Goal: Task Accomplishment & Management: Manage account settings

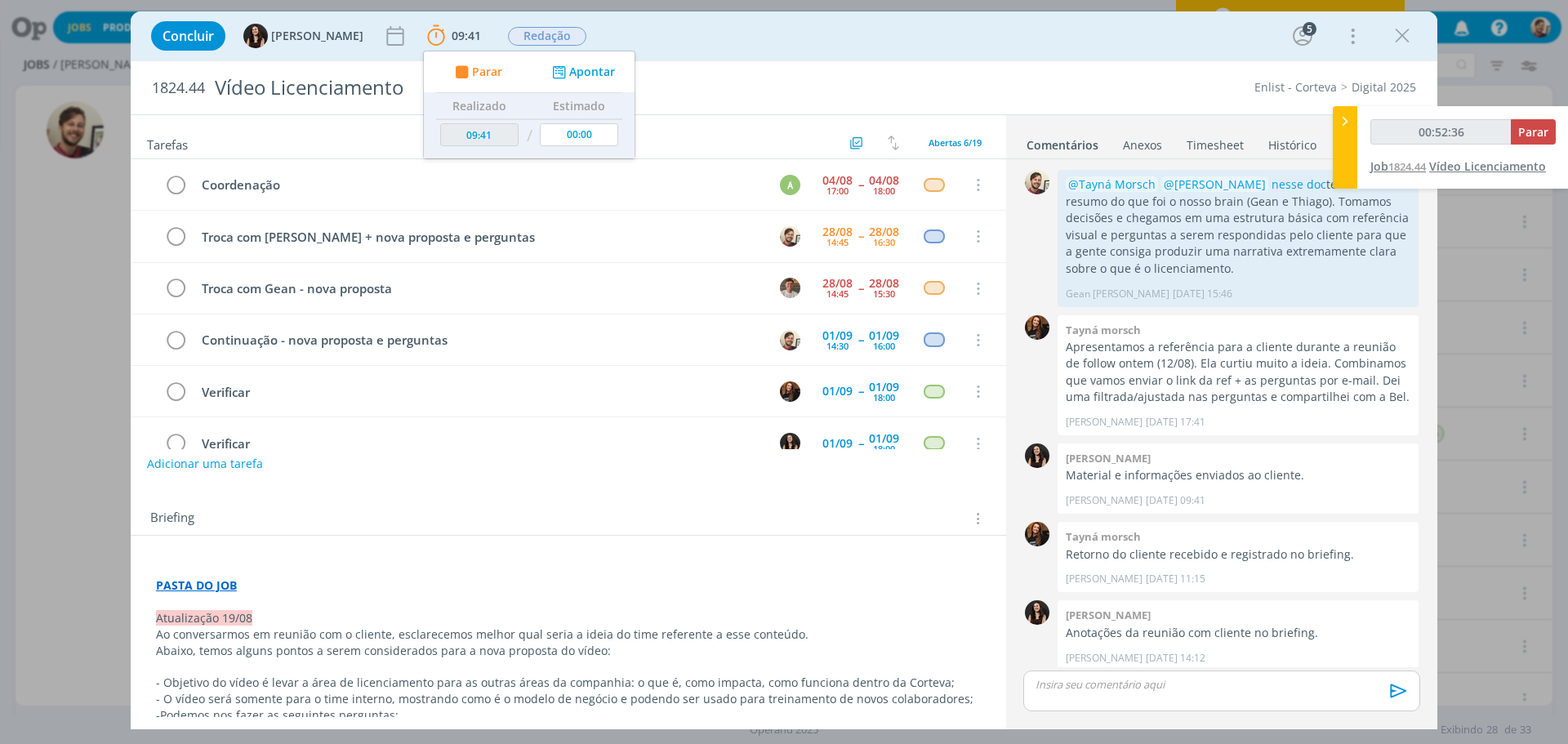
scroll to position [8, 0]
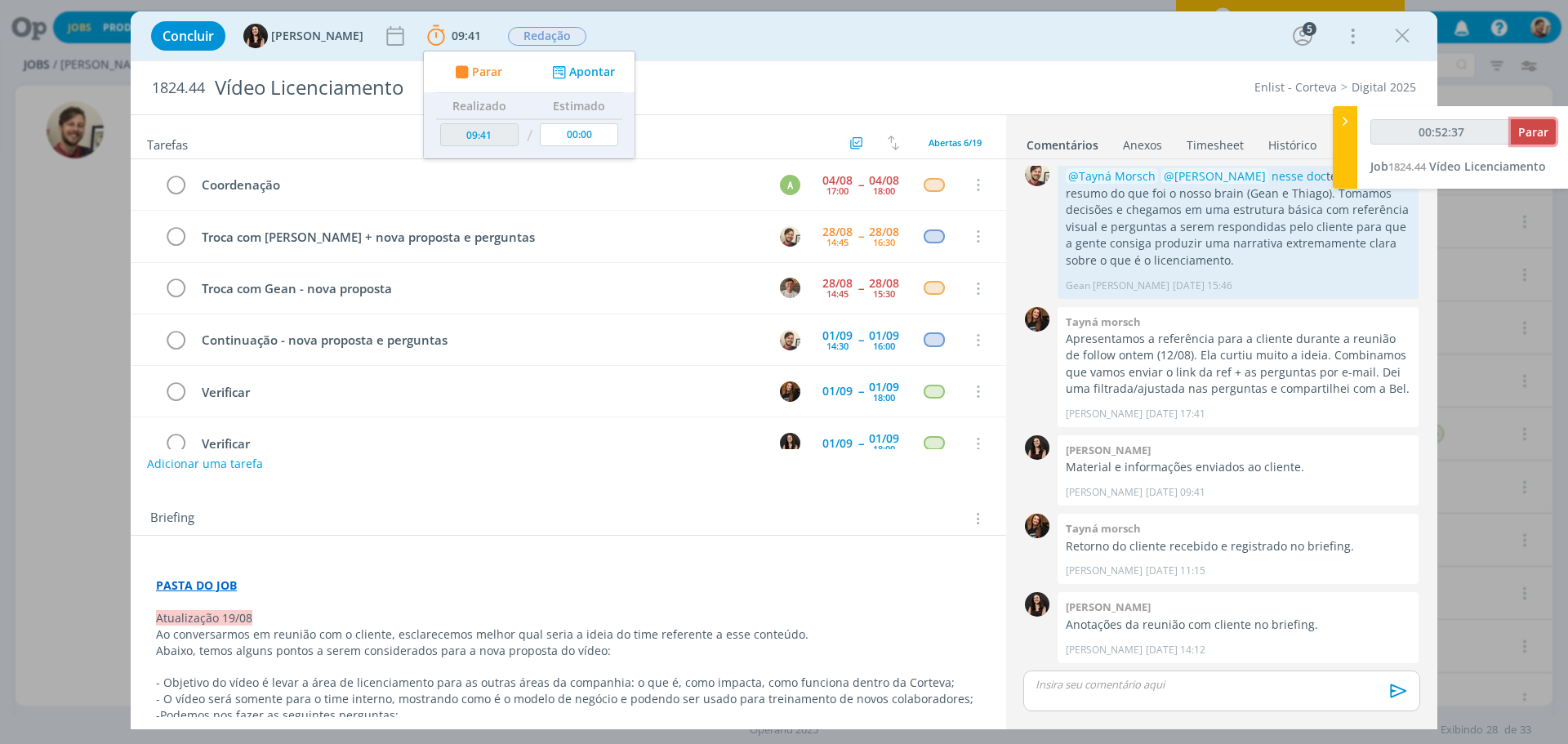
click at [1521, 132] on span "Parar" at bounding box center [1533, 132] width 31 height 16
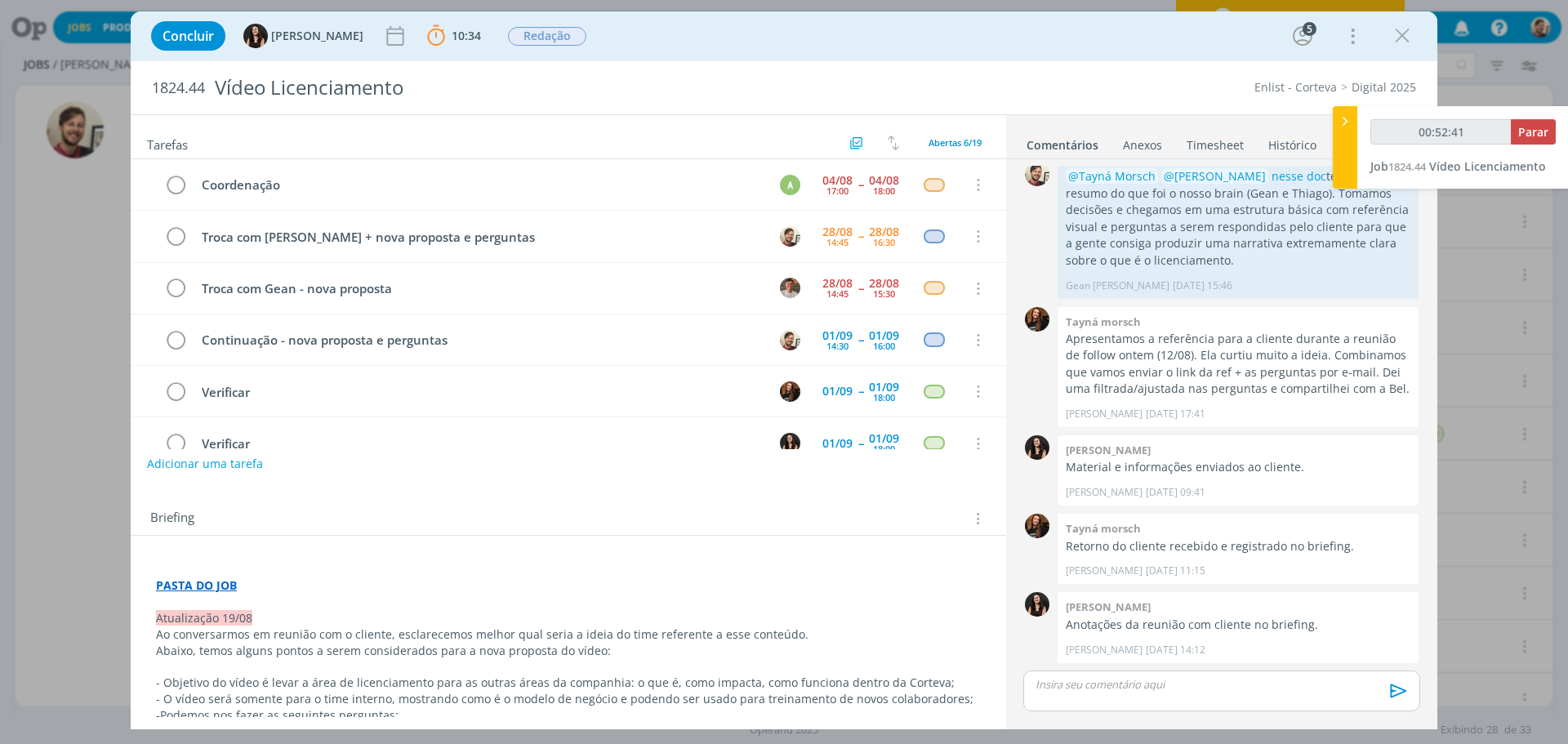
type input "00:53:00"
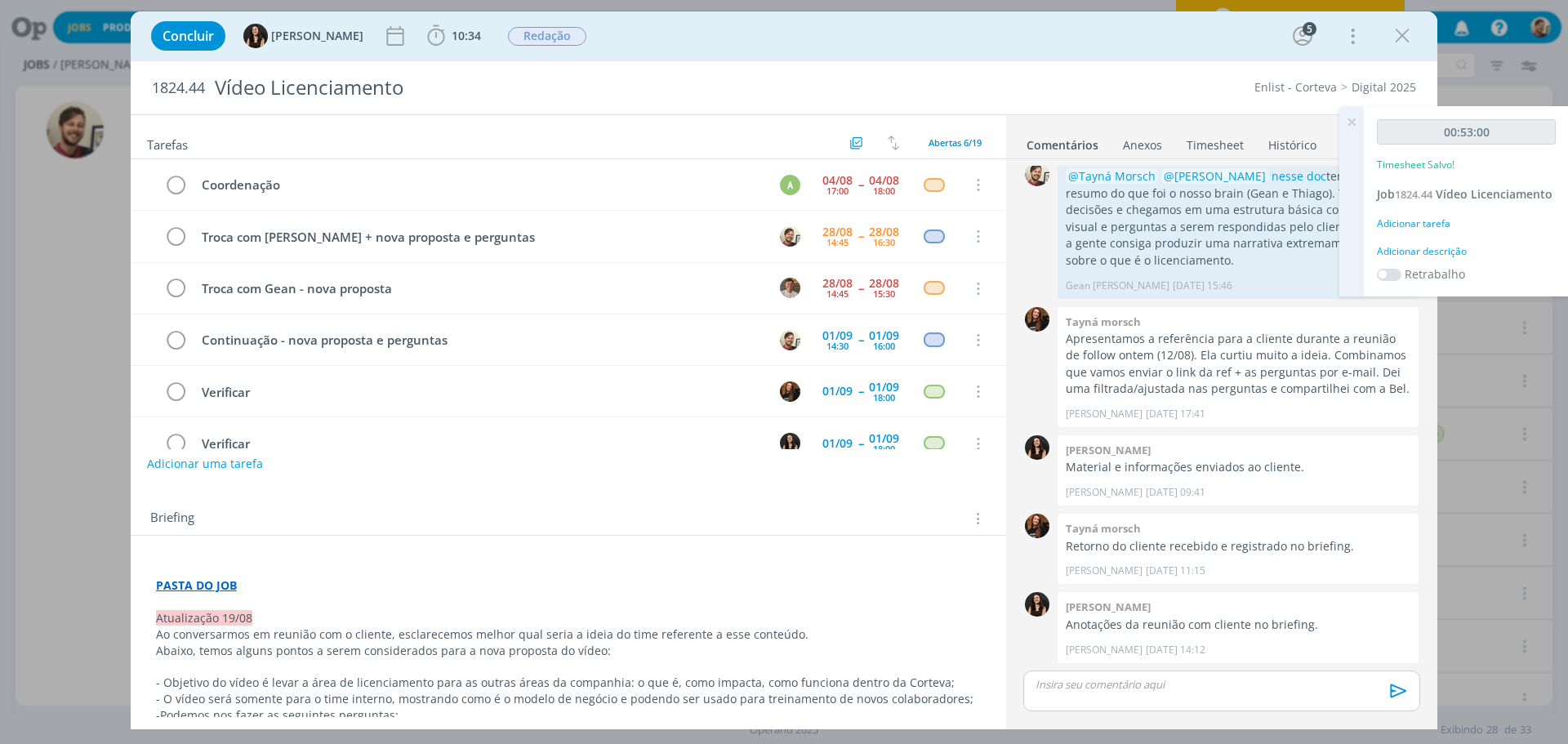
click at [1433, 250] on div "Adicionar descrição" at bounding box center [1466, 252] width 179 height 15
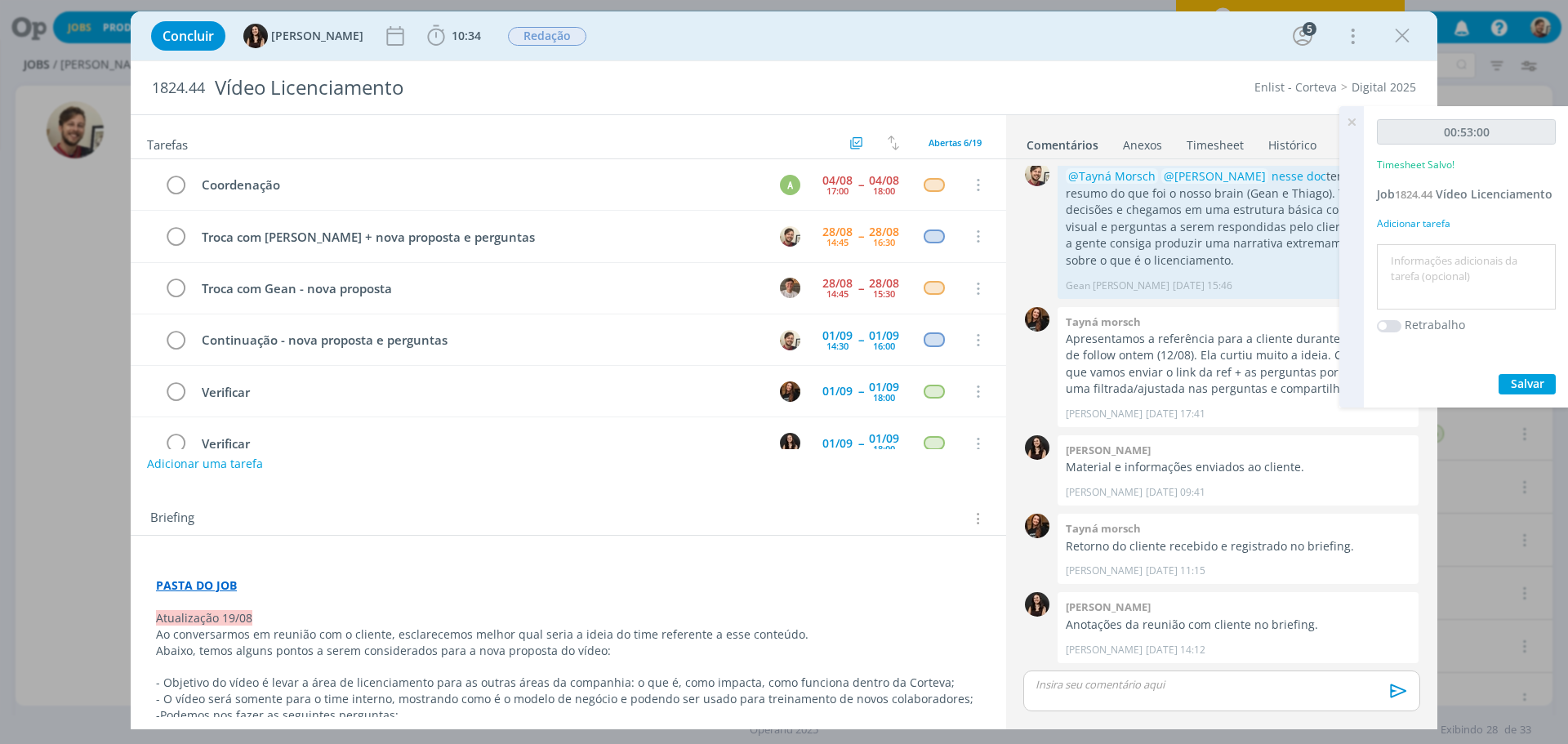
click at [1437, 253] on textarea at bounding box center [1466, 277] width 171 height 58
type textarea "redação"
click at [1521, 383] on span "Salvar" at bounding box center [1527, 384] width 34 height 16
click at [1348, 120] on icon at bounding box center [1351, 122] width 30 height 32
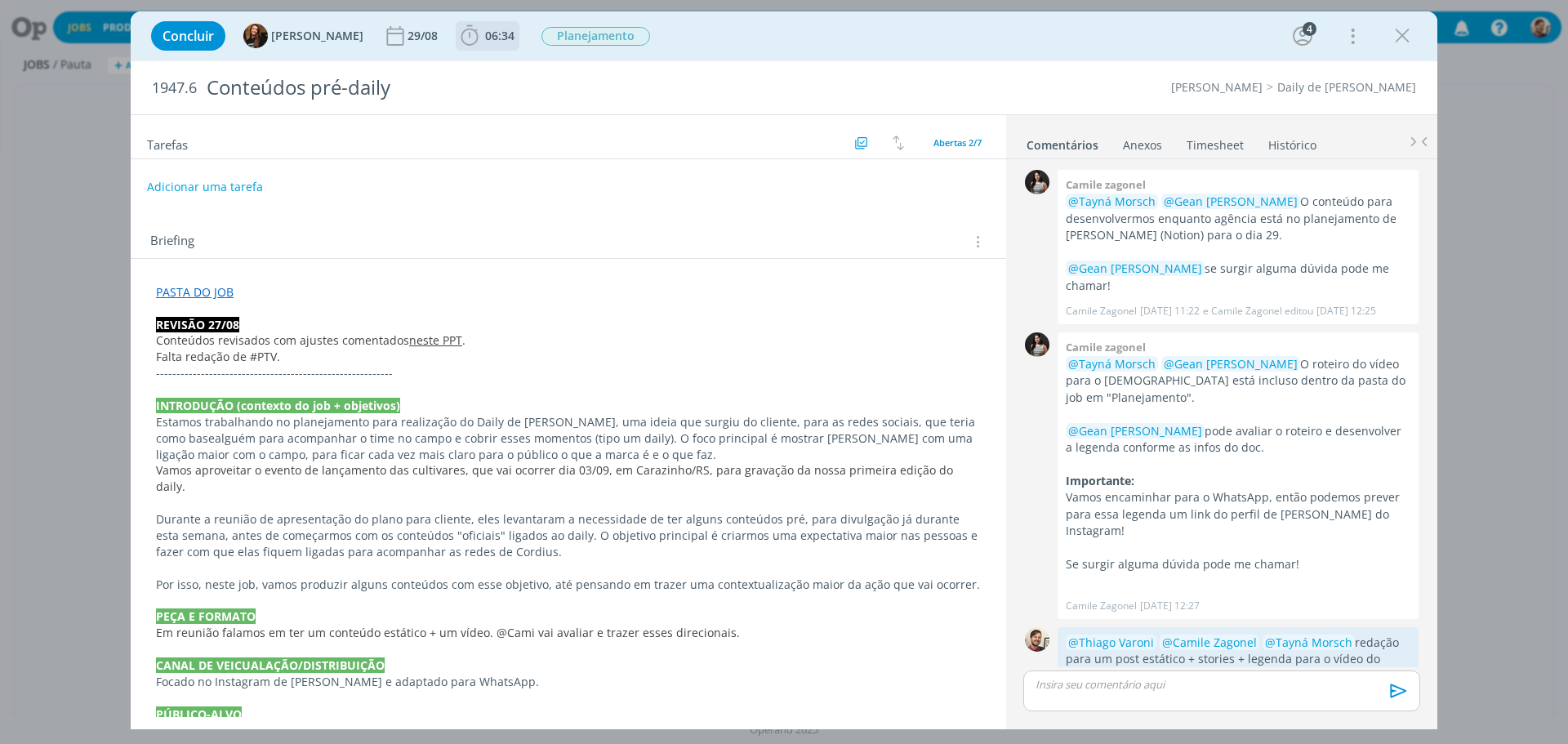
scroll to position [365, 0]
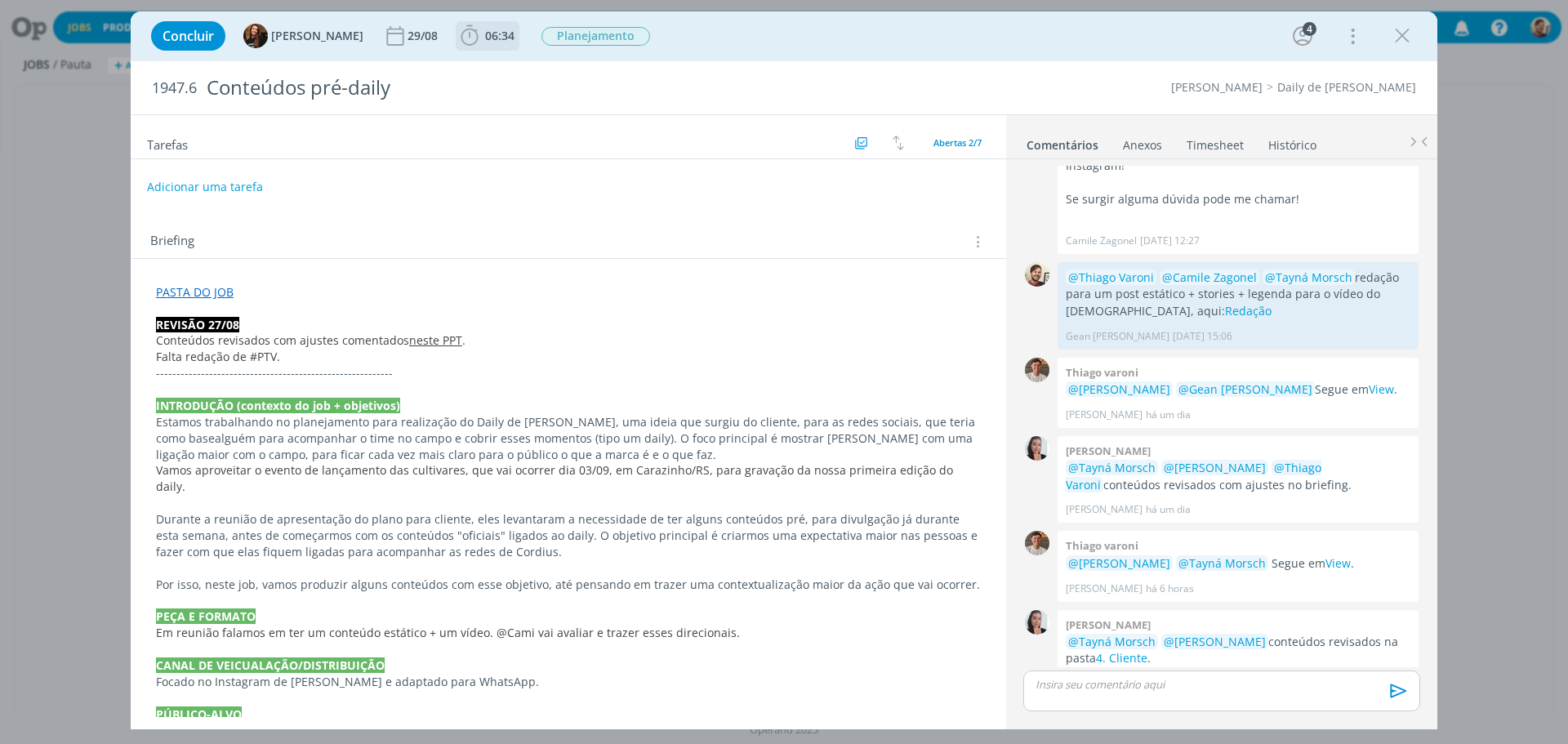
click at [480, 45] on span "06:34" at bounding box center [487, 36] width 60 height 25
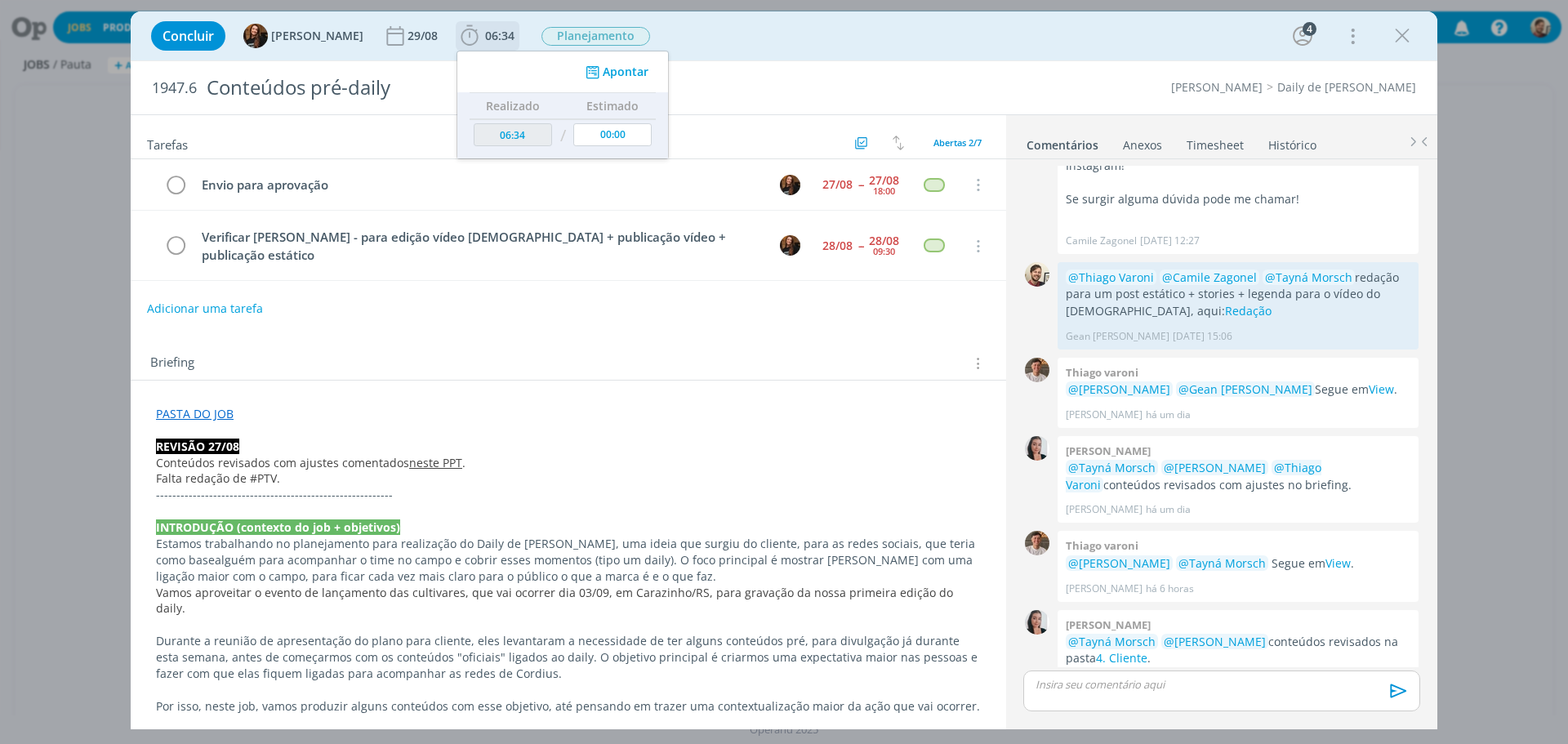
click at [486, 38] on span "06:34" at bounding box center [500, 35] width 30 height 16
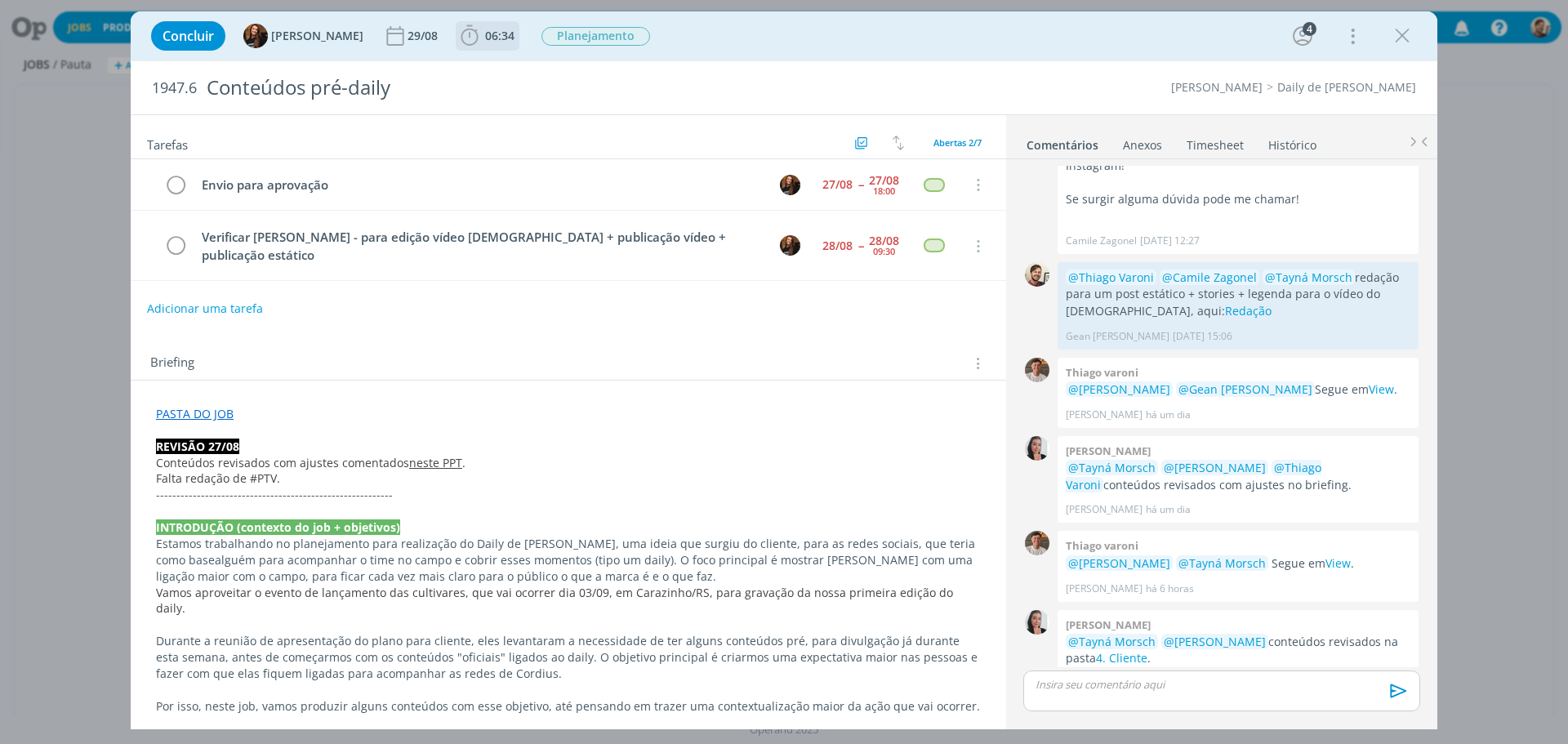
click at [486, 38] on span "06:34" at bounding box center [500, 35] width 30 height 16
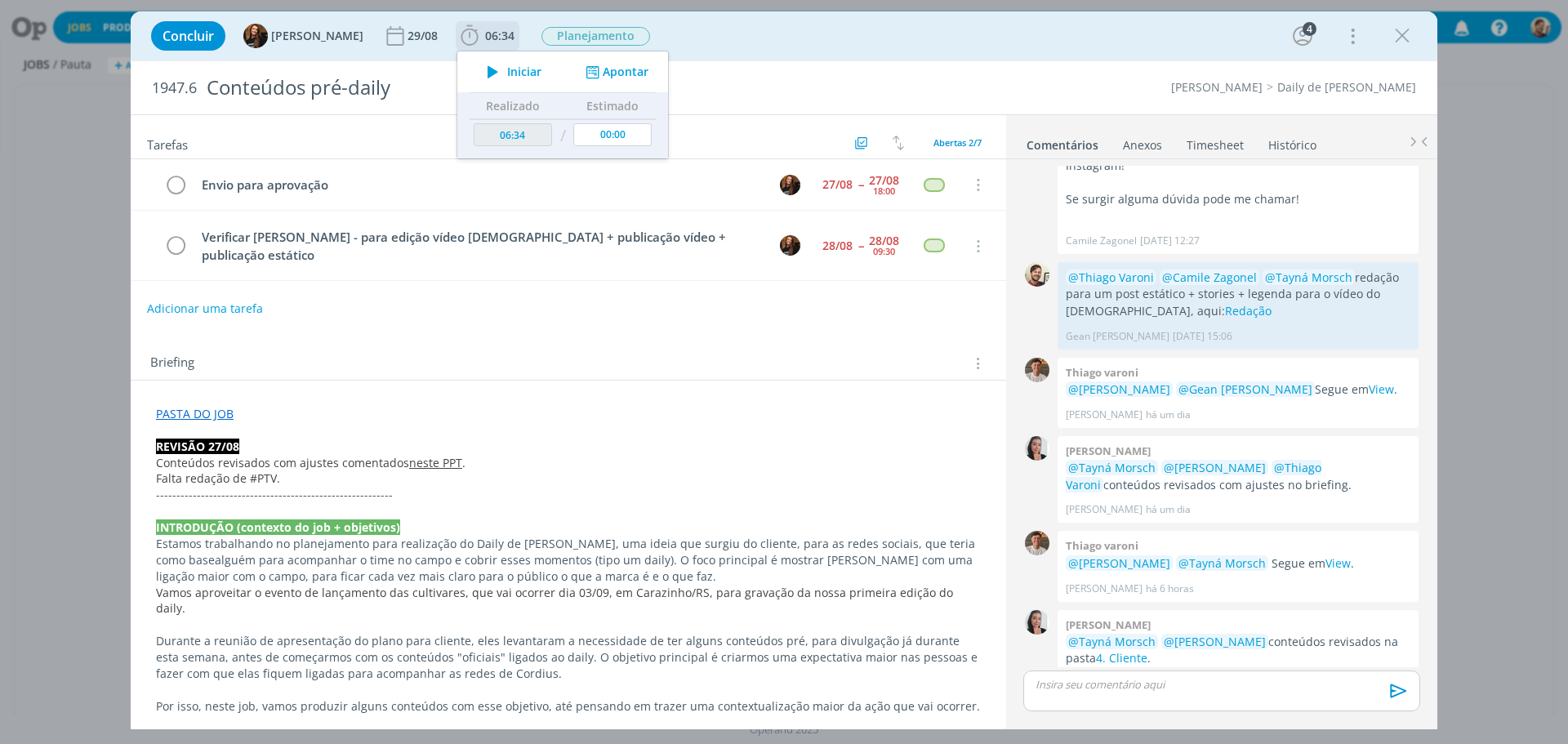
click at [507, 69] on span "Iniciar" at bounding box center [524, 72] width 35 height 12
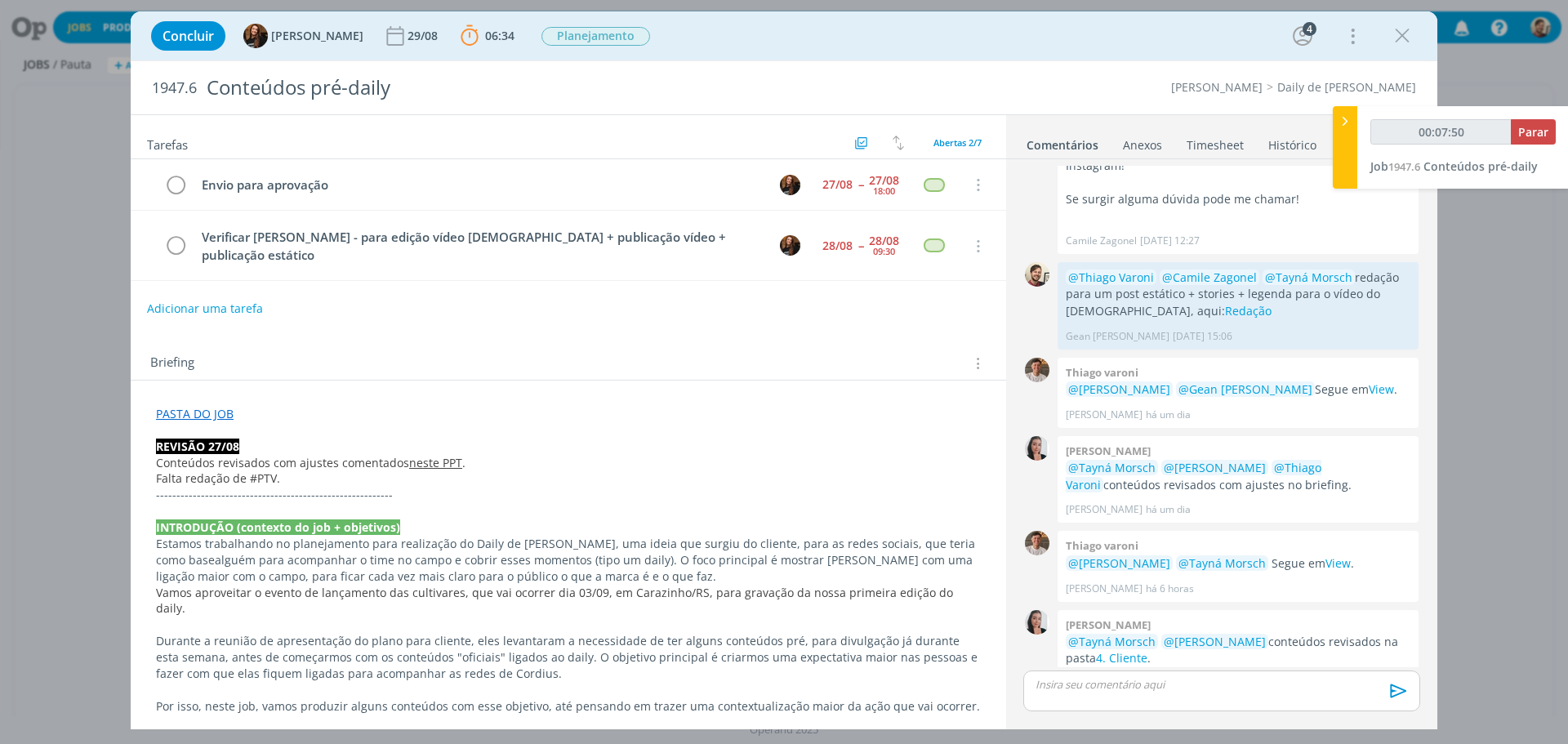
click at [212, 406] on link "PASTA DO JOB" at bounding box center [195, 413] width 77 height 16
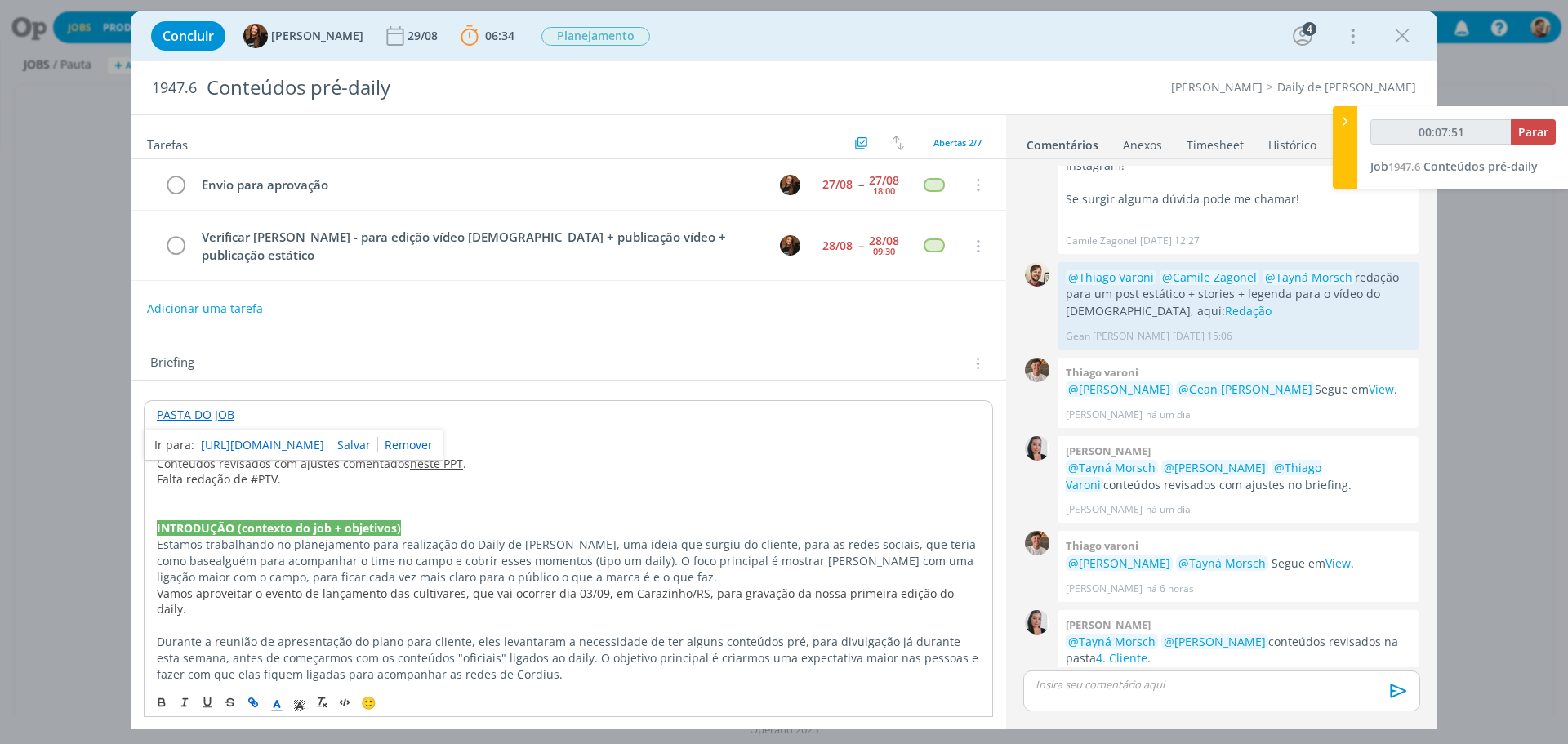
click at [240, 435] on link "https://sobeae.sharepoint.com/:f:/s/SOBEAE/EkETI1RYzC9Li6aeybNWxg8BgAbxEGJgtOM4…" at bounding box center [263, 445] width 124 height 21
click at [1117, 696] on div "dialog" at bounding box center [1221, 691] width 397 height 41
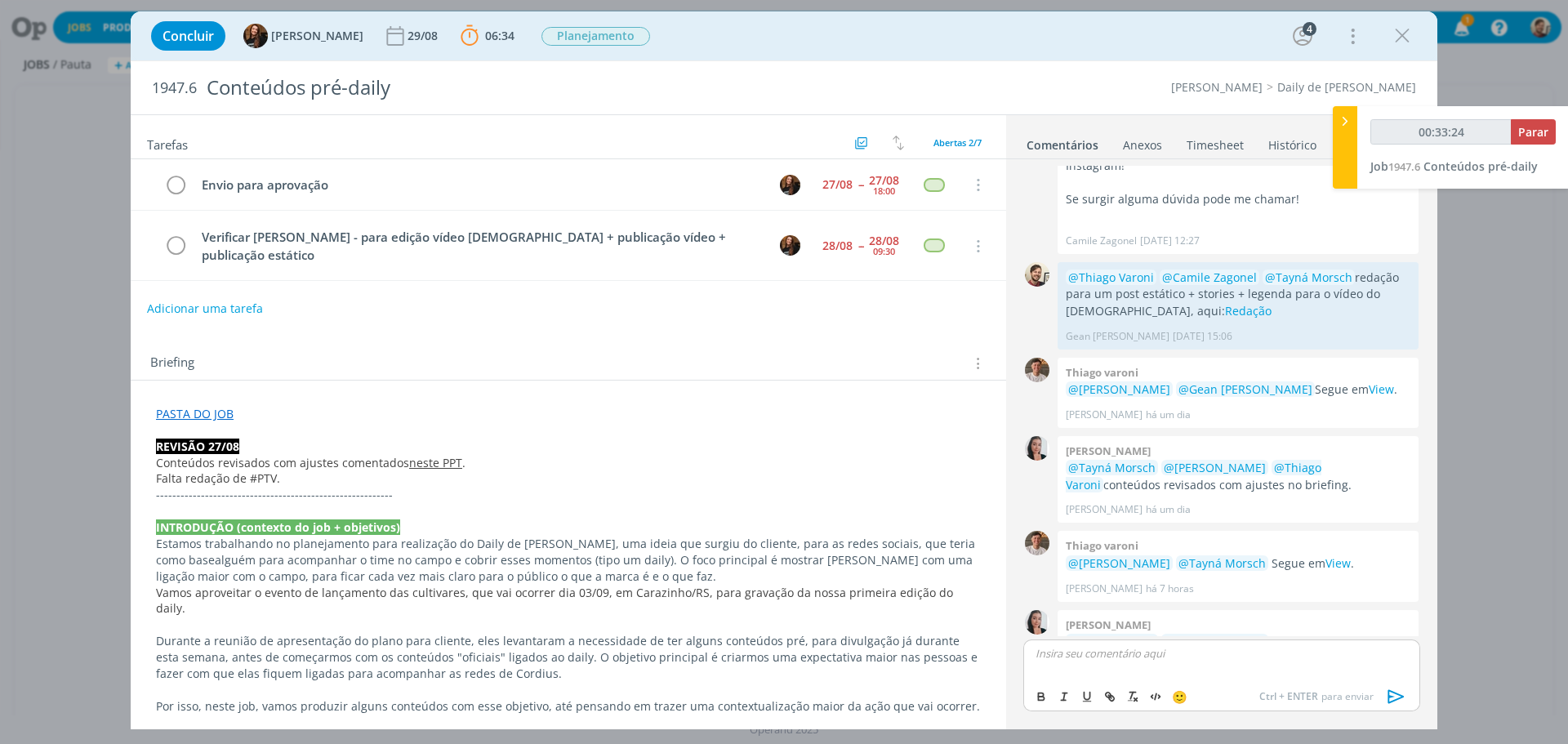
scroll to position [396, 0]
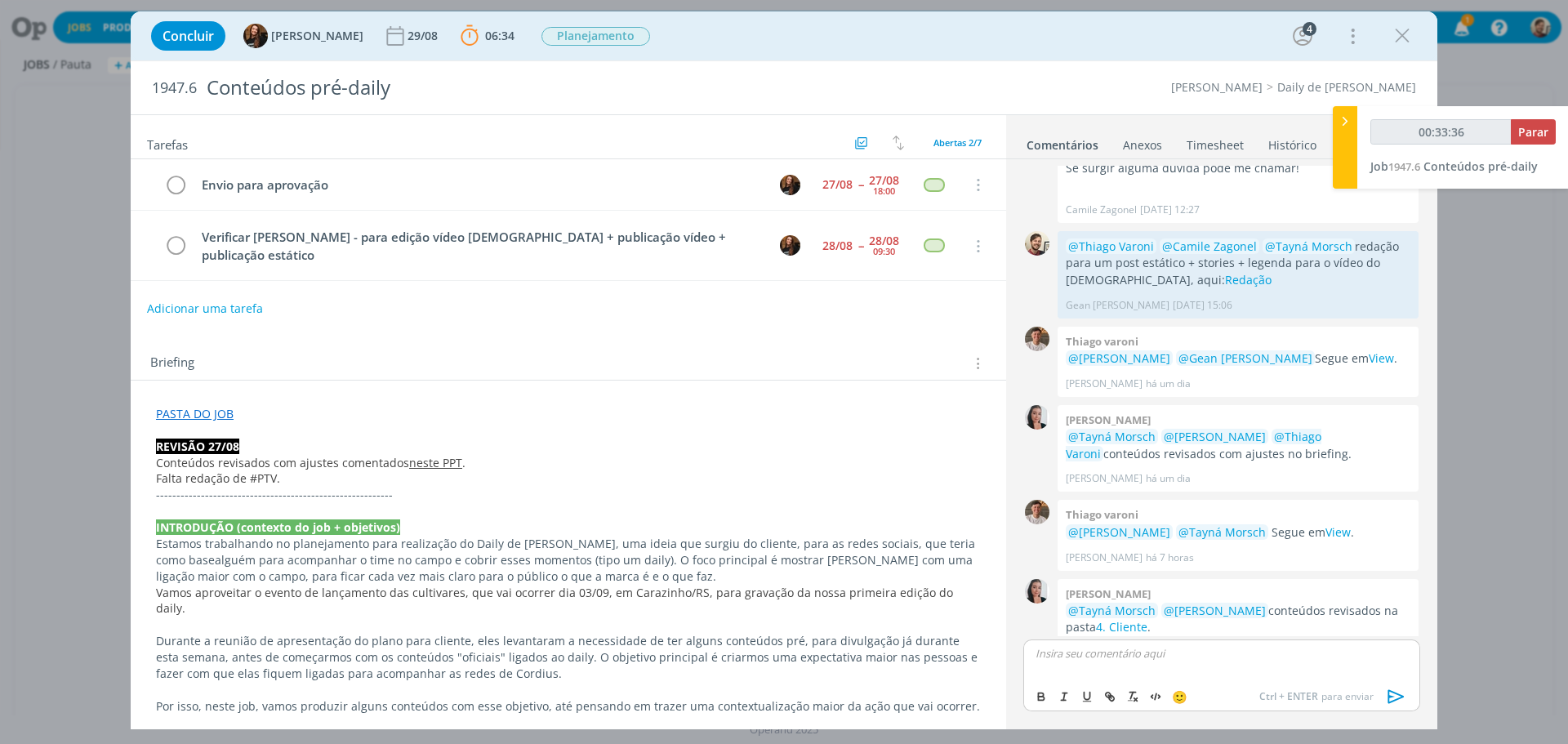
drag, startPoint x: 1393, startPoint y: 37, endPoint x: 514, endPoint y: 303, distance: 918.4
click at [1393, 37] on icon "dialog" at bounding box center [1402, 36] width 25 height 25
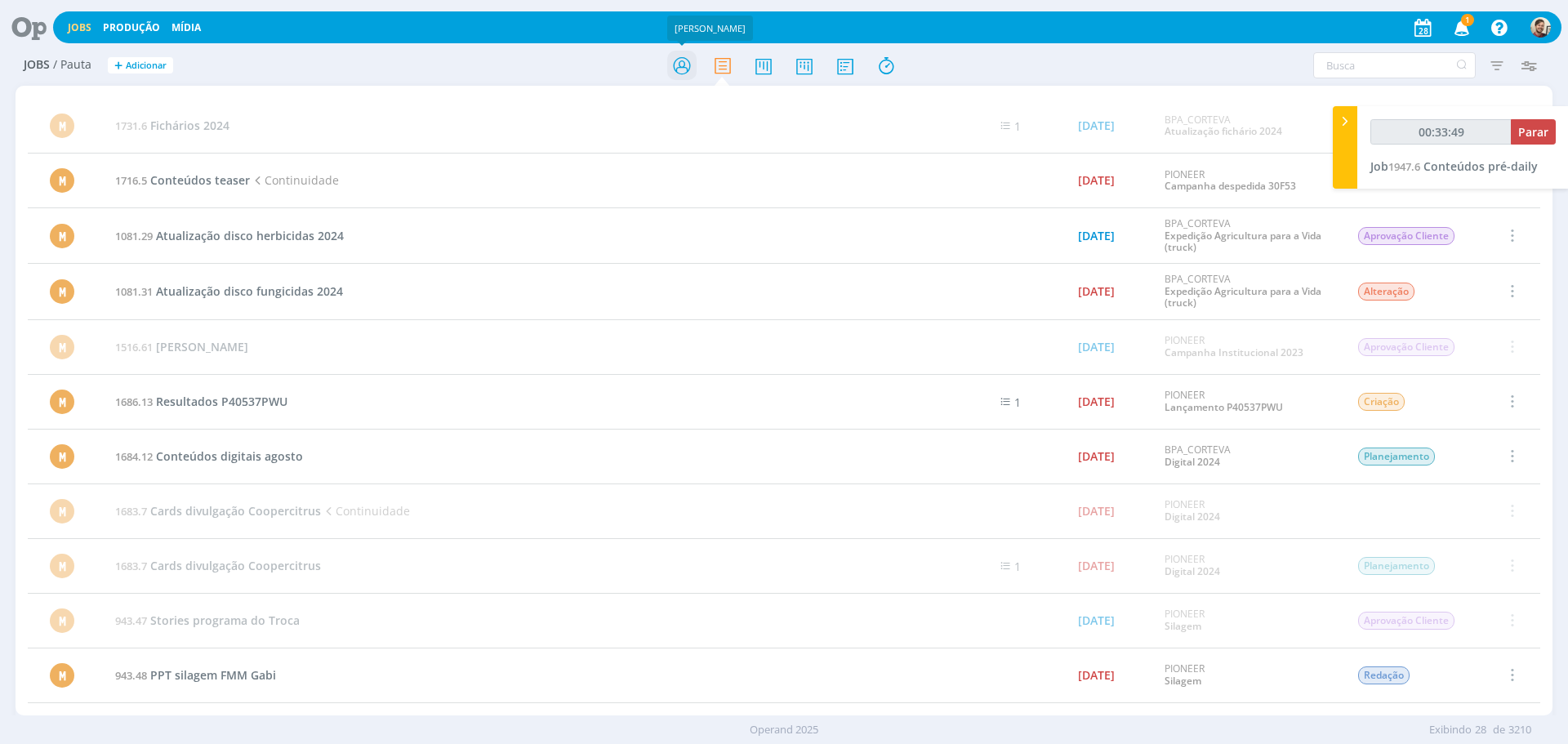
click at [688, 68] on icon at bounding box center [682, 65] width 30 height 32
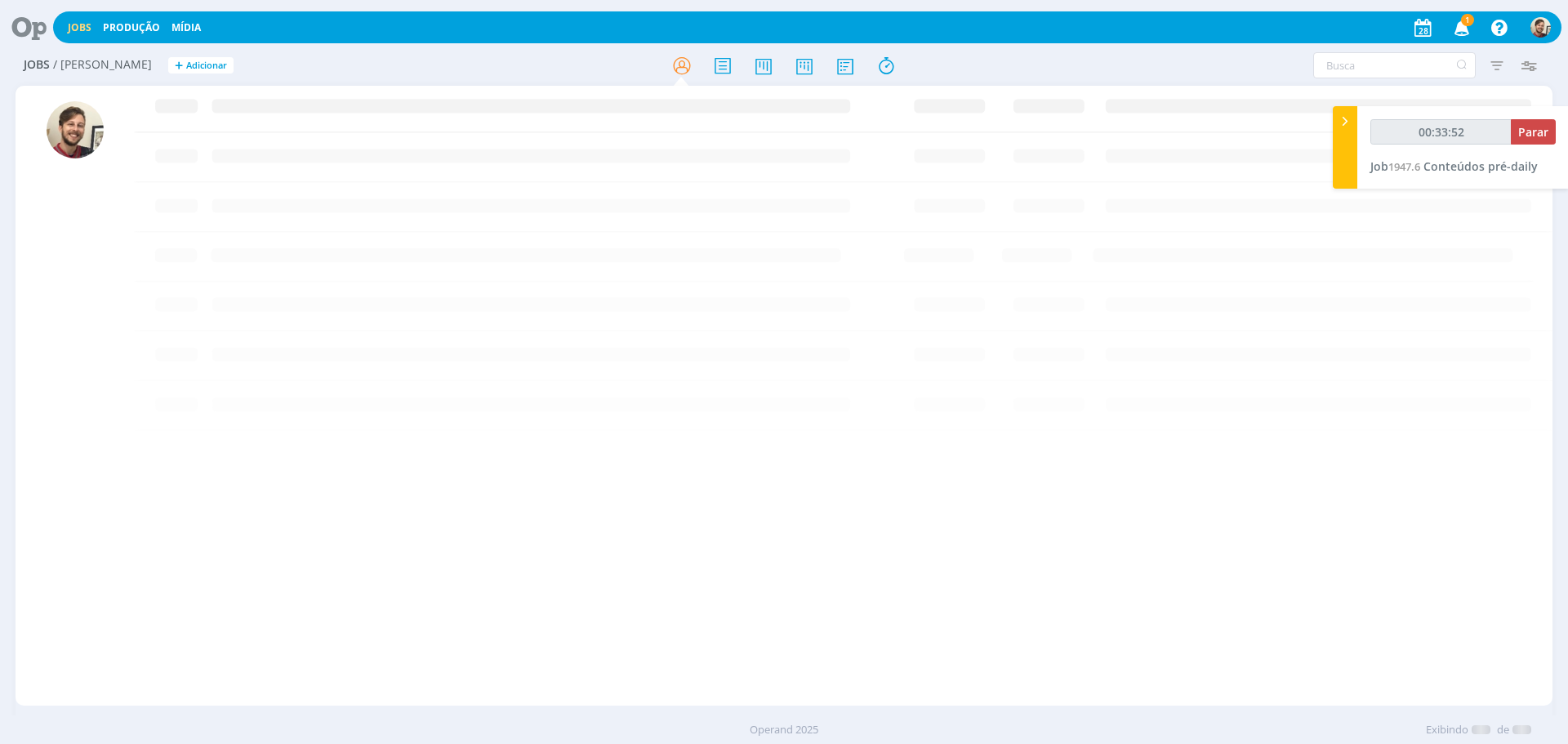
click at [1462, 27] on icon "button" at bounding box center [1462, 27] width 29 height 28
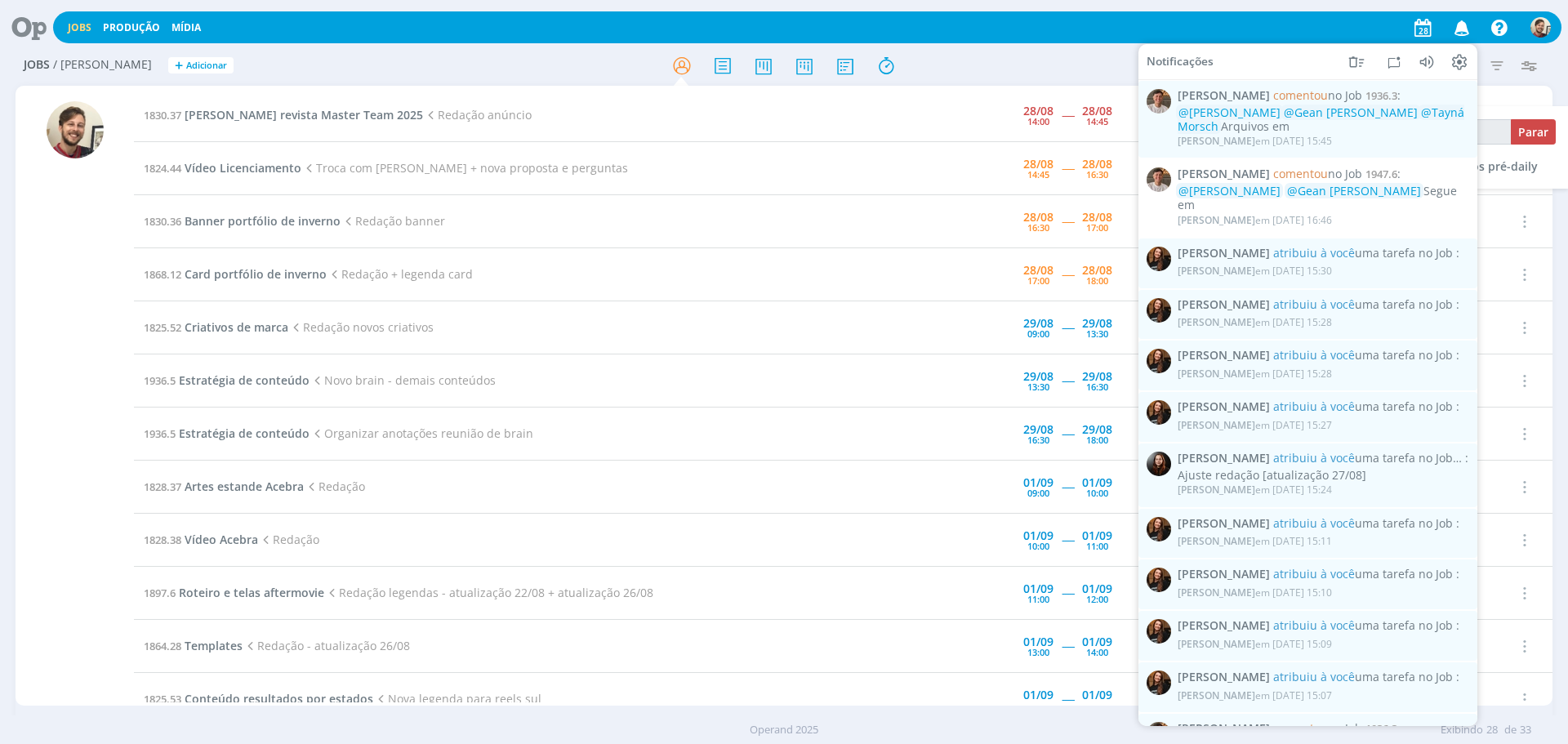
click at [1462, 27] on icon "button" at bounding box center [1462, 27] width 29 height 28
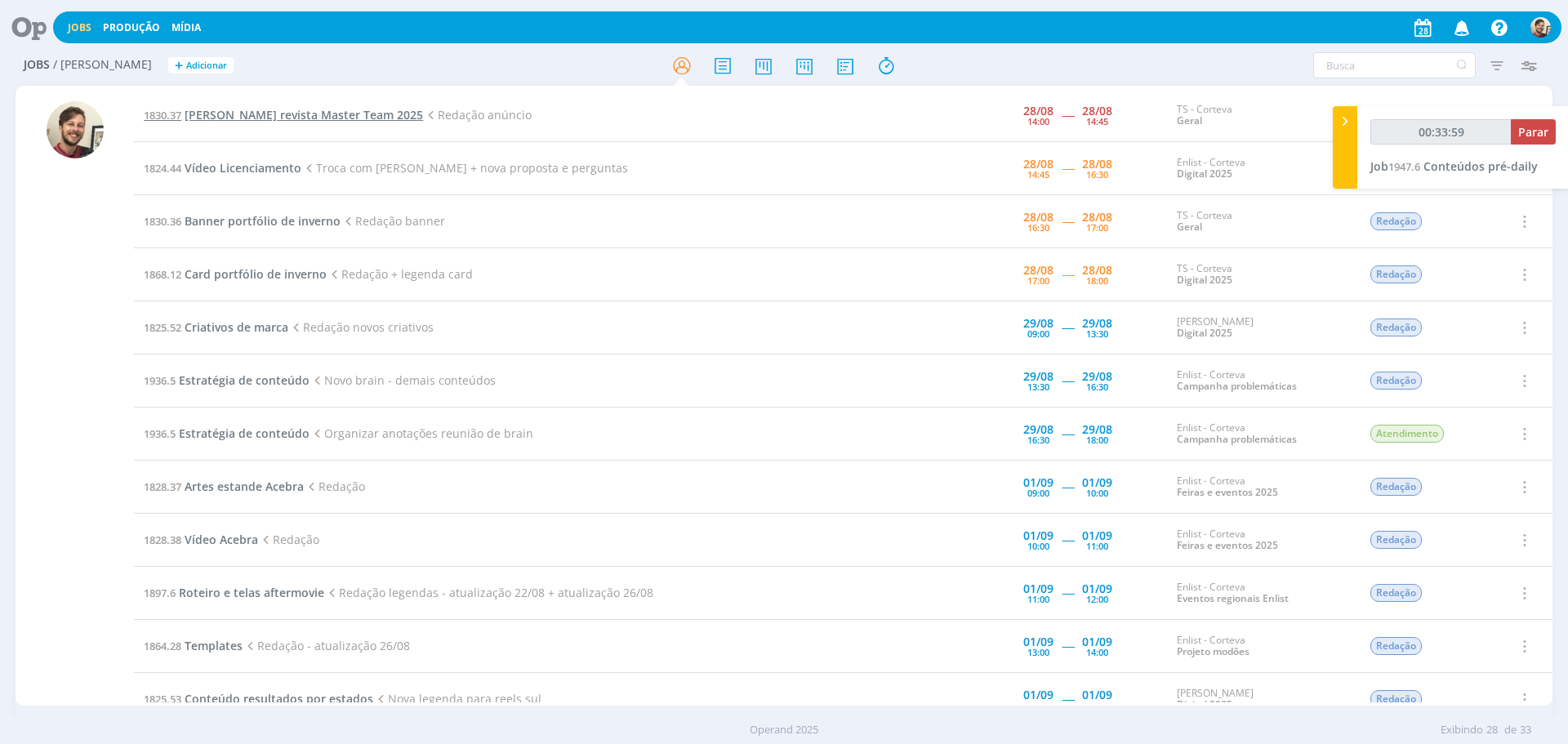
click at [303, 118] on span "[PERSON_NAME] revista Master Team 2025" at bounding box center [303, 115] width 238 height 16
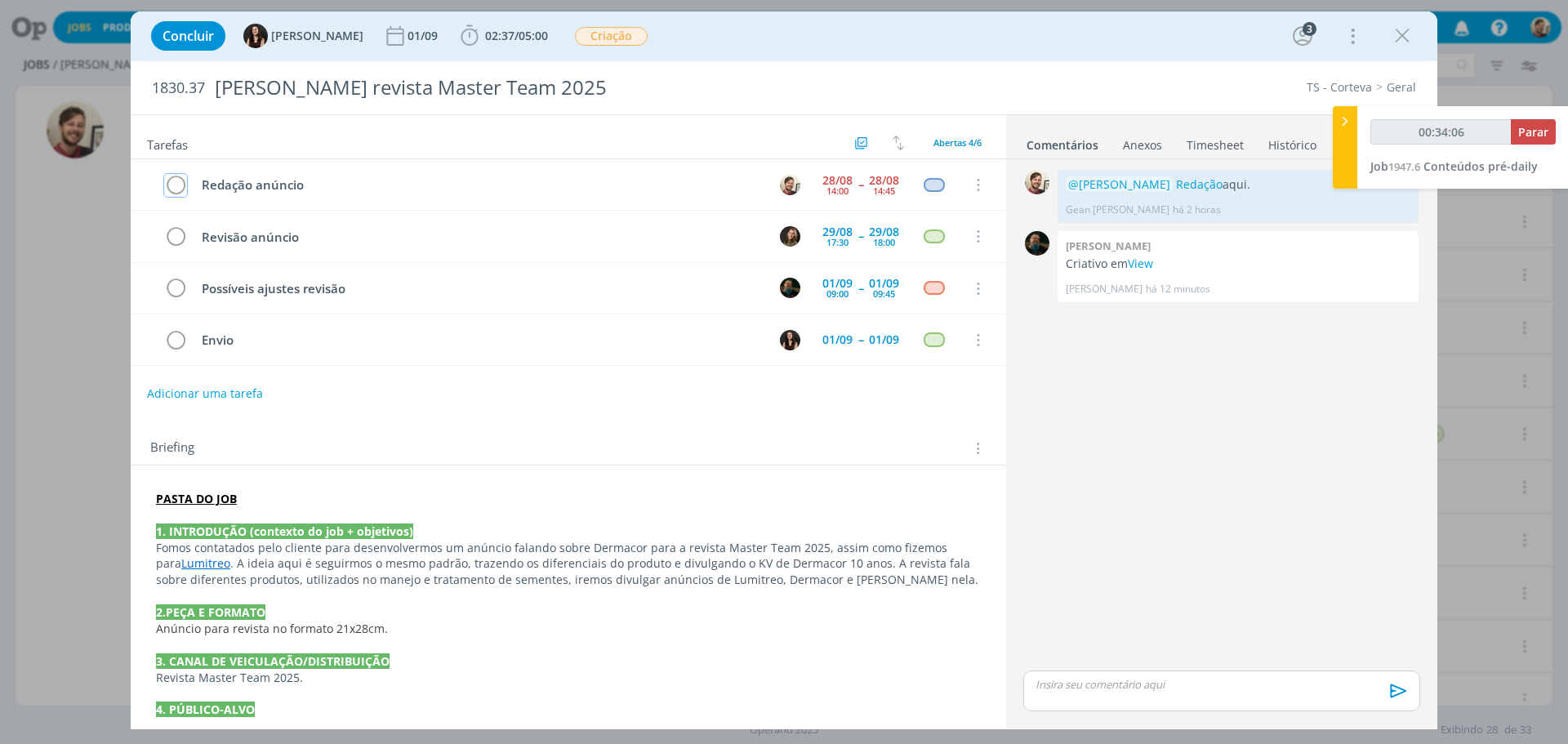
drag, startPoint x: 168, startPoint y: 183, endPoint x: 1021, endPoint y: 158, distance: 853.4
click at [168, 183] on icon "dialog" at bounding box center [176, 186] width 23 height 25
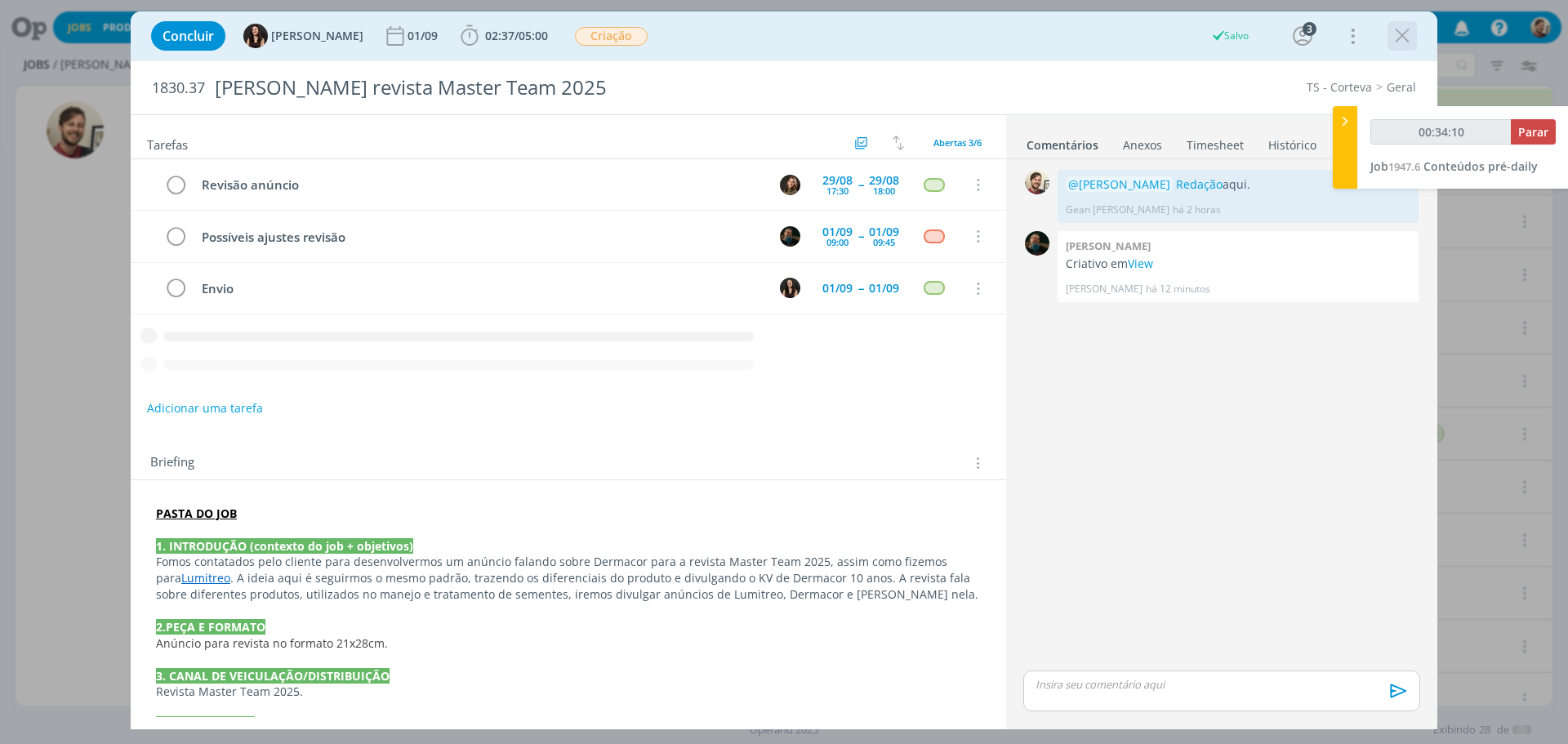
click at [1407, 37] on icon "dialog" at bounding box center [1402, 36] width 25 height 25
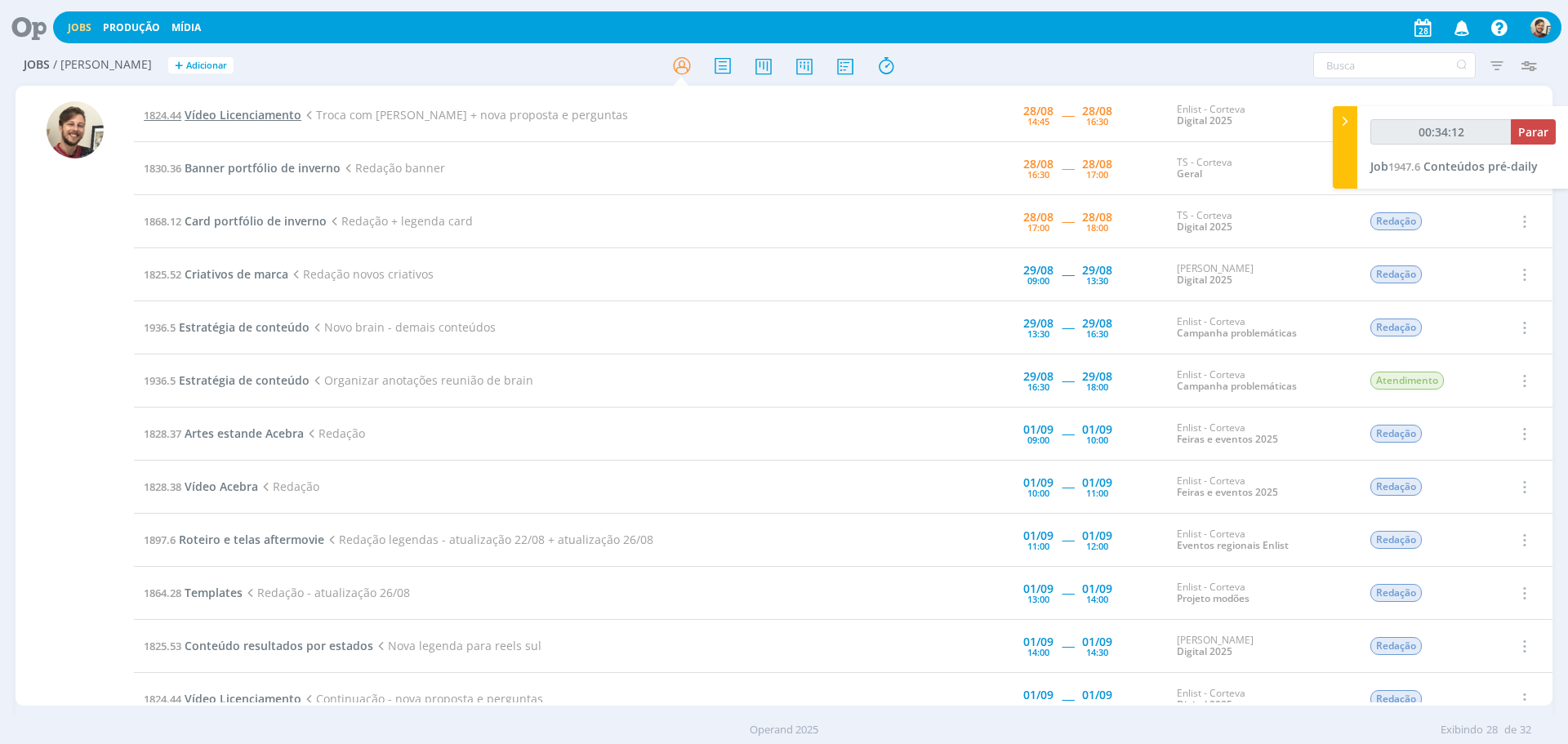
click at [275, 116] on span "Vídeo Licenciamento" at bounding box center [243, 115] width 117 height 16
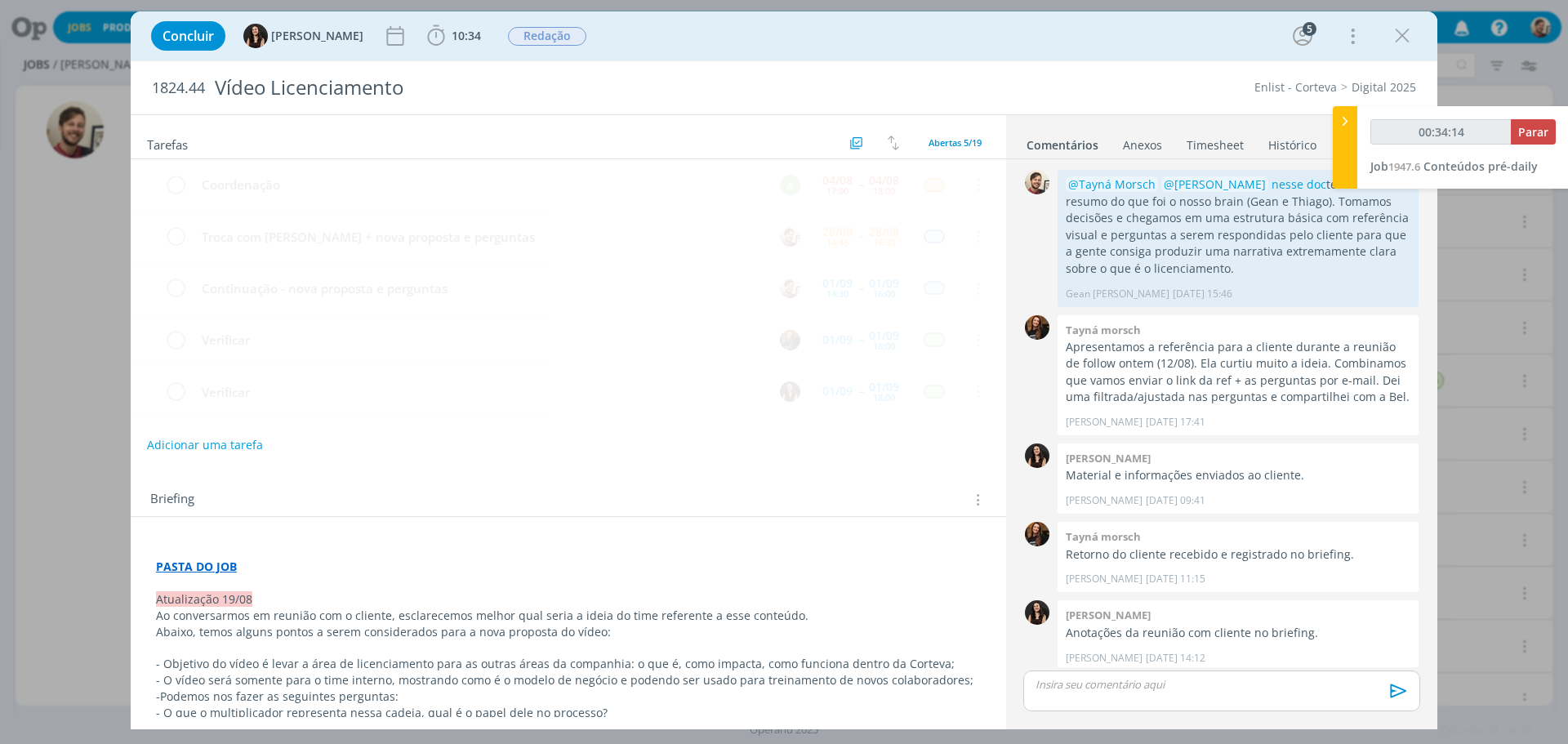
scroll to position [8, 0]
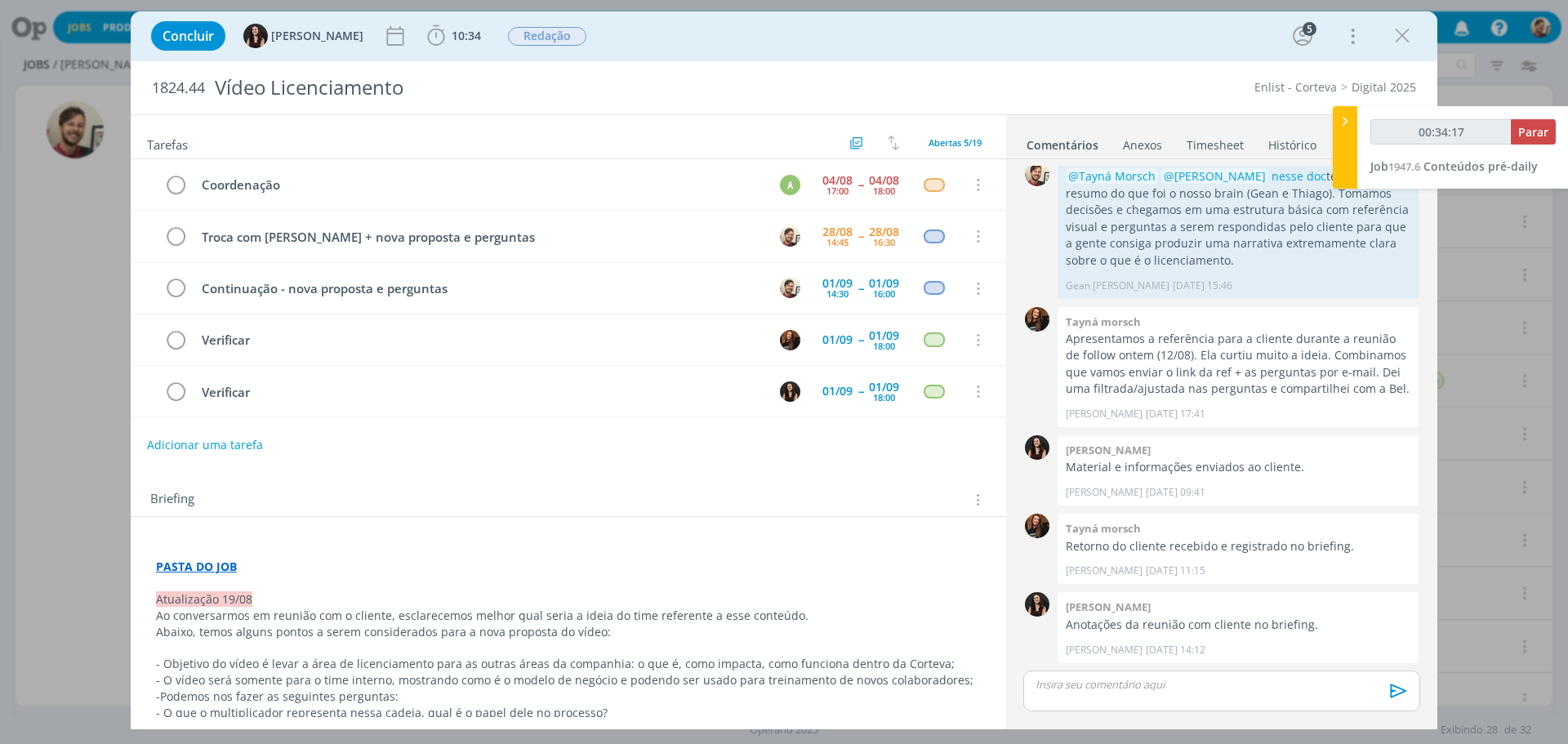
drag, startPoint x: 1401, startPoint y: 28, endPoint x: 1193, endPoint y: 202, distance: 271.2
click at [1401, 28] on icon "dialog" at bounding box center [1402, 36] width 25 height 25
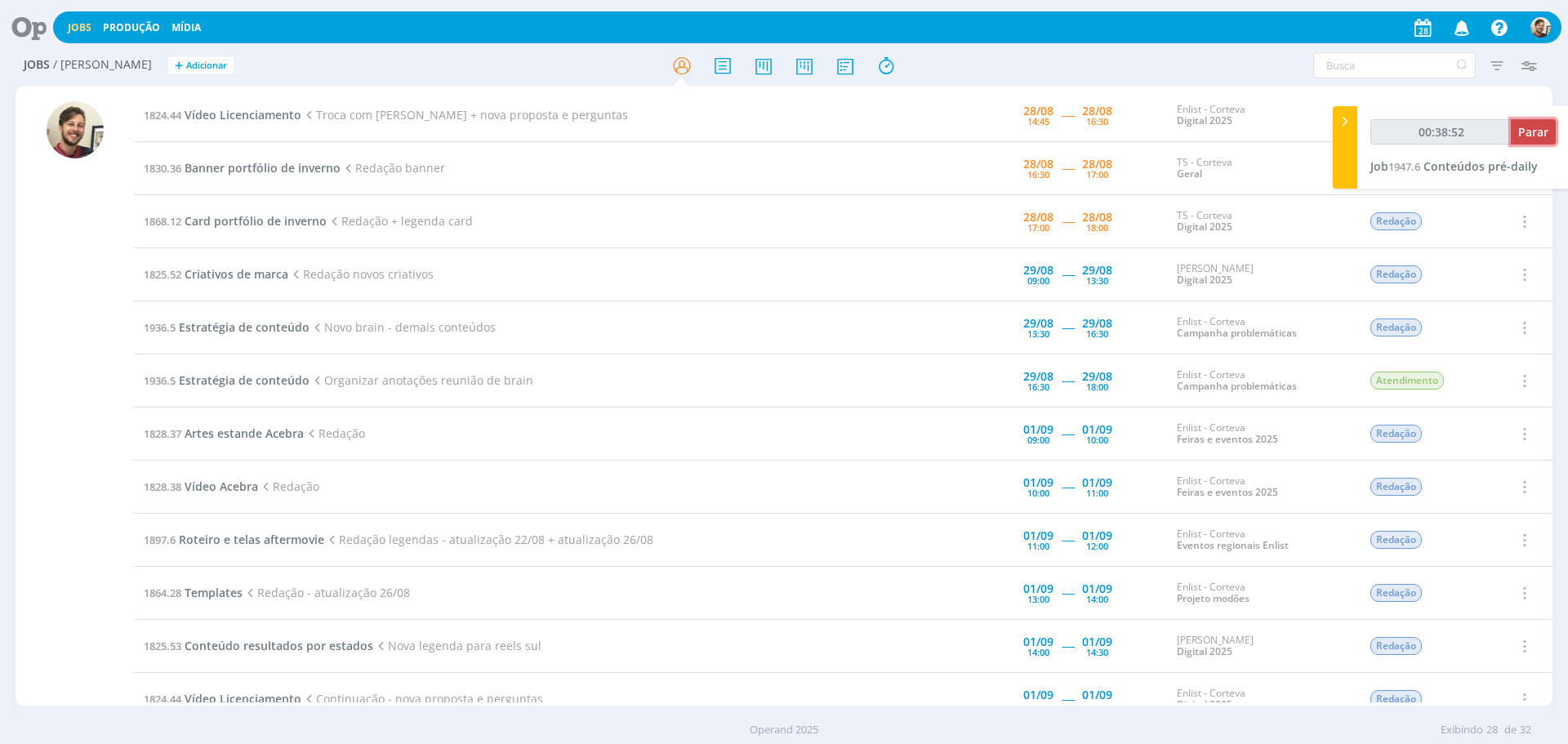
click at [1537, 135] on span "Parar" at bounding box center [1533, 132] width 31 height 16
type input "00:39:00"
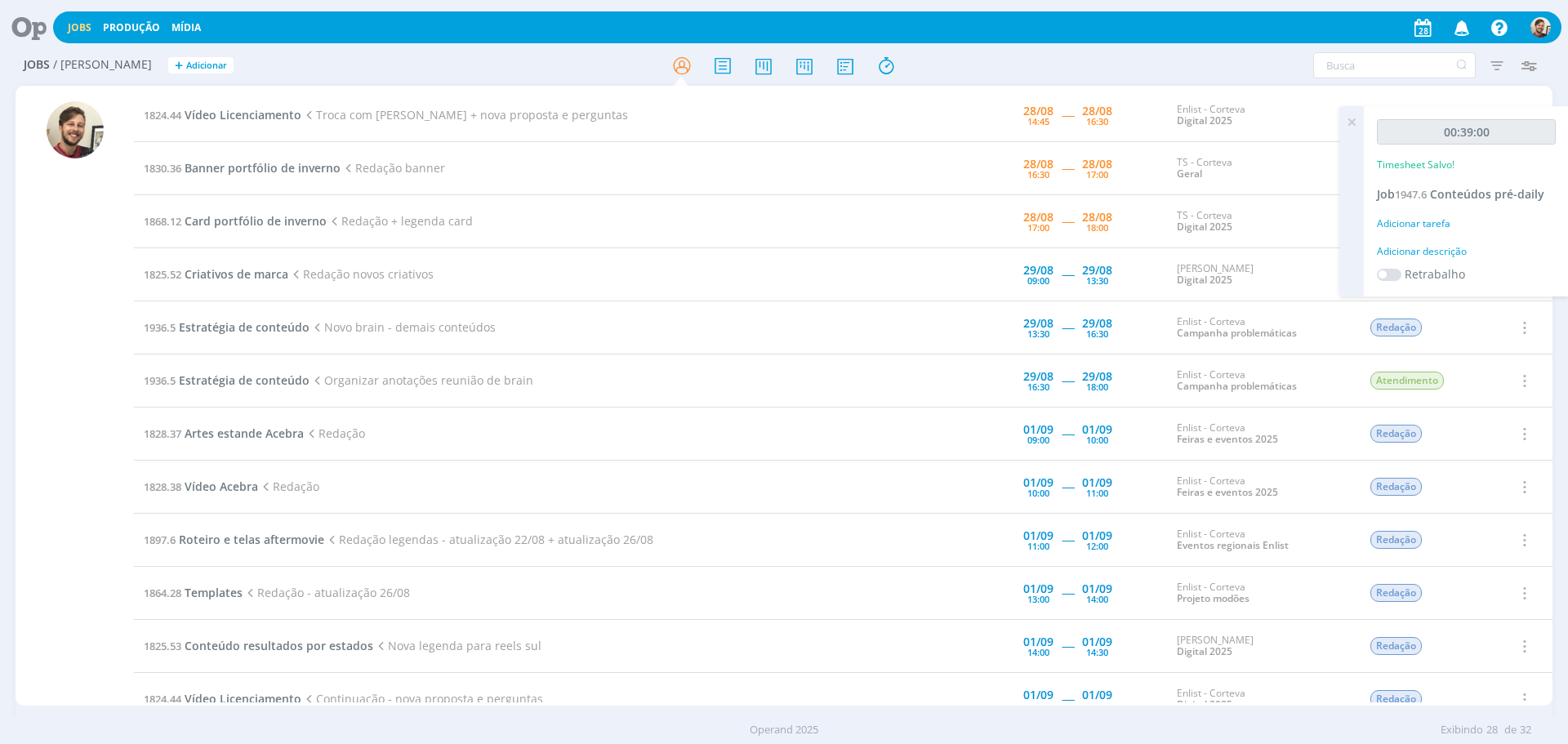
click at [1439, 248] on div "Adicionar descrição" at bounding box center [1466, 252] width 179 height 15
click at [1447, 258] on textarea at bounding box center [1466, 277] width 171 height 58
type textarea "redação"
click at [1549, 392] on button "Salvar" at bounding box center [1527, 384] width 57 height 21
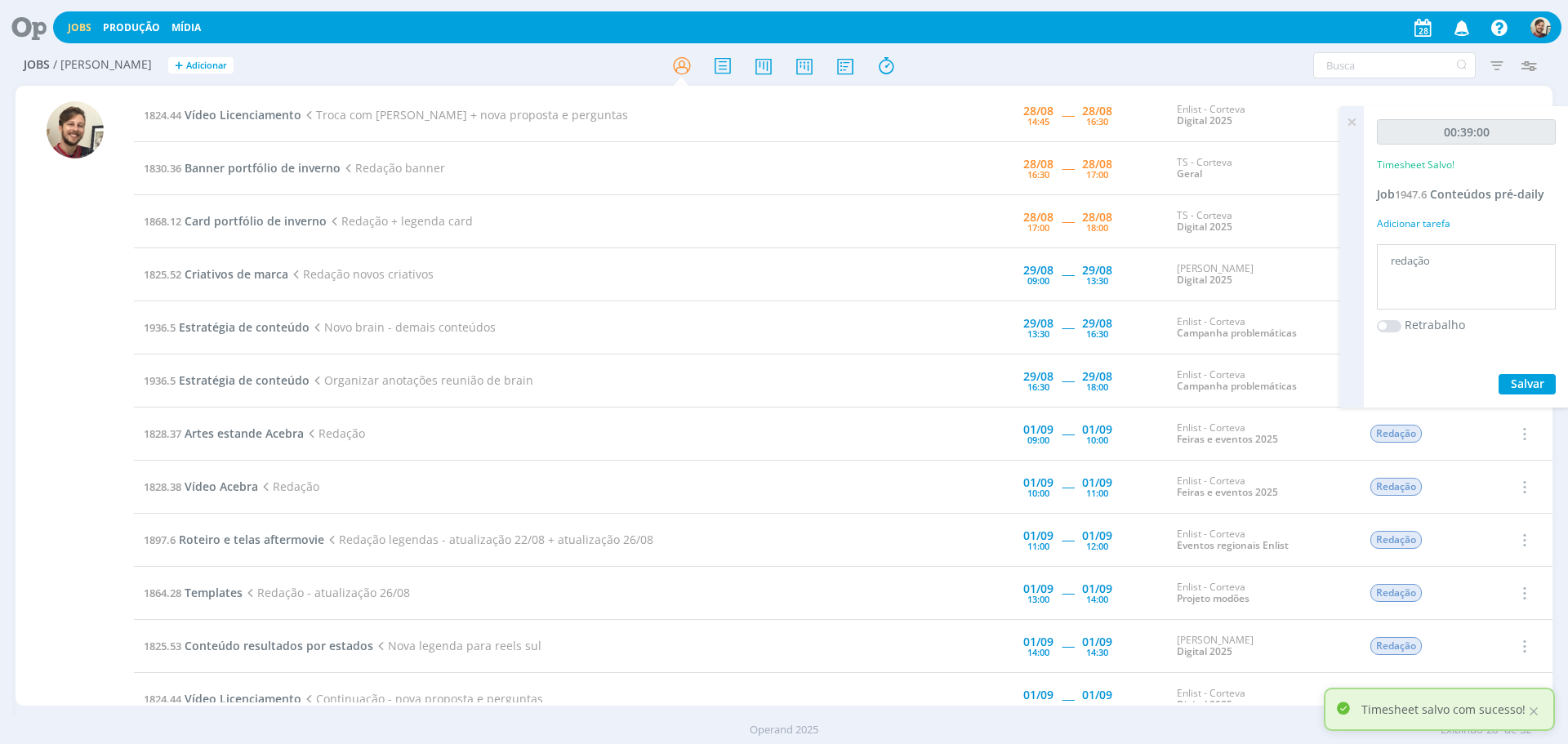
click at [1350, 124] on icon at bounding box center [1351, 122] width 30 height 32
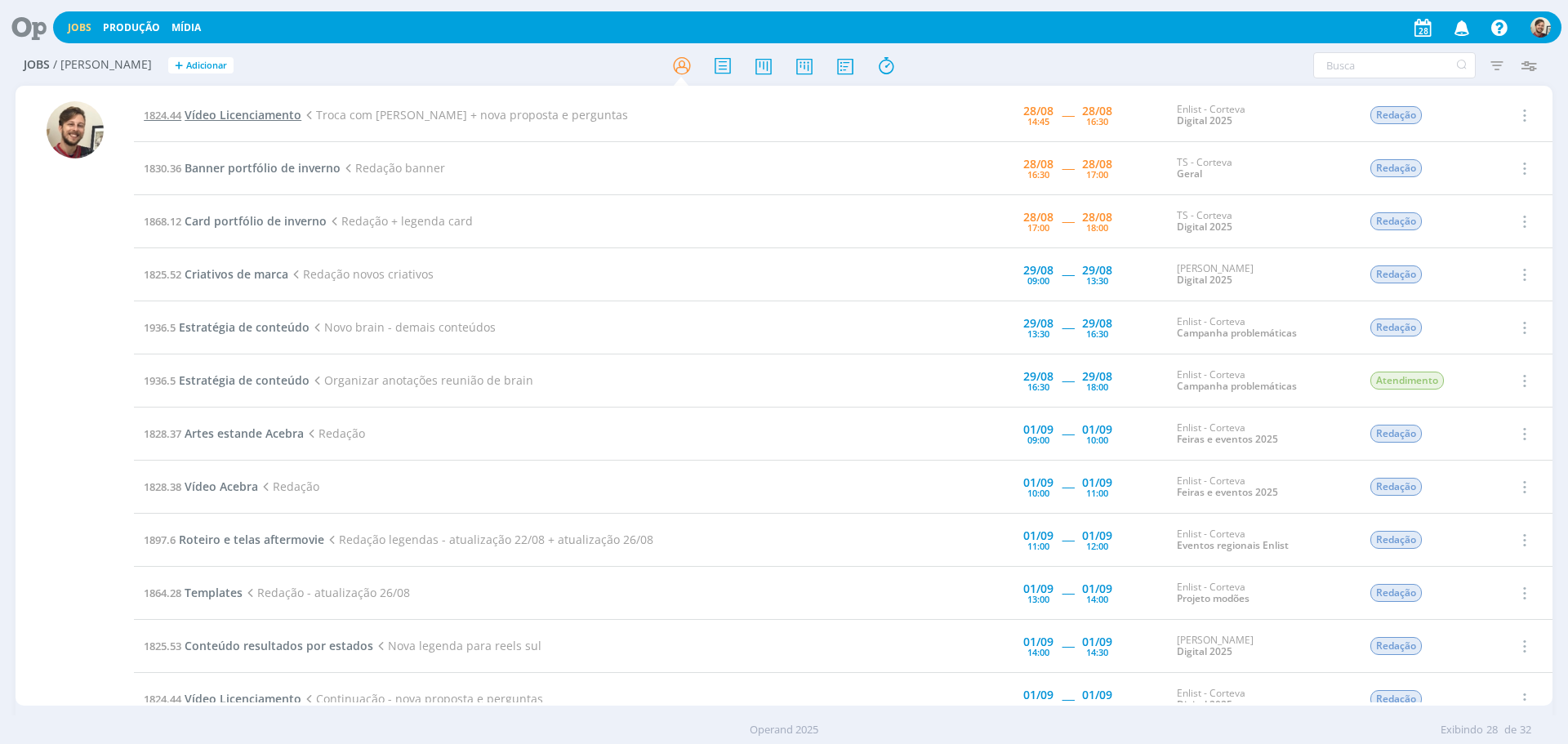
click at [265, 108] on span "Vídeo Licenciamento" at bounding box center [243, 115] width 117 height 16
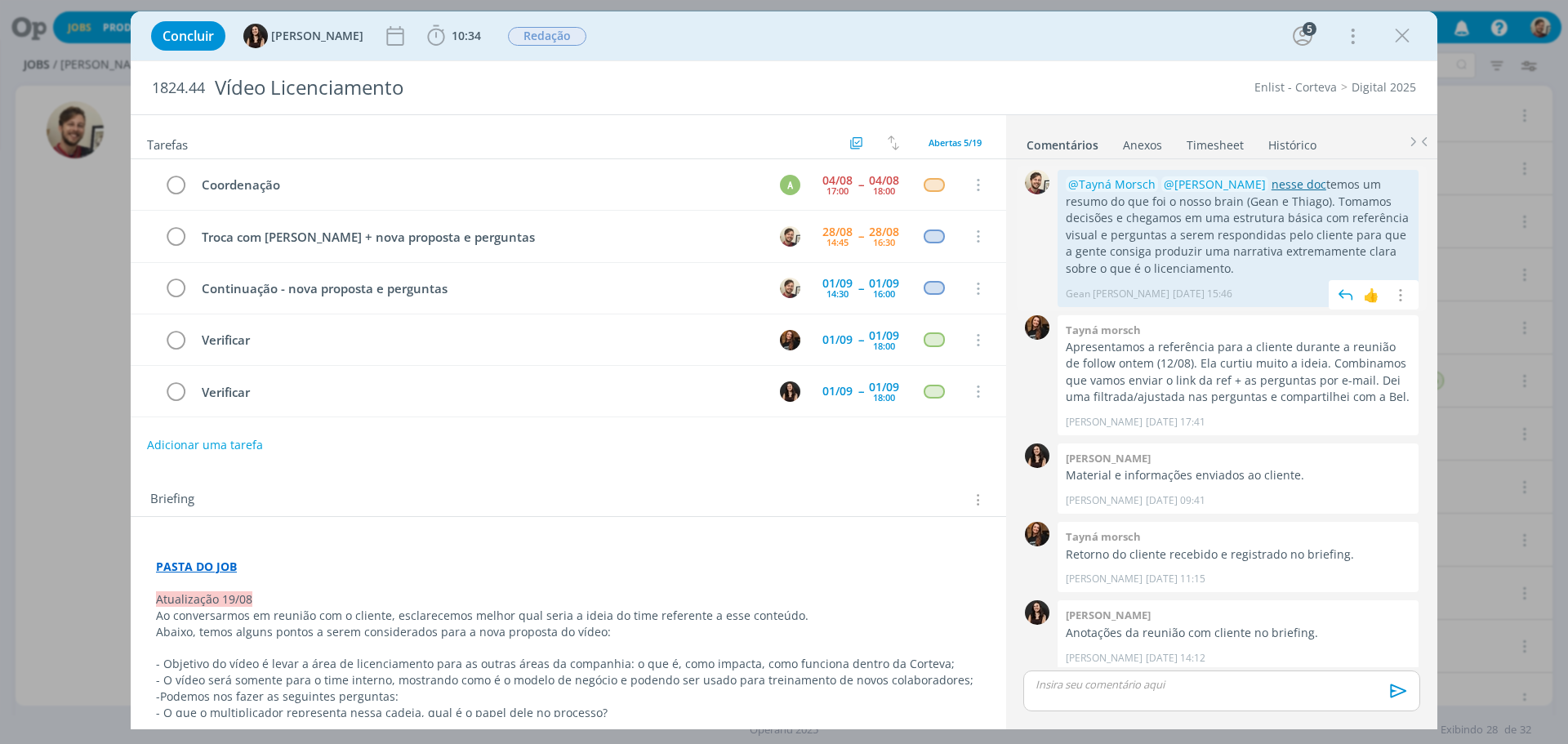
click at [1271, 179] on link "nesse doc" at bounding box center [1298, 184] width 54 height 16
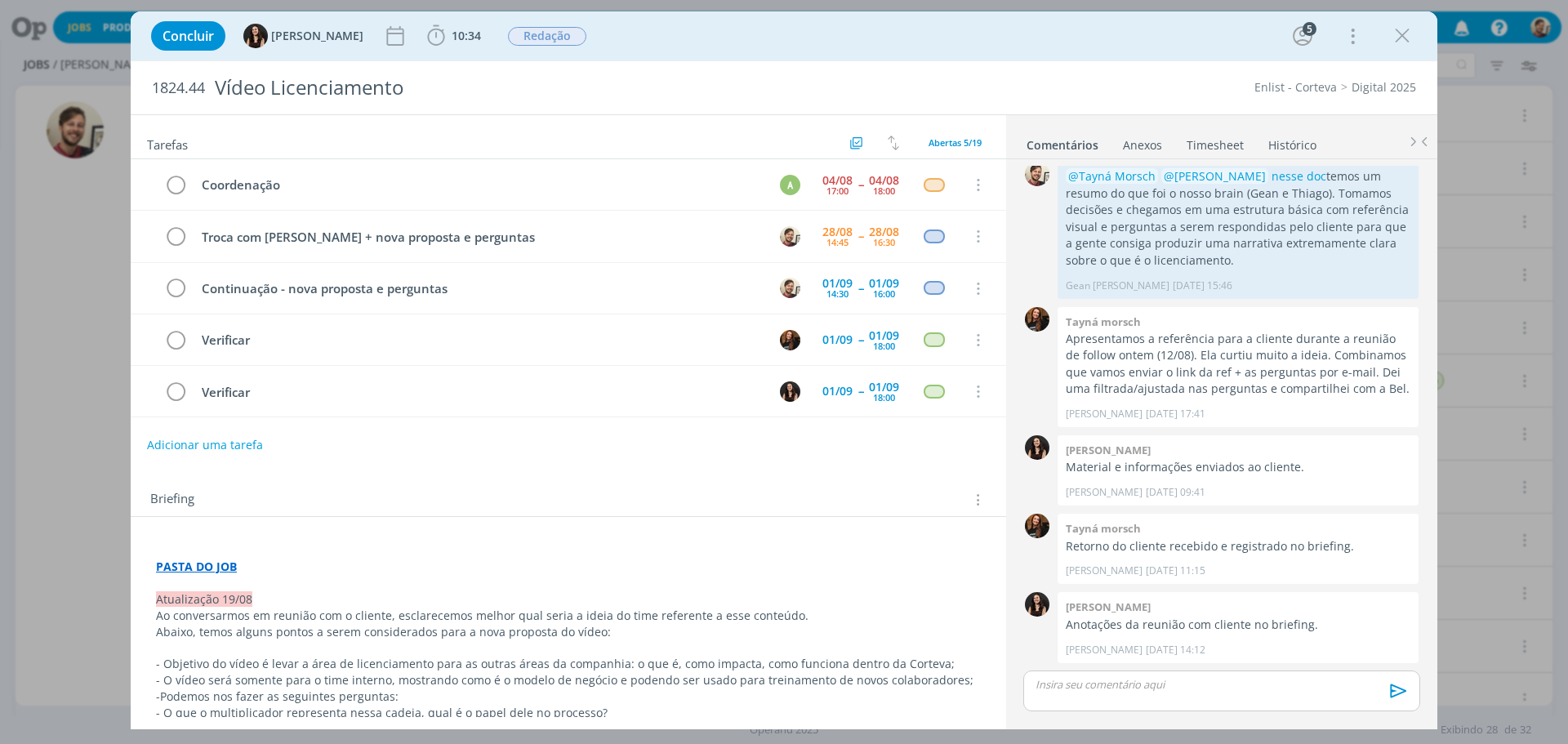
click at [1112, 679] on p "dialog" at bounding box center [1222, 685] width 371 height 15
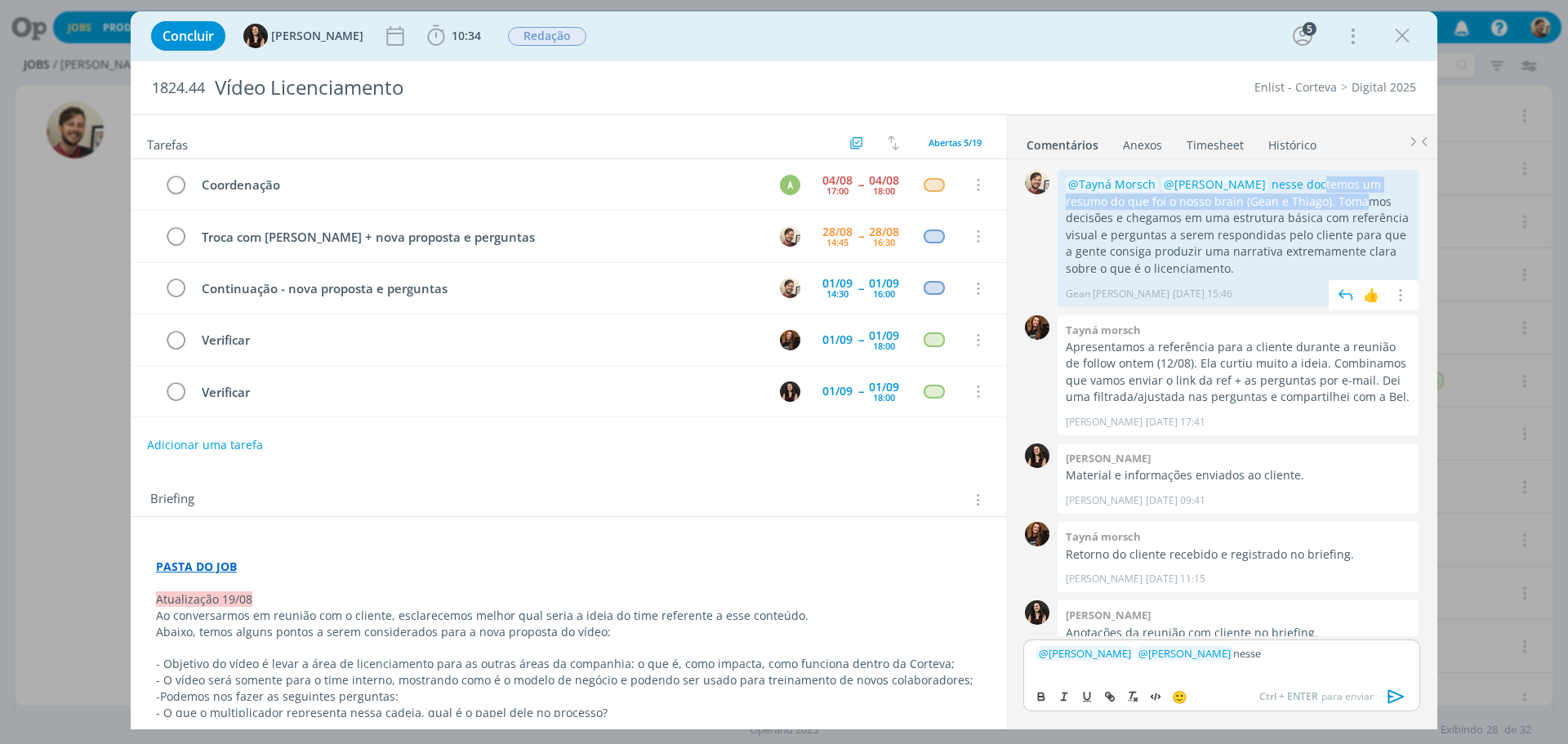
drag, startPoint x: 1298, startPoint y: 186, endPoint x: 1312, endPoint y: 196, distance: 17.2
click at [1312, 196] on p "@Tayná Morsch @Isabelle Silva nesse doc temos um resumo do que foi o nosso brai…" at bounding box center [1238, 227] width 345 height 101
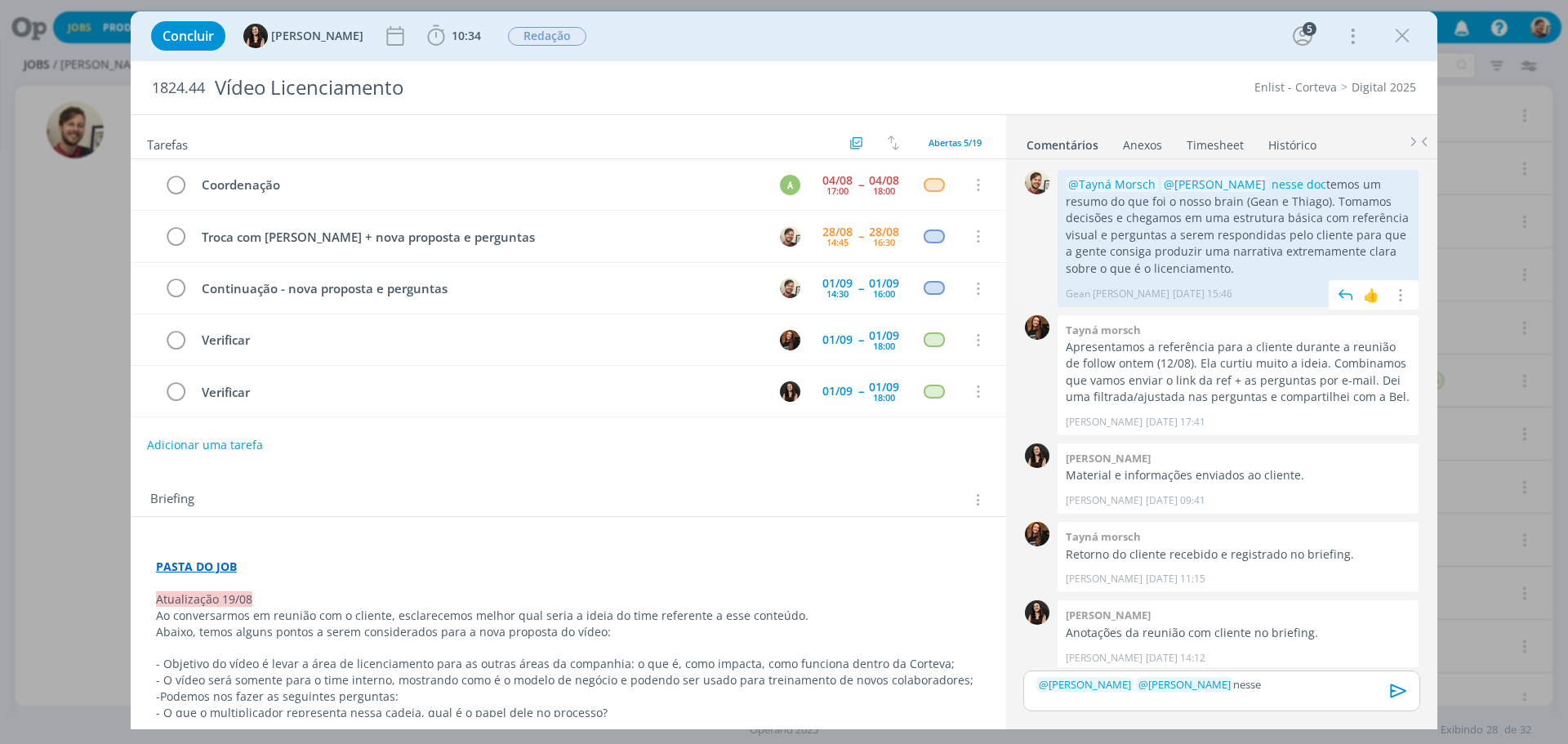
click at [1312, 214] on p "@Tayná Morsch @Isabelle Silva nesse doc temos um resumo do que foi o nosso brai…" at bounding box center [1238, 227] width 345 height 101
click at [1287, 685] on p "﻿ @ Tayná Morsch ﻿ ﻿ @ Isabelle Silva ﻿ nesse" at bounding box center [1222, 685] width 371 height 15
drag, startPoint x: 1298, startPoint y: 181, endPoint x: 1191, endPoint y: 268, distance: 137.9
click at [1191, 268] on p "@Tayná Morsch @Isabelle Silva nesse doc temos um resumo do que foi o nosso brai…" at bounding box center [1238, 227] width 345 height 101
copy p "temos um resumo do que foi o nosso brain (Gean e Thiago). Tomamos decisões e ch…"
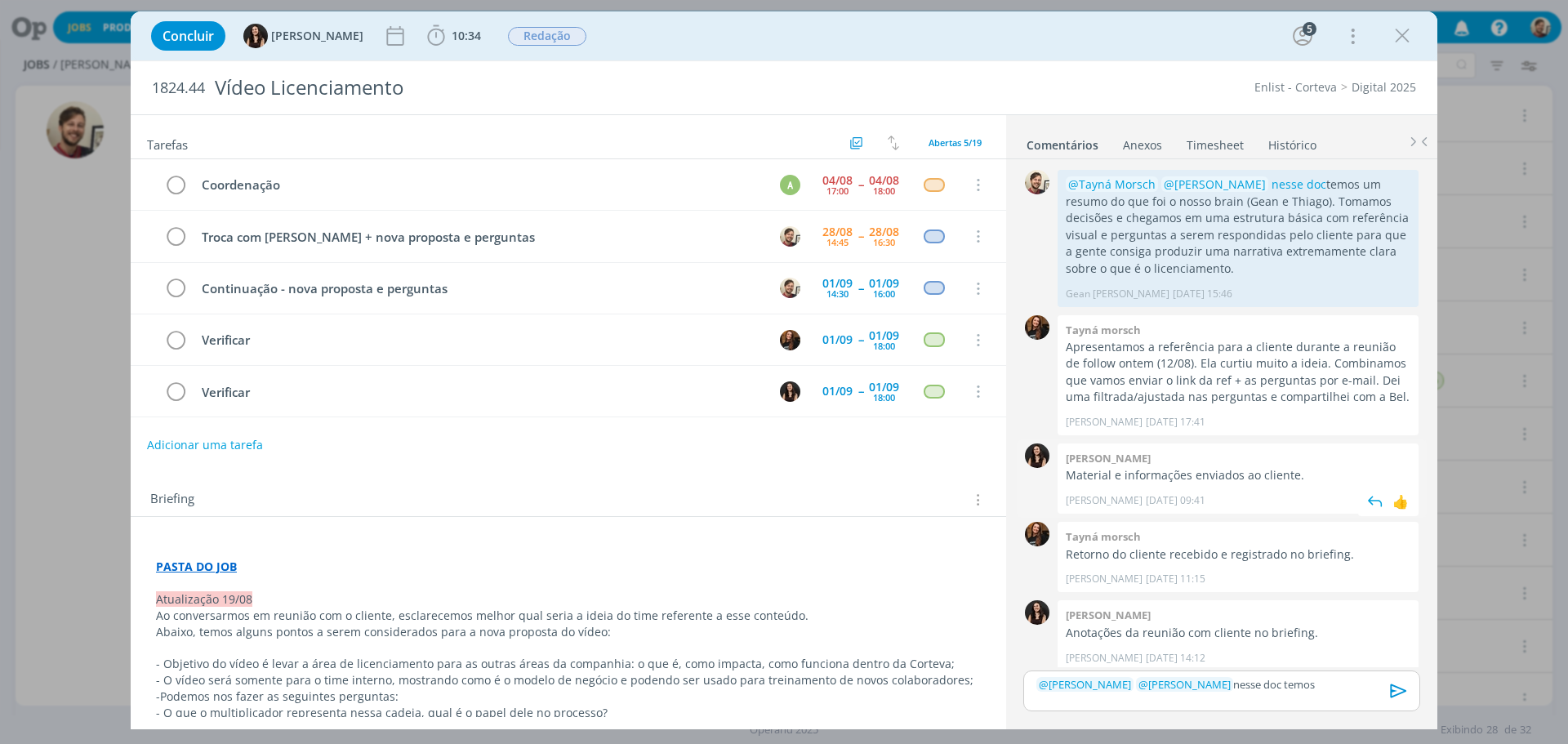
scroll to position [8, 0]
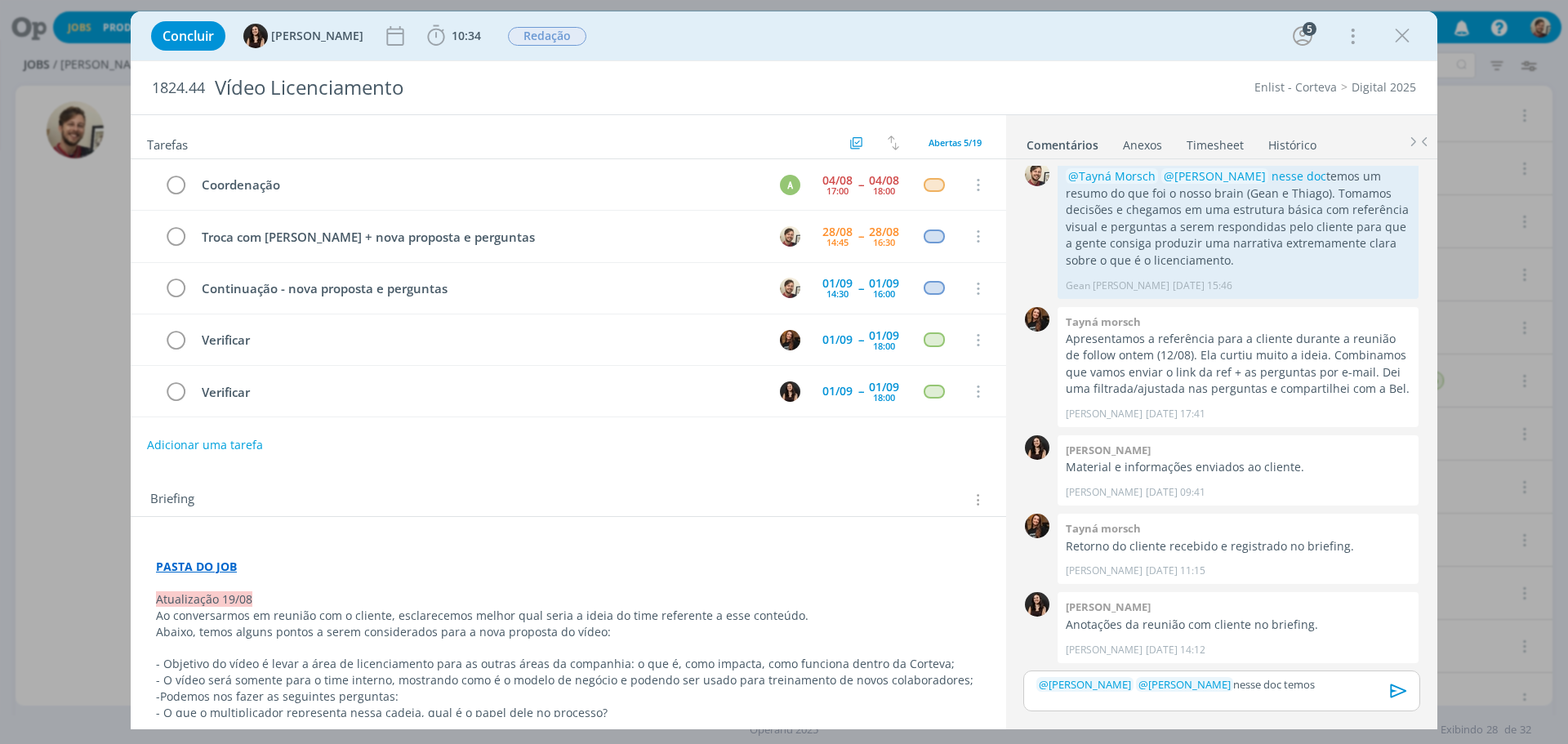
click at [1293, 685] on p "﻿ @ Tayná Morsch ﻿ ﻿ @ Isabelle Silva ﻿ nesse doc temos" at bounding box center [1222, 685] width 371 height 15
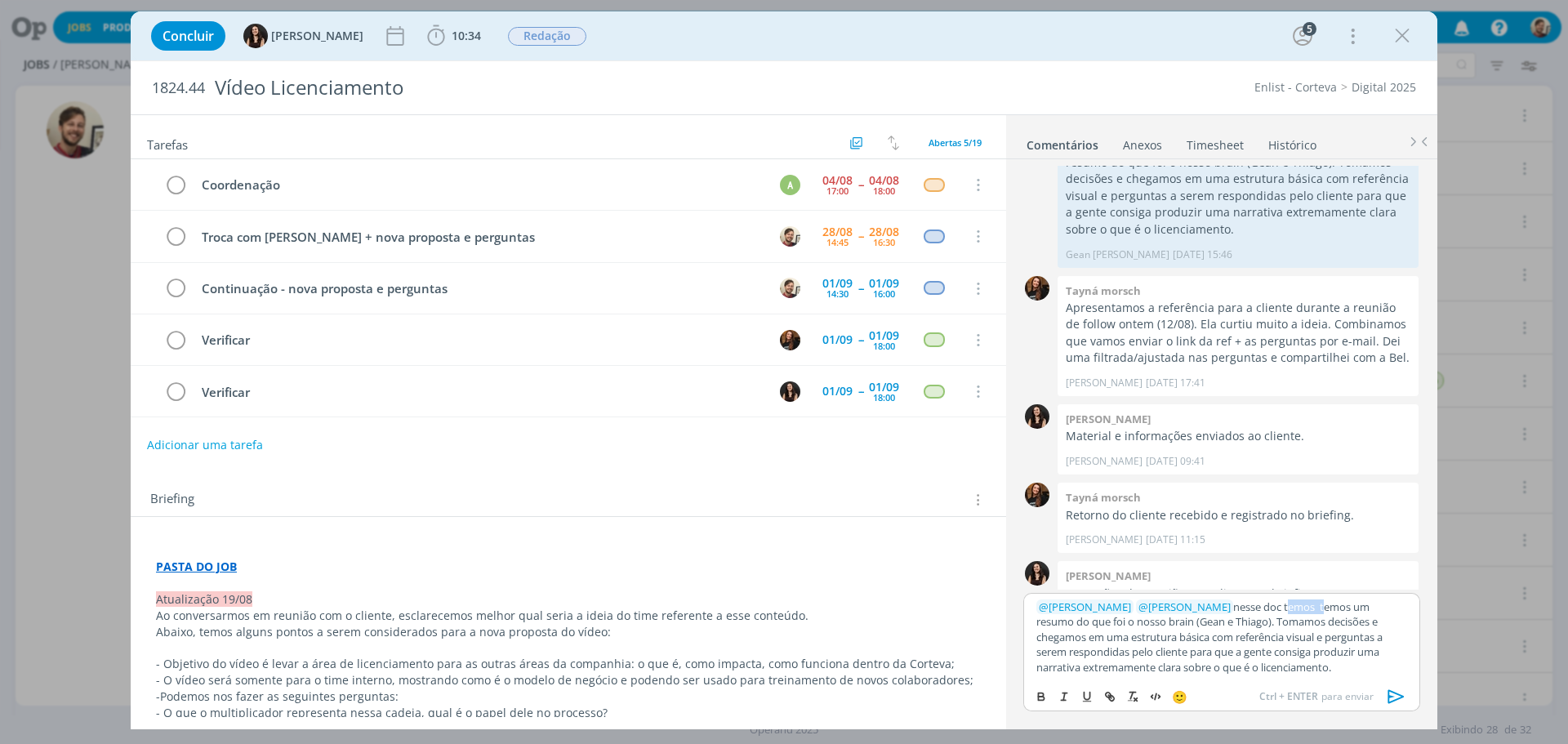
drag, startPoint x: 1291, startPoint y: 605, endPoint x: 1255, endPoint y: 605, distance: 36.0
click at [1255, 605] on p "﻿ @ Tayná Morsch ﻿ ﻿ @ Isabelle Silva ﻿ nesse doc temos temos um resumo do que …" at bounding box center [1222, 637] width 371 height 75
click at [1214, 638] on p "﻿ @ Tayná Morsch ﻿ ﻿ @ Isabelle Silva ﻿ nesse doc temos um resumo do que foi o …" at bounding box center [1222, 637] width 371 height 75
click at [1382, 642] on p "﻿ @ Tayná Morsch ﻿ ﻿ @ Isabelle Silva ﻿ nesse doc temos um resumo do que foi o …" at bounding box center [1222, 634] width 371 height 91
click at [1208, 670] on p "﻿ @ Tayná Morsch ﻿ ﻿ @ Isabelle Silva ﻿ nesse doc temos um resumo do que foi o …" at bounding box center [1222, 634] width 371 height 91
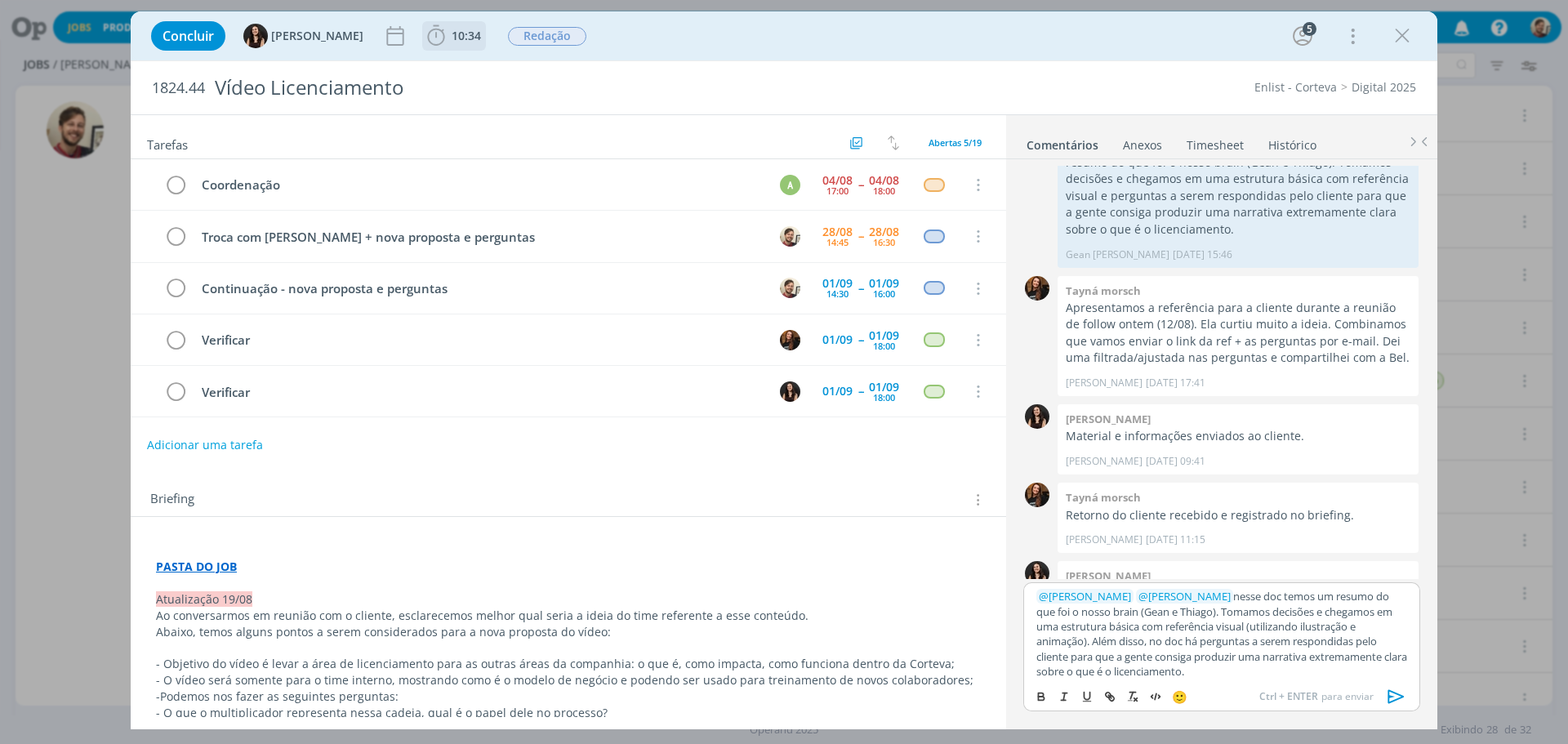
click at [444, 26] on span "10:34" at bounding box center [453, 36] width 60 height 25
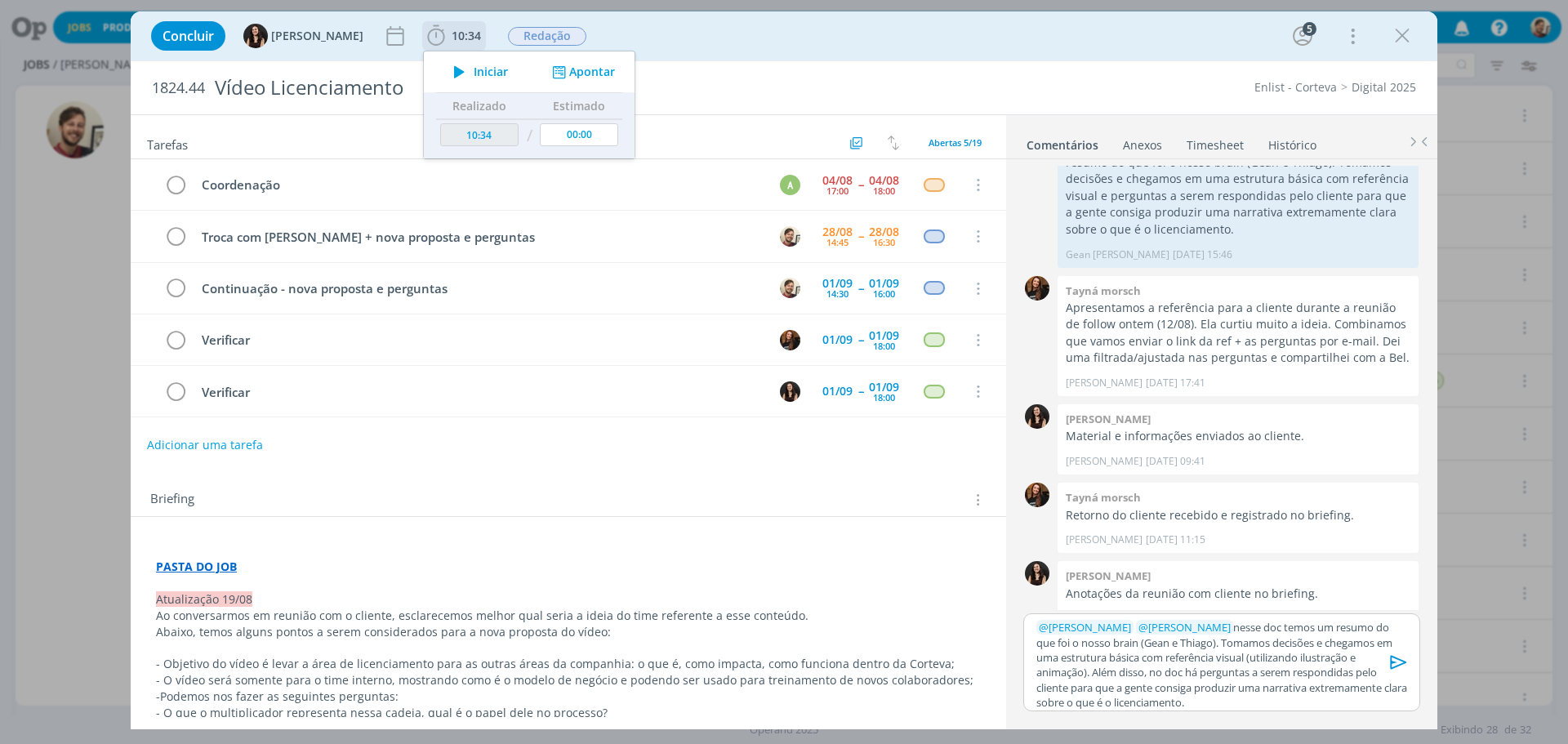
click at [473, 67] on span "Iniciar" at bounding box center [491, 72] width 35 height 12
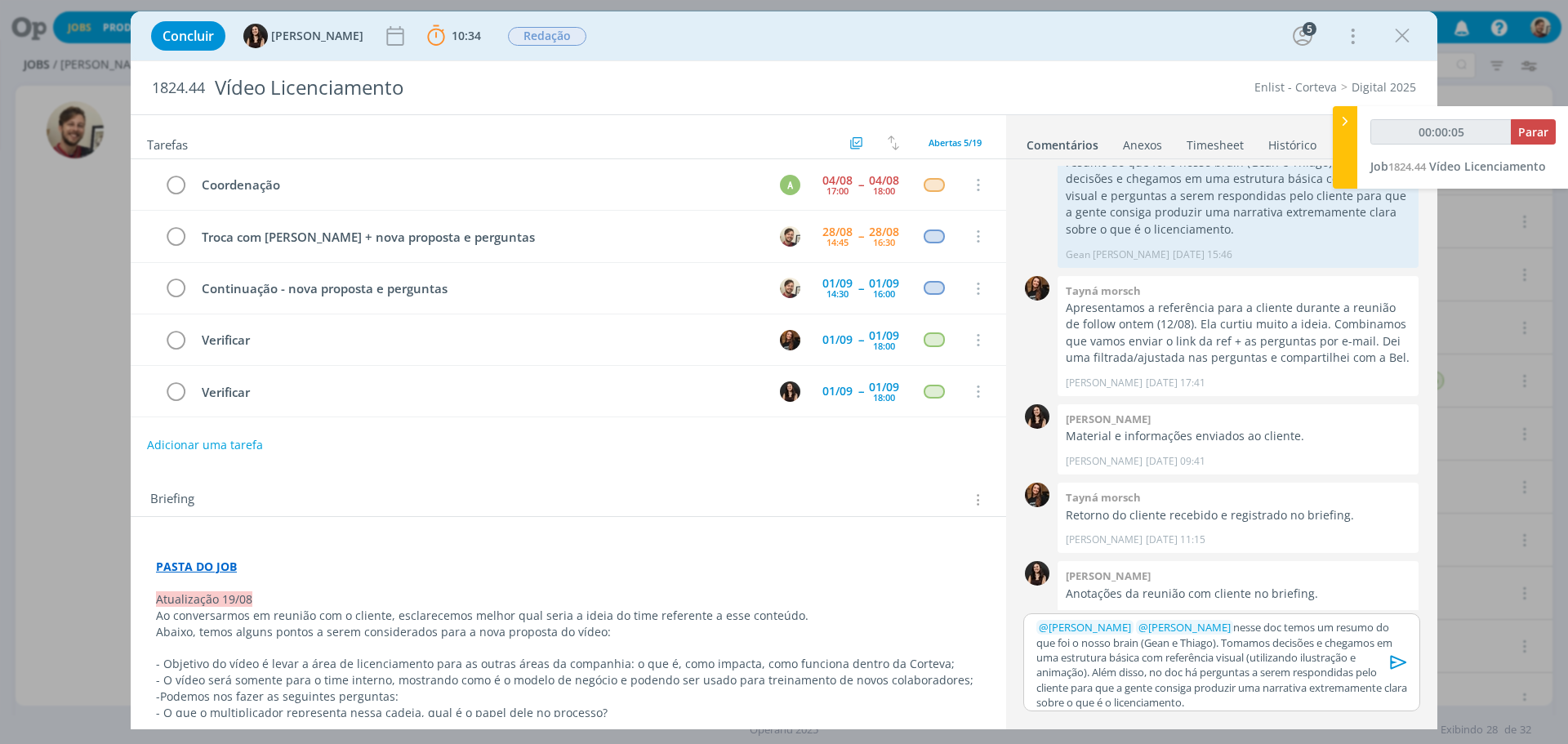
click at [1217, 662] on p "﻿ @ Tayná Morsch ﻿ ﻿ @ Isabelle Silva ﻿ nesse doc temos um resumo do que foi o …" at bounding box center [1222, 666] width 371 height 91
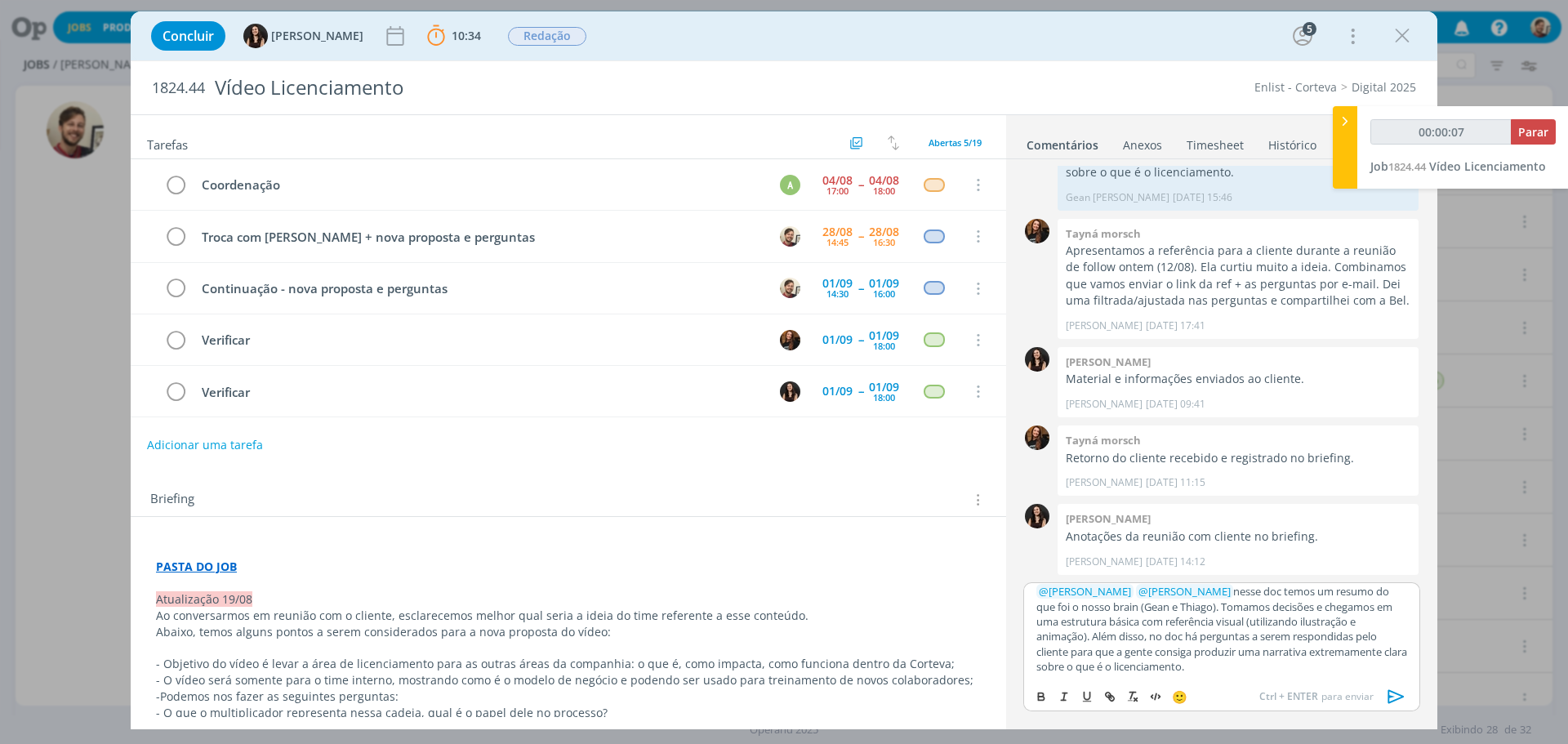
scroll to position [0, 0]
drag, startPoint x: 1204, startPoint y: 591, endPoint x: 1252, endPoint y: 594, distance: 48.1
click at [1252, 594] on p "﻿ @ Tayná Morsch ﻿ ﻿ @ Isabelle Silva ﻿ nesse doc temos um resumo do que foi o …" at bounding box center [1222, 634] width 371 height 91
type input "00:00:09"
click at [1104, 698] on icon "dialog" at bounding box center [1110, 697] width 13 height 13
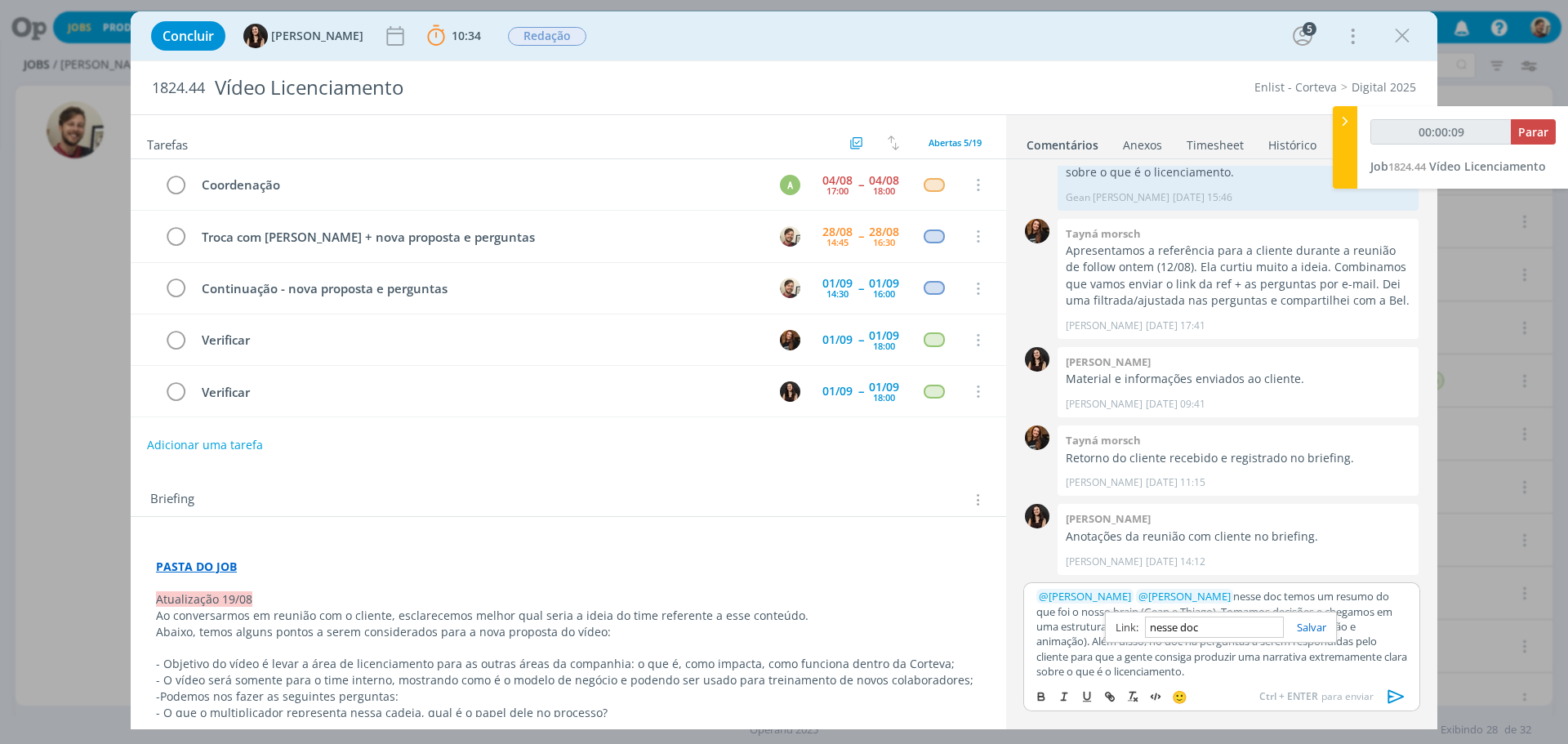
paste input "https://sobeae.sharepoint.com/:f:/s/SOBEAE/EufJU9a4Z0FPgkkhueqJ9gAB-hXfclp3hkNn…"
type input "https://sobeae.sharepoint.com/:f:/s/SOBEAE/EufJU9a4Z0FPgkkhueqJ9gAB-hXfclp3hkNn…"
type input "00:00:10"
type input "https://sobeae.sharepoint.com/:f:/s/SOBEAE/EufJU9a4Z0FPgkkhueqJ9gAB-hXfclp3hkNn…"
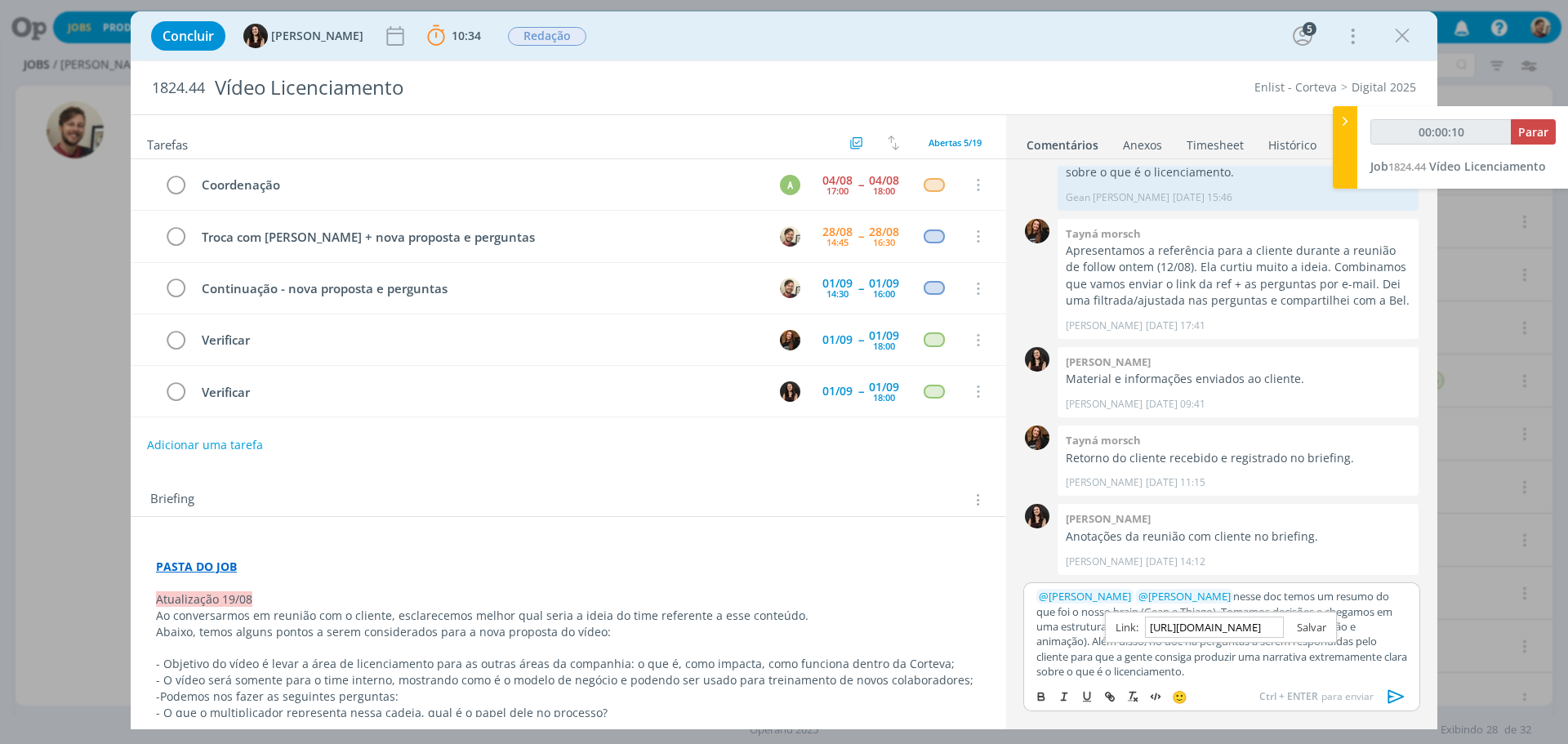
scroll to position [0, 0]
click at [1311, 629] on link "dialog" at bounding box center [1305, 628] width 43 height 15
click at [1227, 668] on p "﻿ @ Tayná Morsch ﻿ ﻿ @ Isabelle Silva ﻿ nesse doc temos um resumo do que foi o …" at bounding box center [1222, 634] width 371 height 91
click at [1396, 695] on icon "dialog" at bounding box center [1397, 697] width 16 height 14
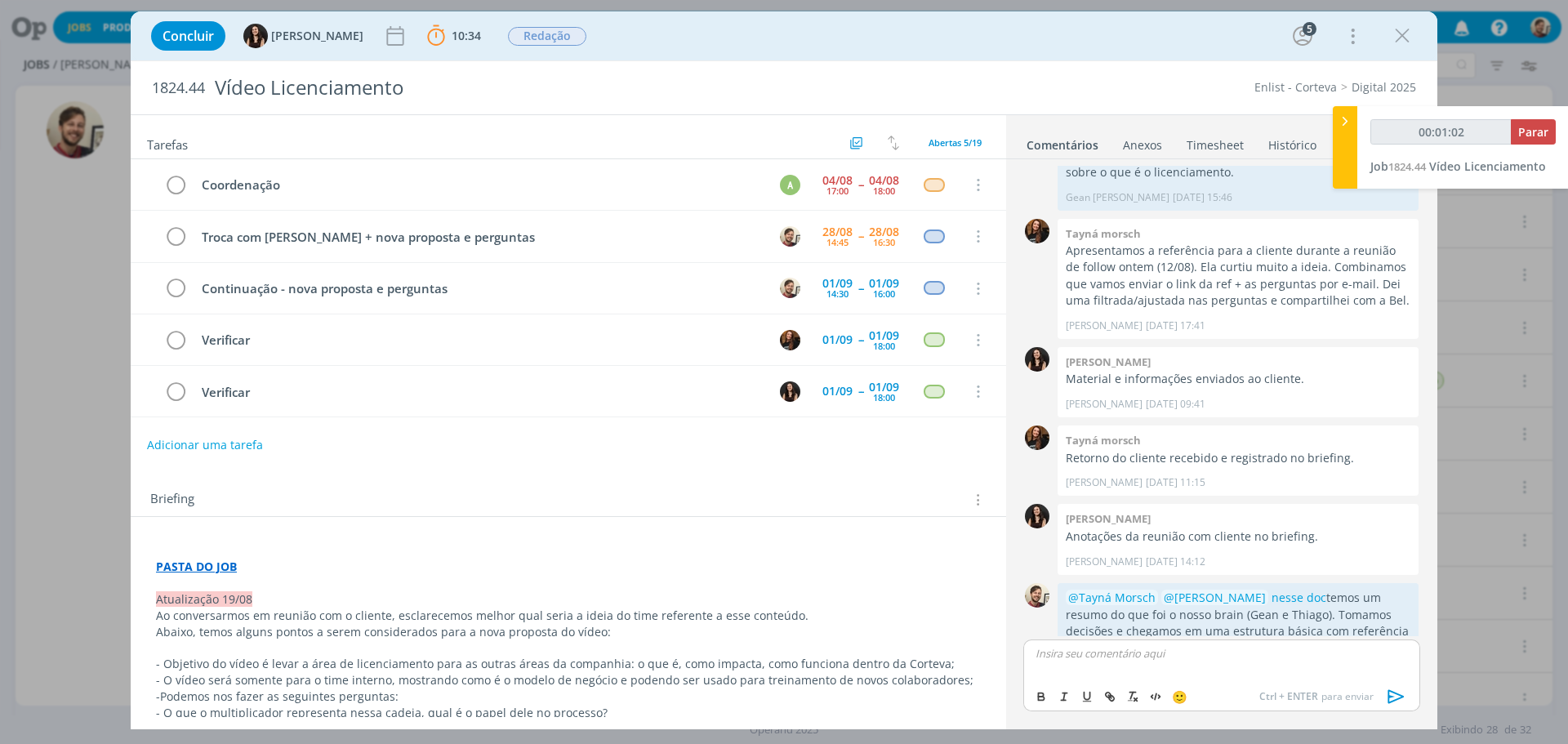
scroll to position [200, 0]
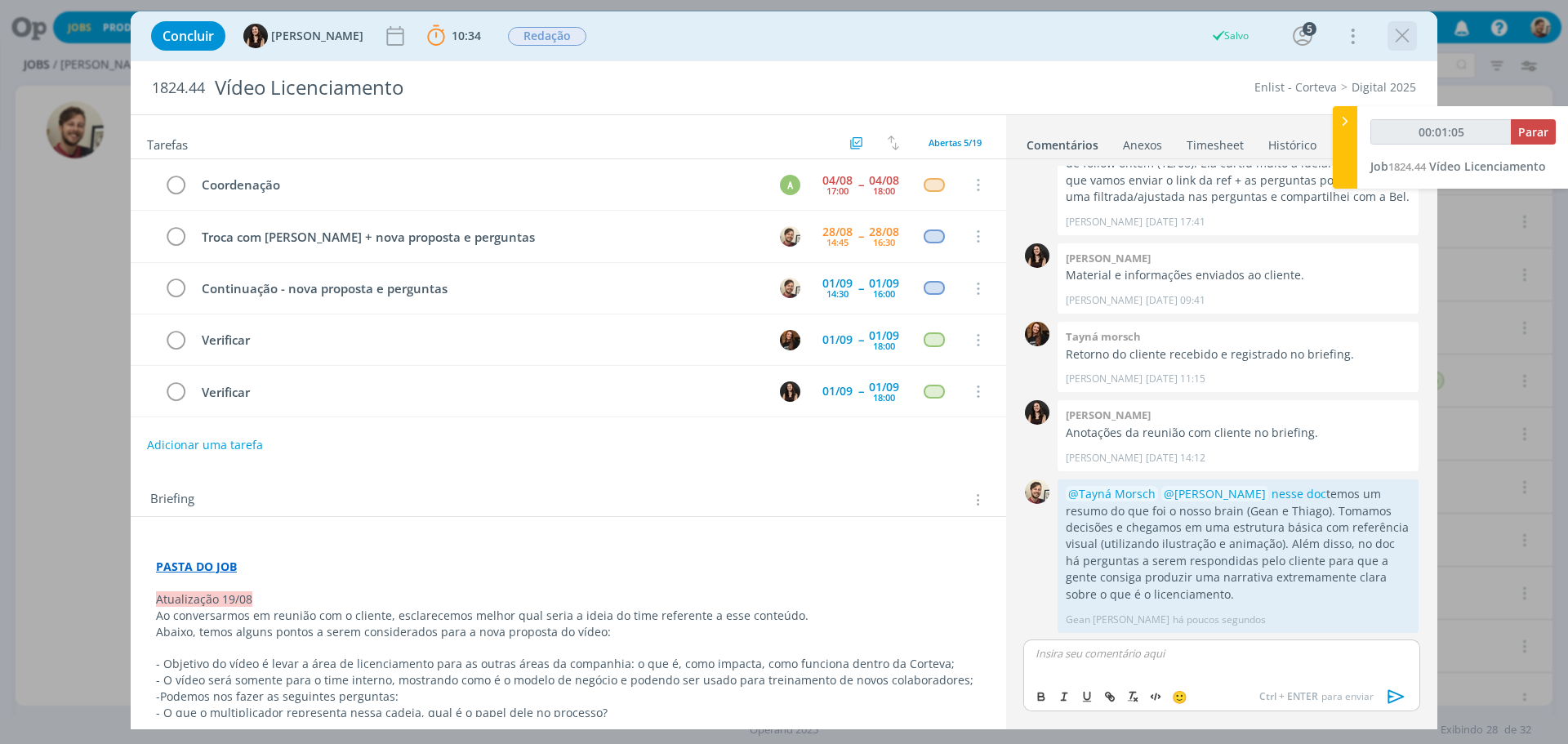
click at [1409, 33] on icon "dialog" at bounding box center [1402, 36] width 25 height 25
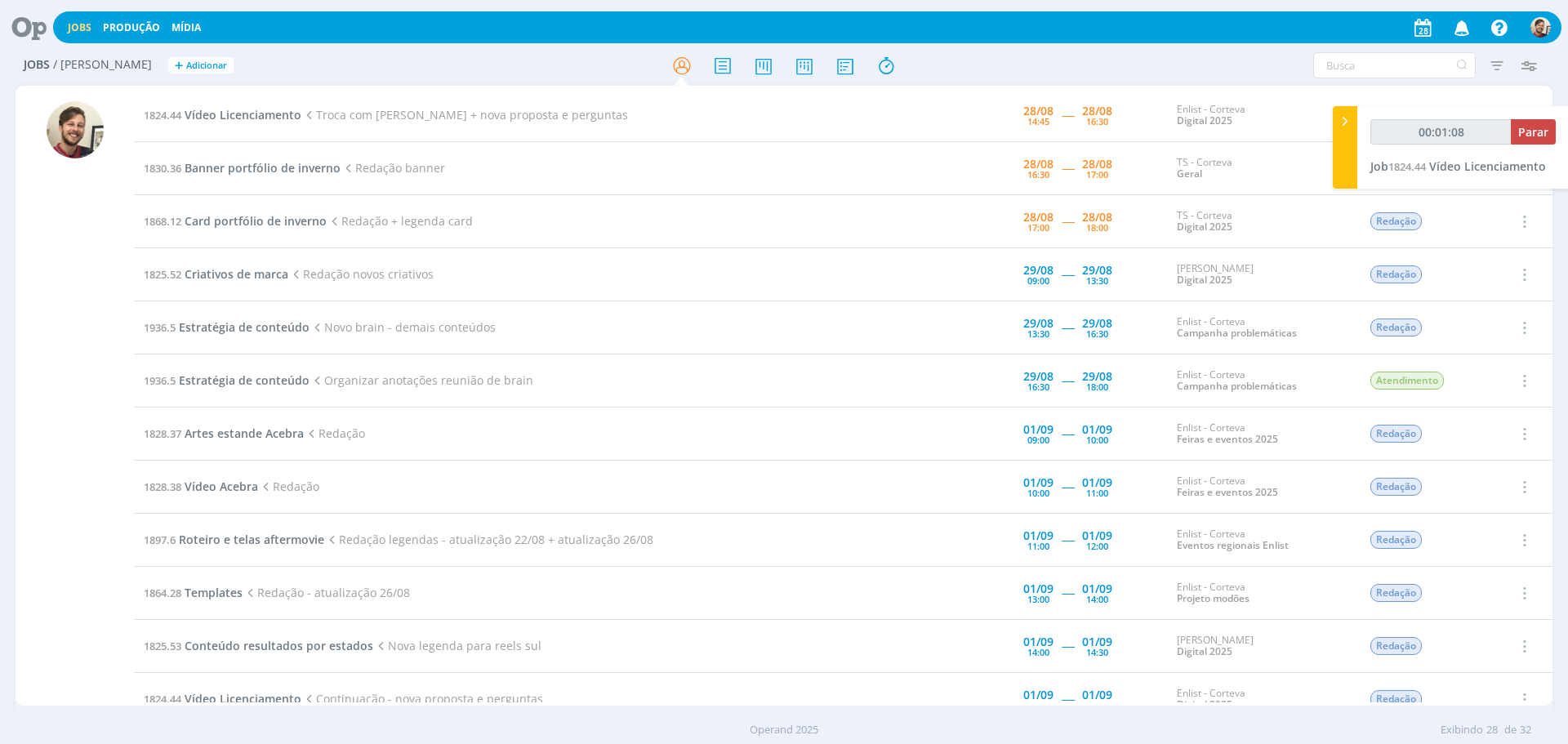
click at [32, 25] on icon at bounding box center [23, 27] width 34 height 32
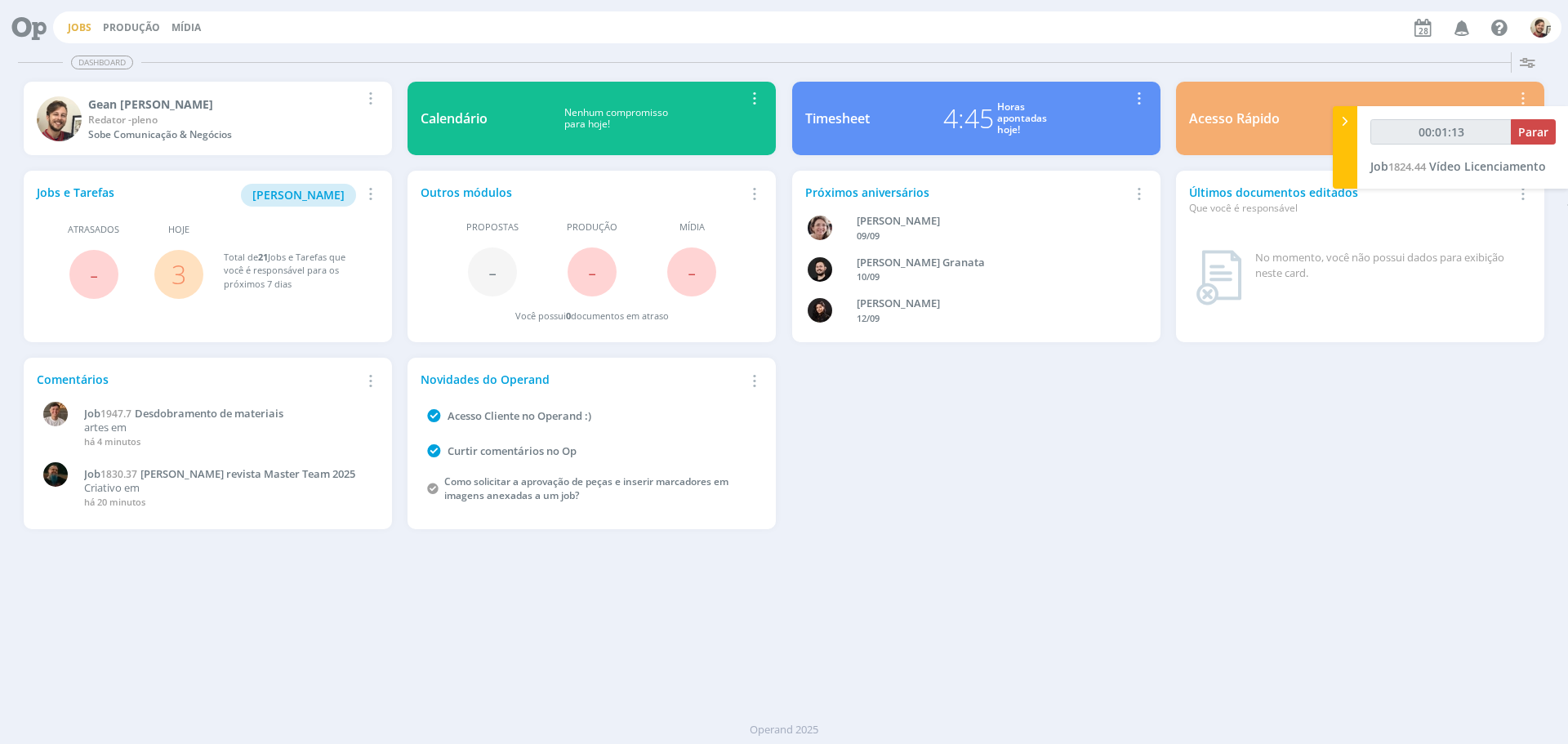
click at [73, 32] on link "Jobs" at bounding box center [79, 27] width 24 height 14
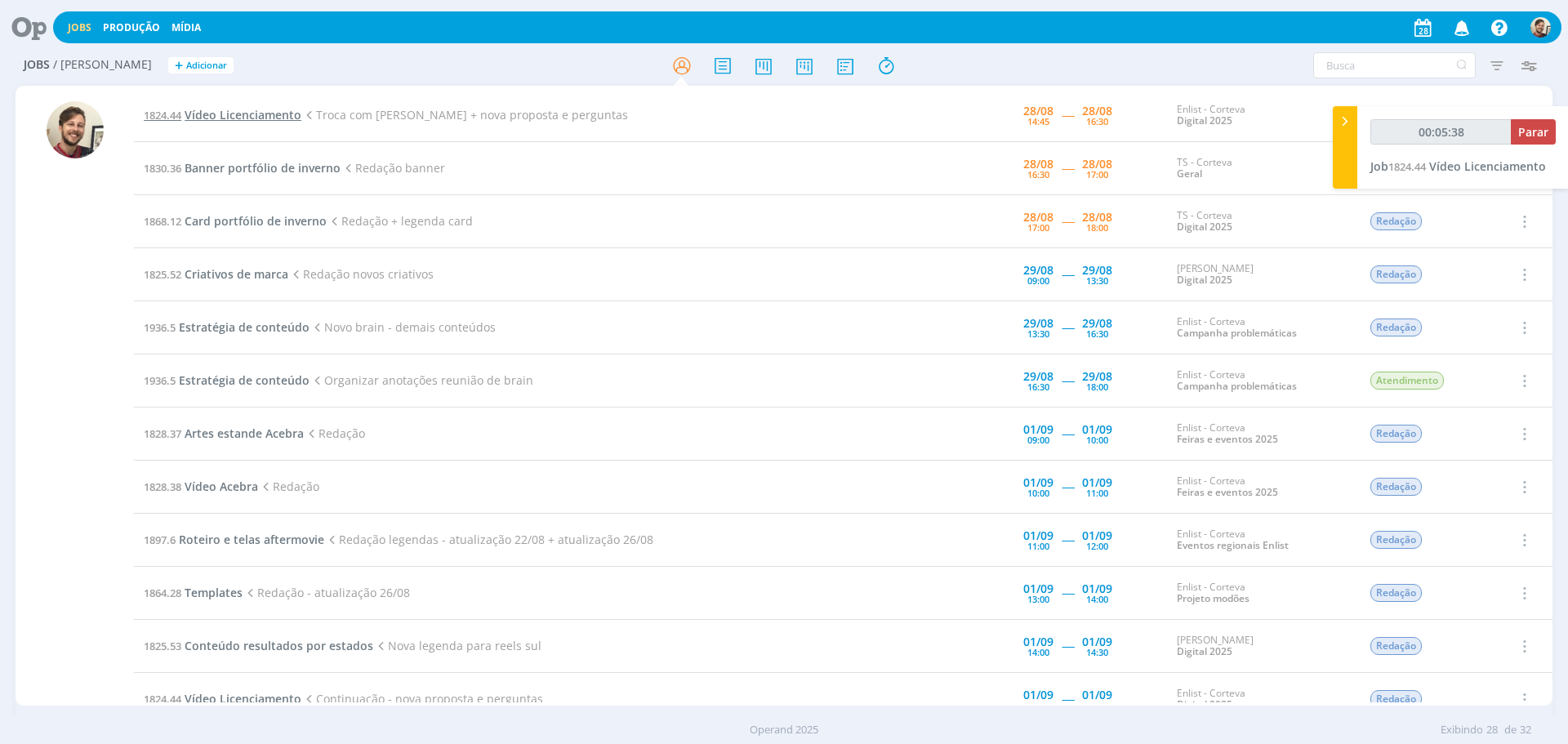
click at [268, 120] on span "Vídeo Licenciamento" at bounding box center [243, 115] width 117 height 16
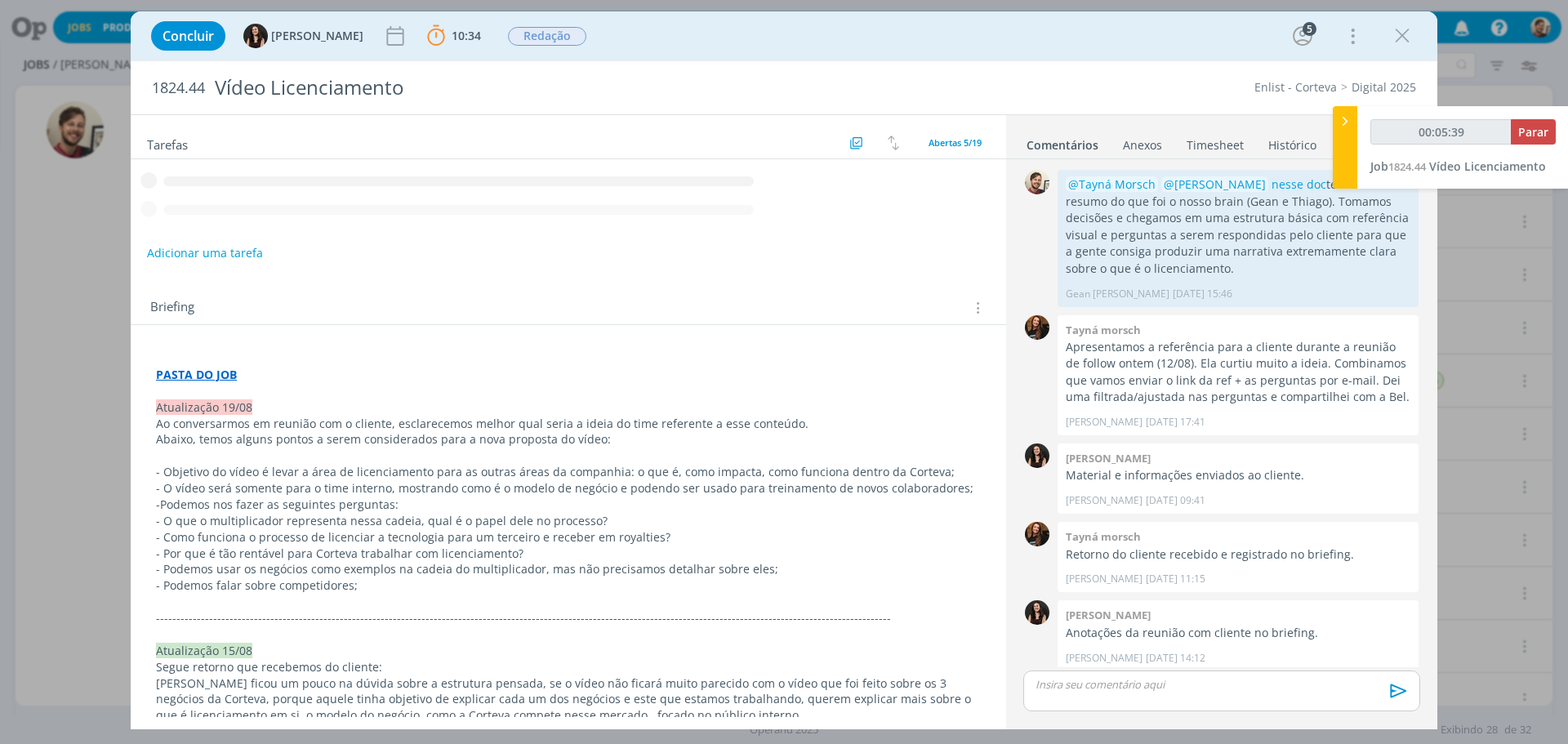
scroll to position [169, 0]
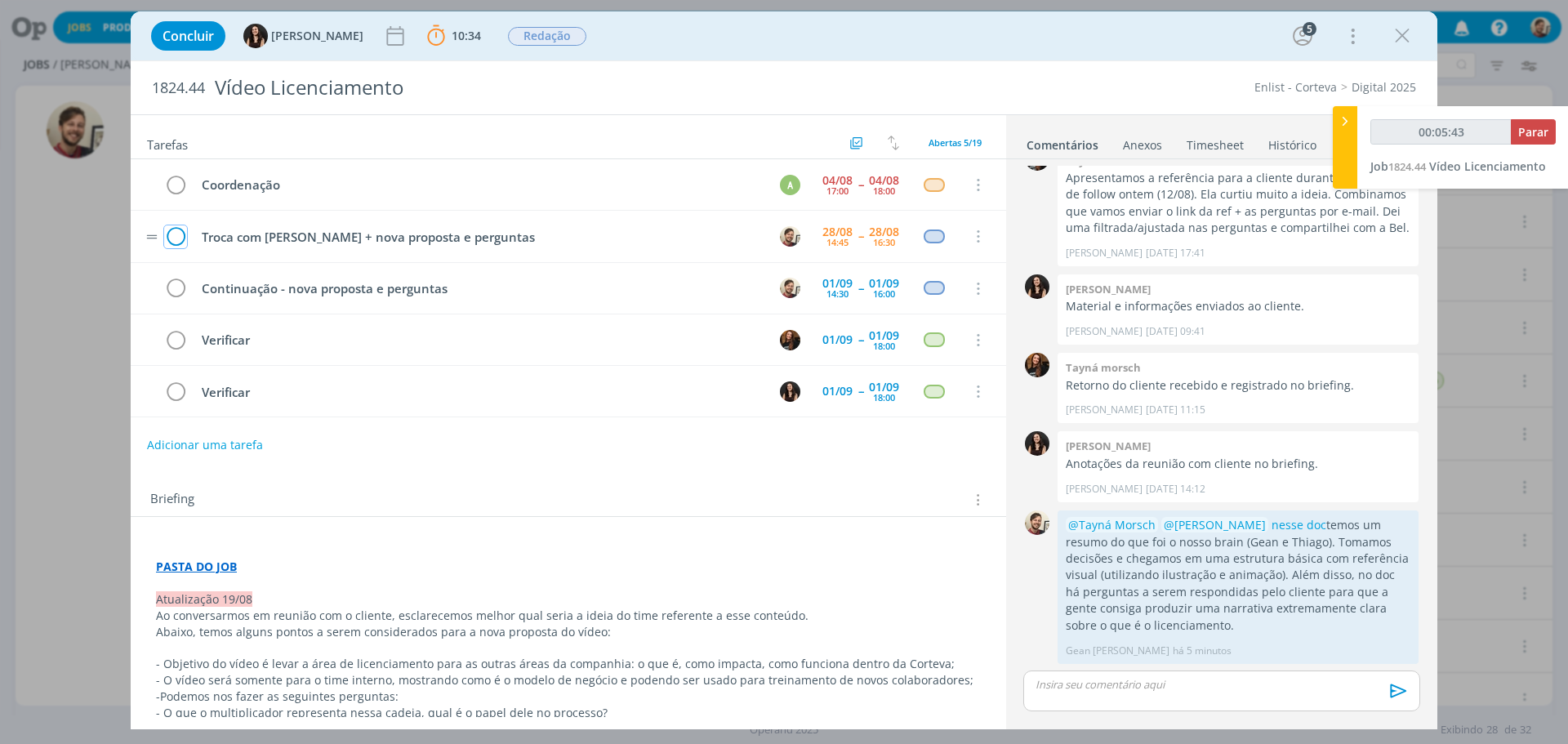
click at [179, 233] on icon "dialog" at bounding box center [176, 237] width 23 height 25
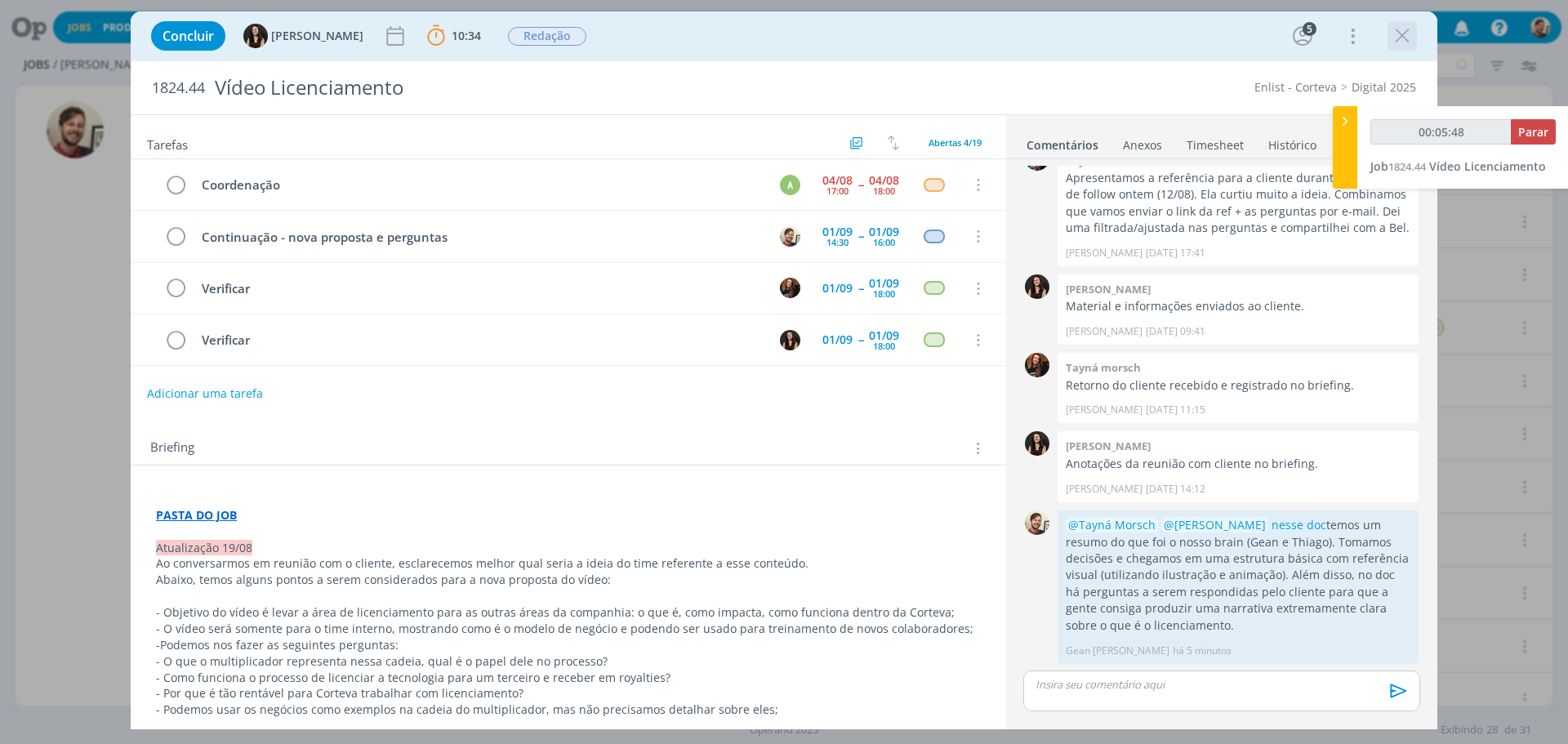
click at [1409, 40] on icon "dialog" at bounding box center [1402, 36] width 25 height 25
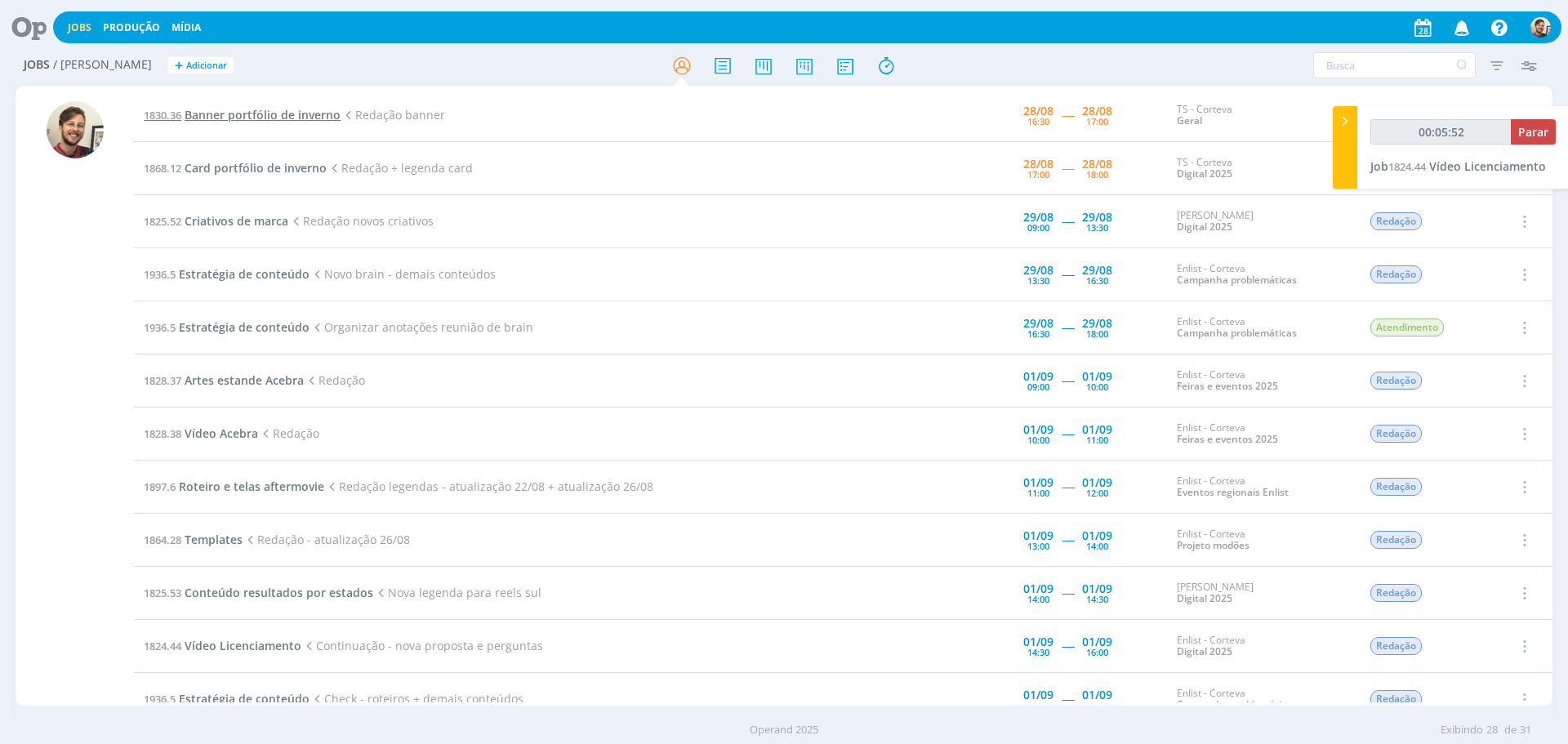
click at [256, 117] on span "Banner portfólio de inverno" at bounding box center [262, 115] width 156 height 16
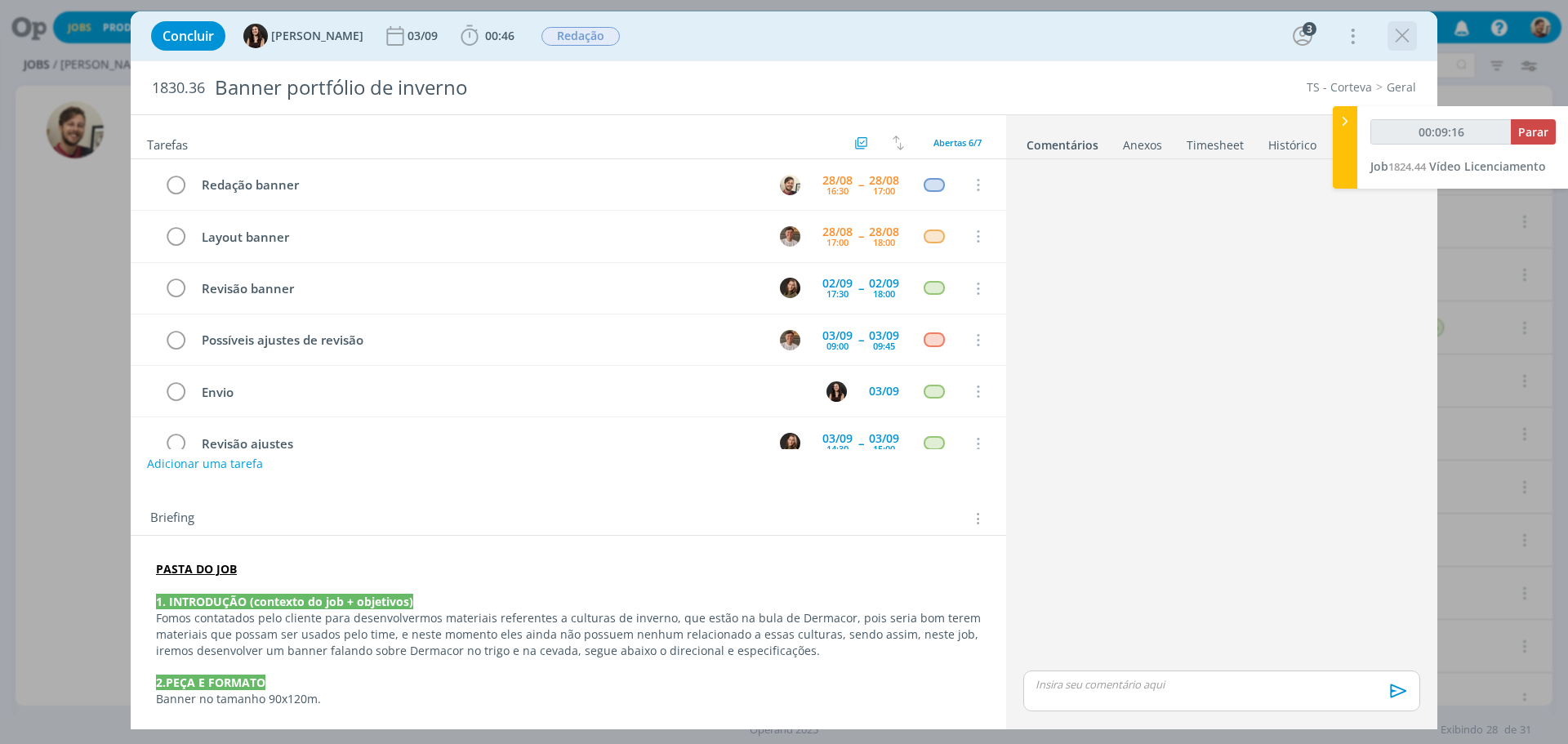
click at [1406, 43] on icon "dialog" at bounding box center [1402, 36] width 25 height 25
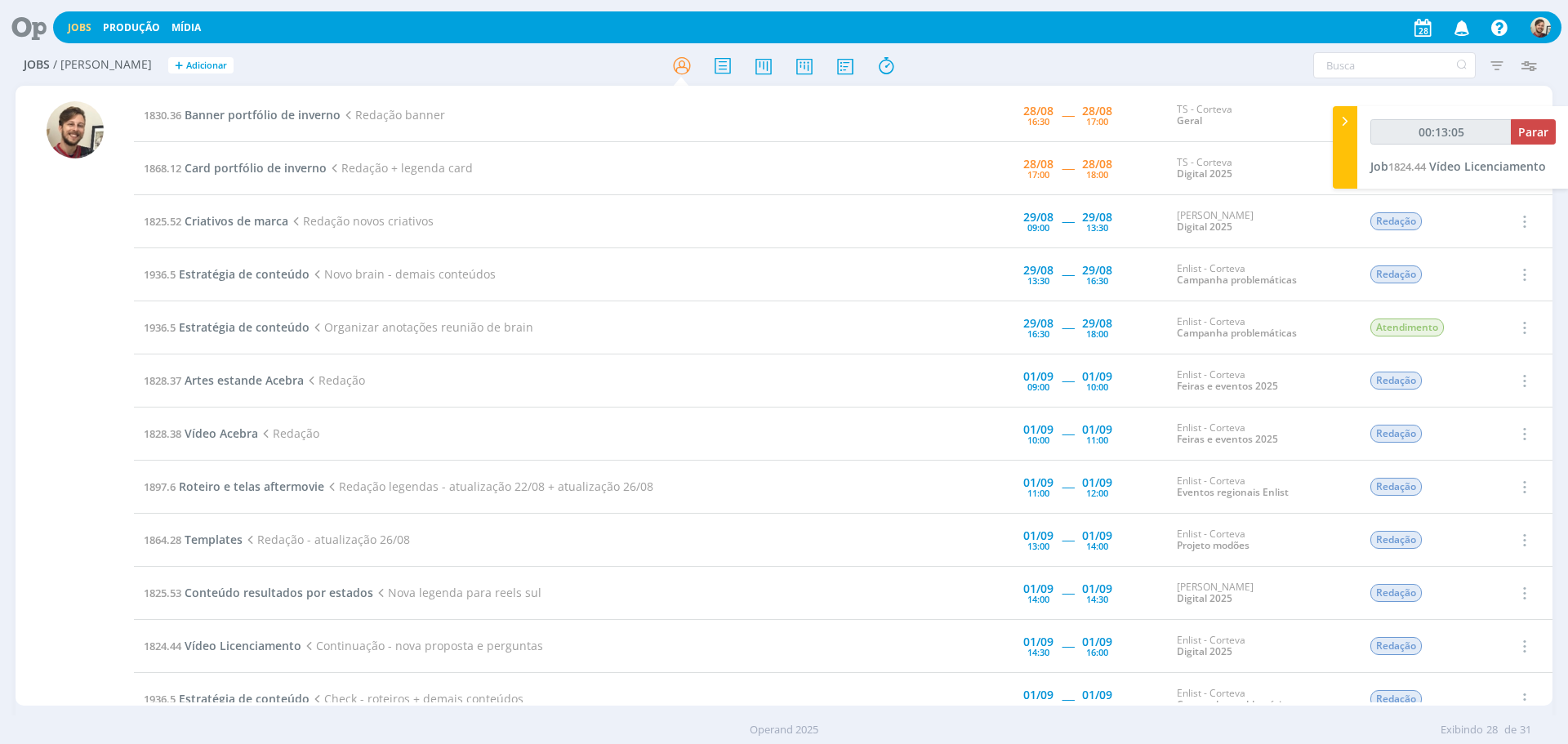
type input "00:13:06"
click at [1518, 132] on span "Parar" at bounding box center [1533, 132] width 31 height 16
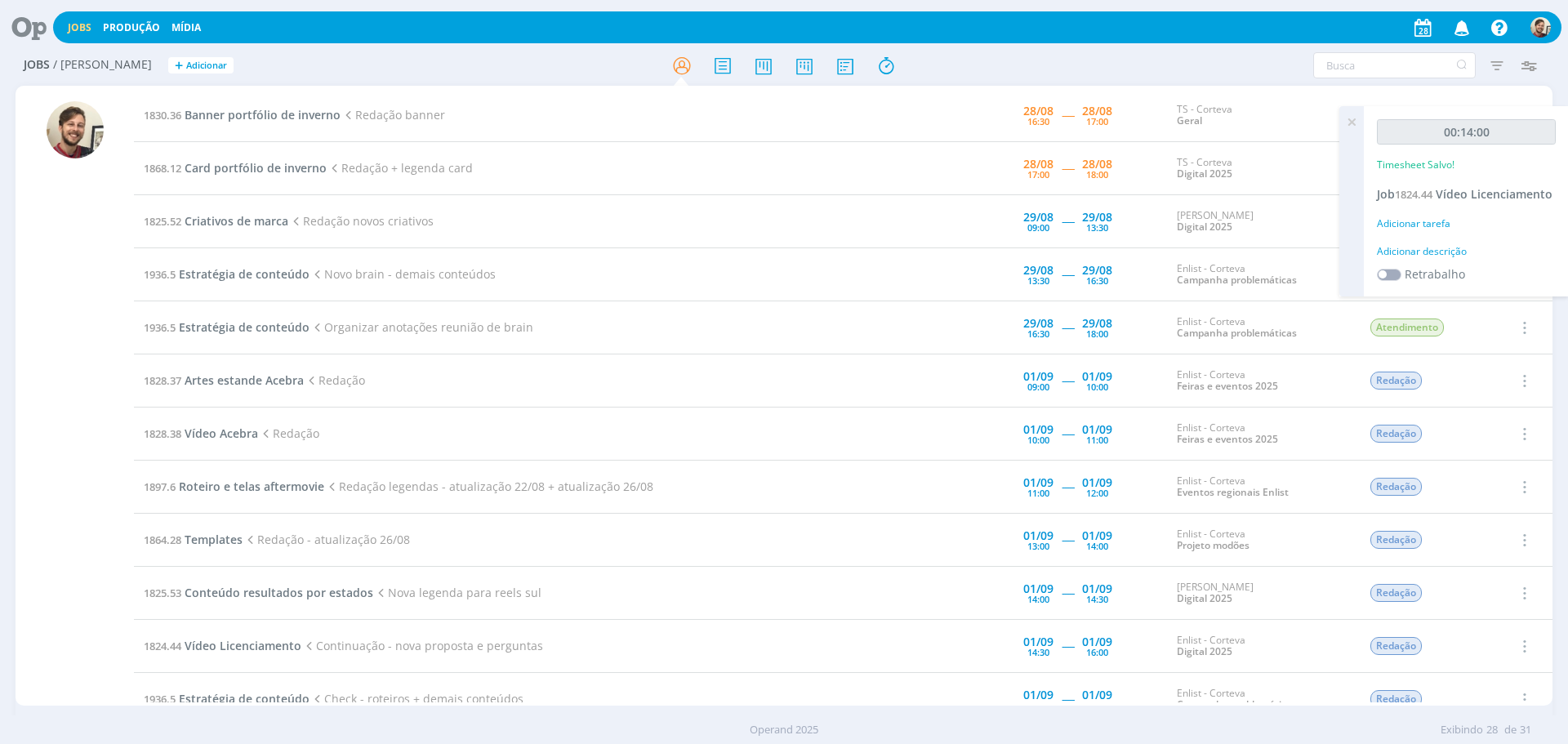
click at [1423, 241] on div "00:14:00 Timesheet Salvo! Job 1824.44 Vídeo Licenciamento Adicionar tarefa Adic…" at bounding box center [1466, 201] width 205 height 191
click at [1425, 244] on div "Adicionar descrição" at bounding box center [1466, 252] width 179 height 15
click at [1431, 259] on textarea at bounding box center [1466, 277] width 171 height 58
type textarea "redação"
click at [1511, 374] on button "Salvar" at bounding box center [1527, 384] width 57 height 21
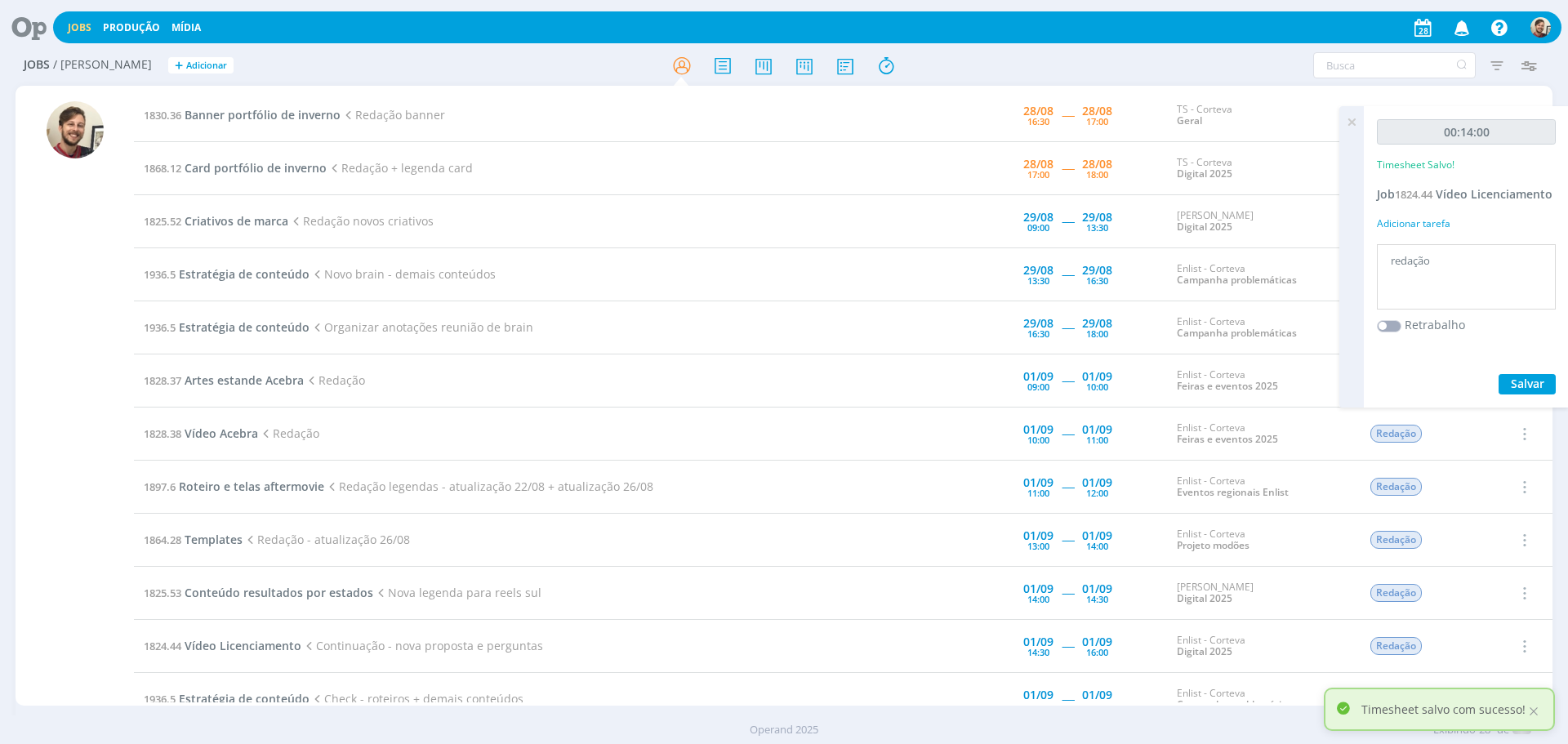
click at [1354, 123] on icon at bounding box center [1351, 122] width 30 height 32
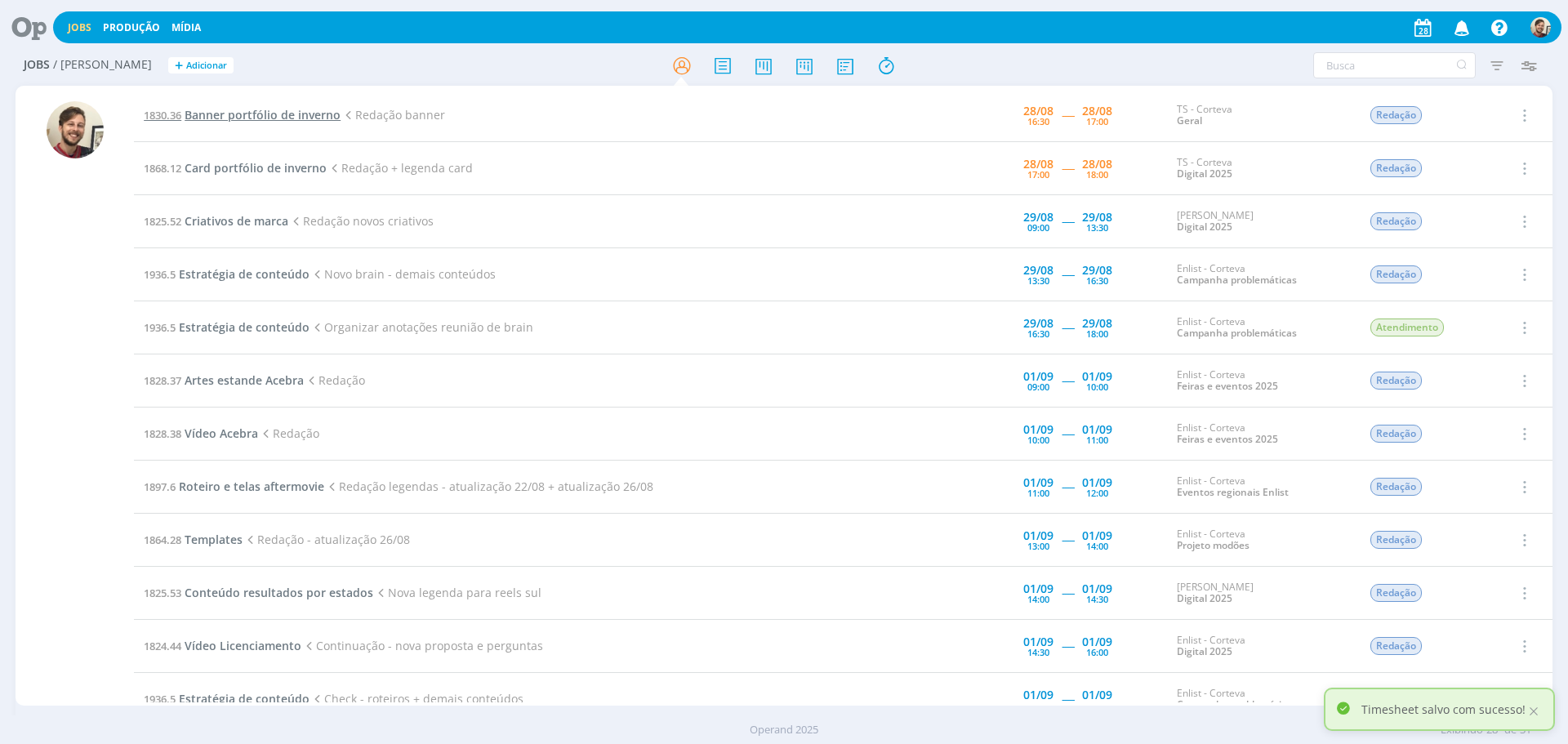
click at [295, 119] on span "Banner portfólio de inverno" at bounding box center [262, 115] width 156 height 16
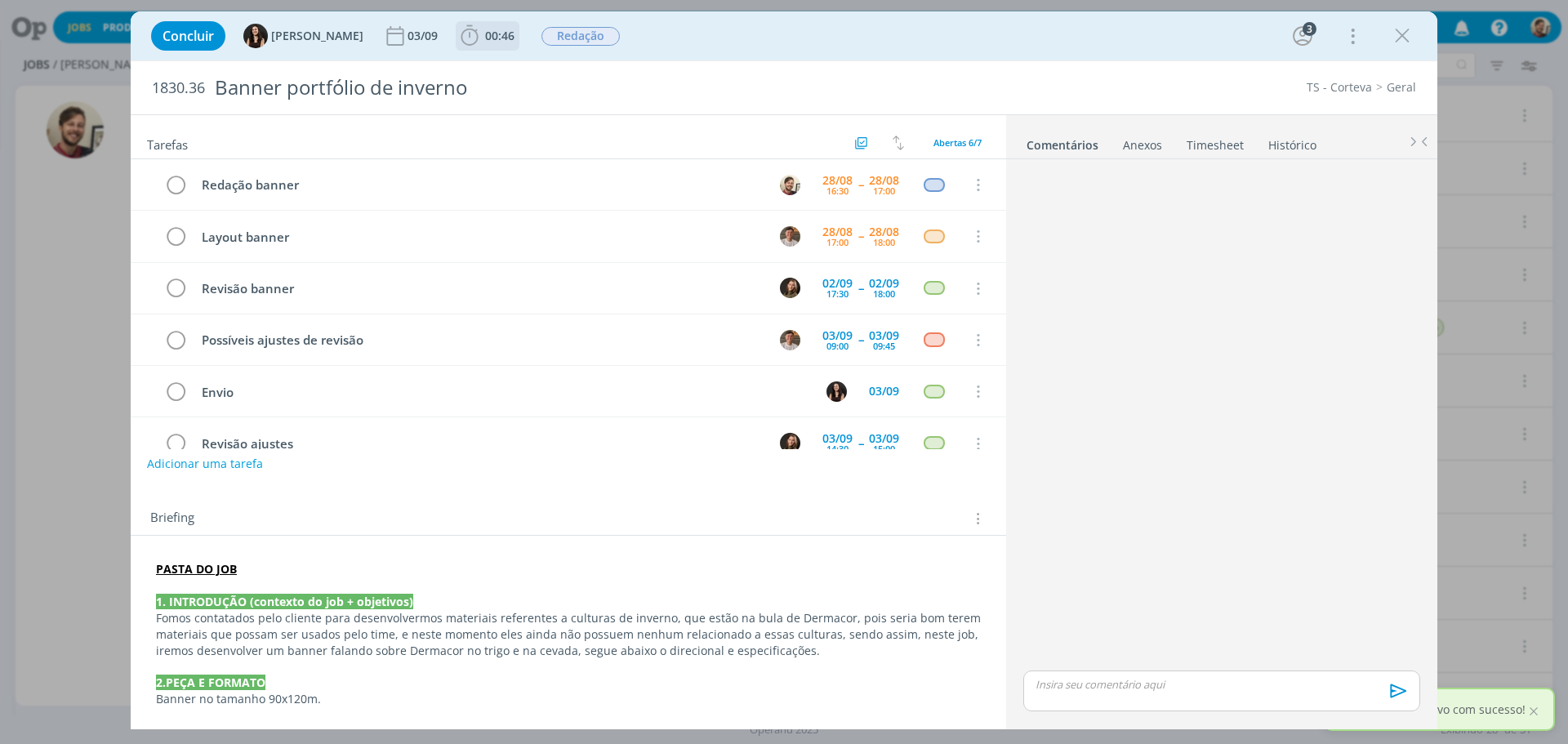
click at [485, 37] on span "00:46" at bounding box center [500, 35] width 30 height 16
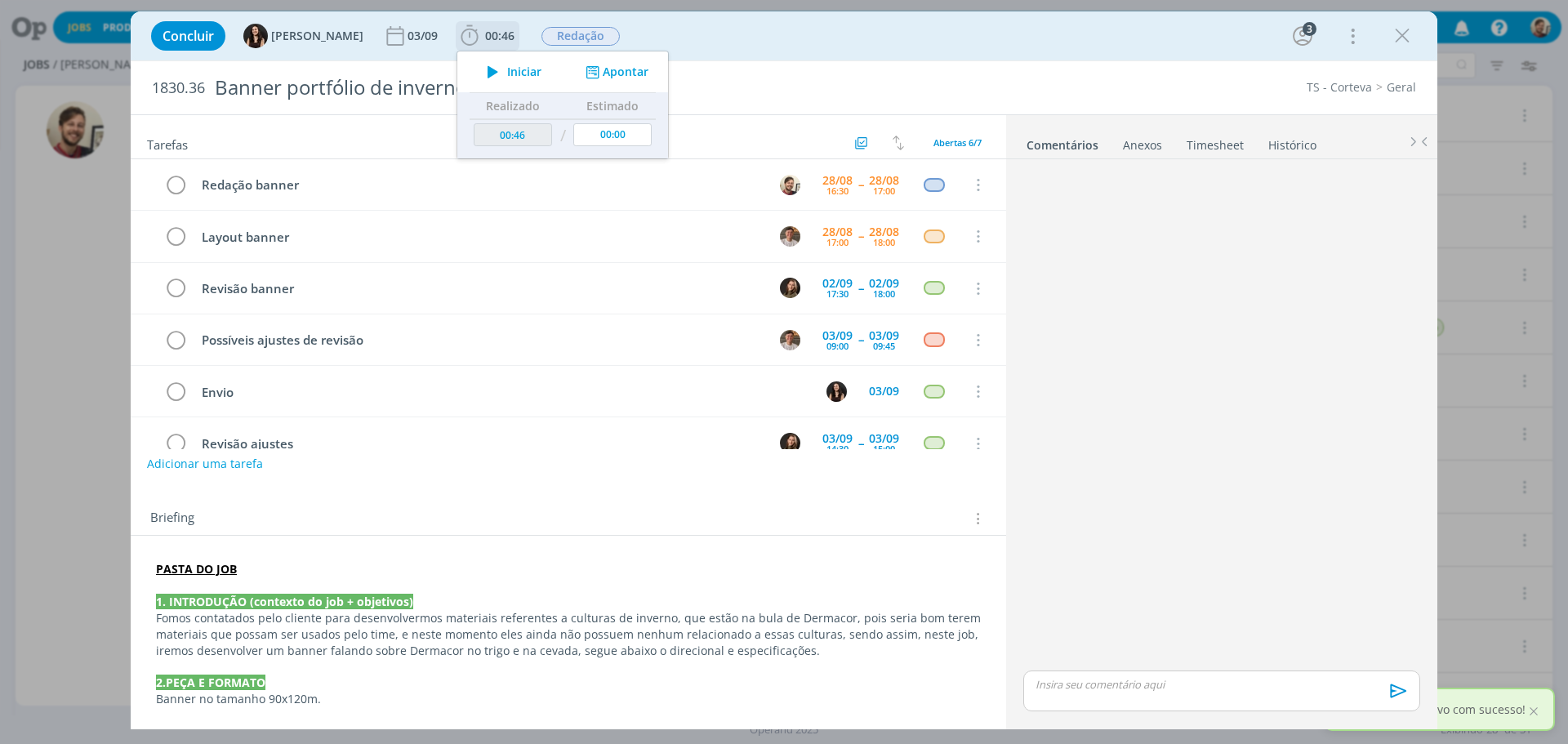
click at [507, 72] on span "Iniciar" at bounding box center [524, 72] width 35 height 12
click at [213, 561] on strong "PASTA DO JOB" at bounding box center [196, 568] width 81 height 16
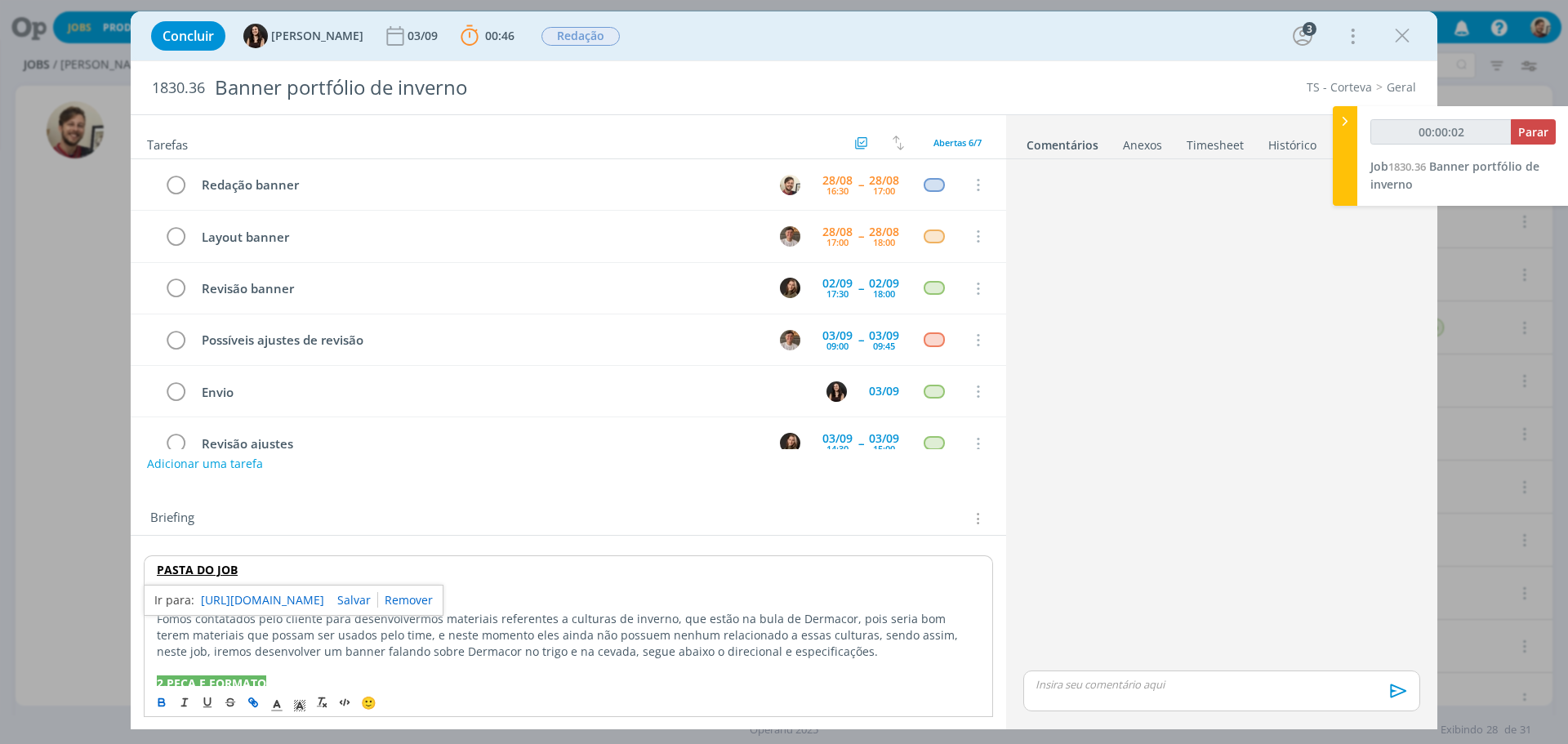
click at [246, 598] on link "https://sobeae.sharepoint.com/:f:/s/SOBEAE/Etw9O_Dgu3RDtZnPYEbmNoAB3QccN3Evd6vU…" at bounding box center [263, 600] width 124 height 21
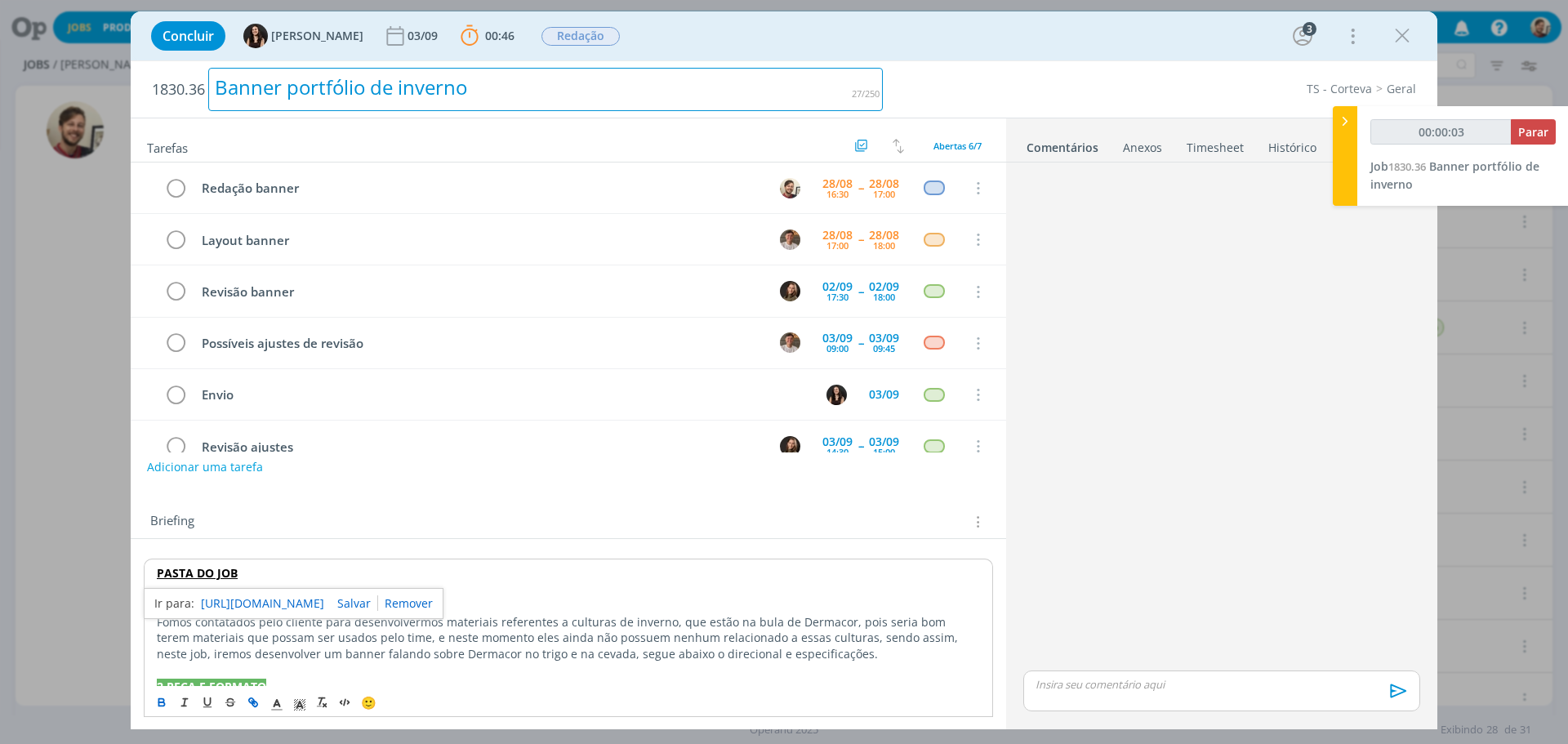
click at [358, 86] on div "Banner portfólio de inverno" at bounding box center [546, 89] width 674 height 43
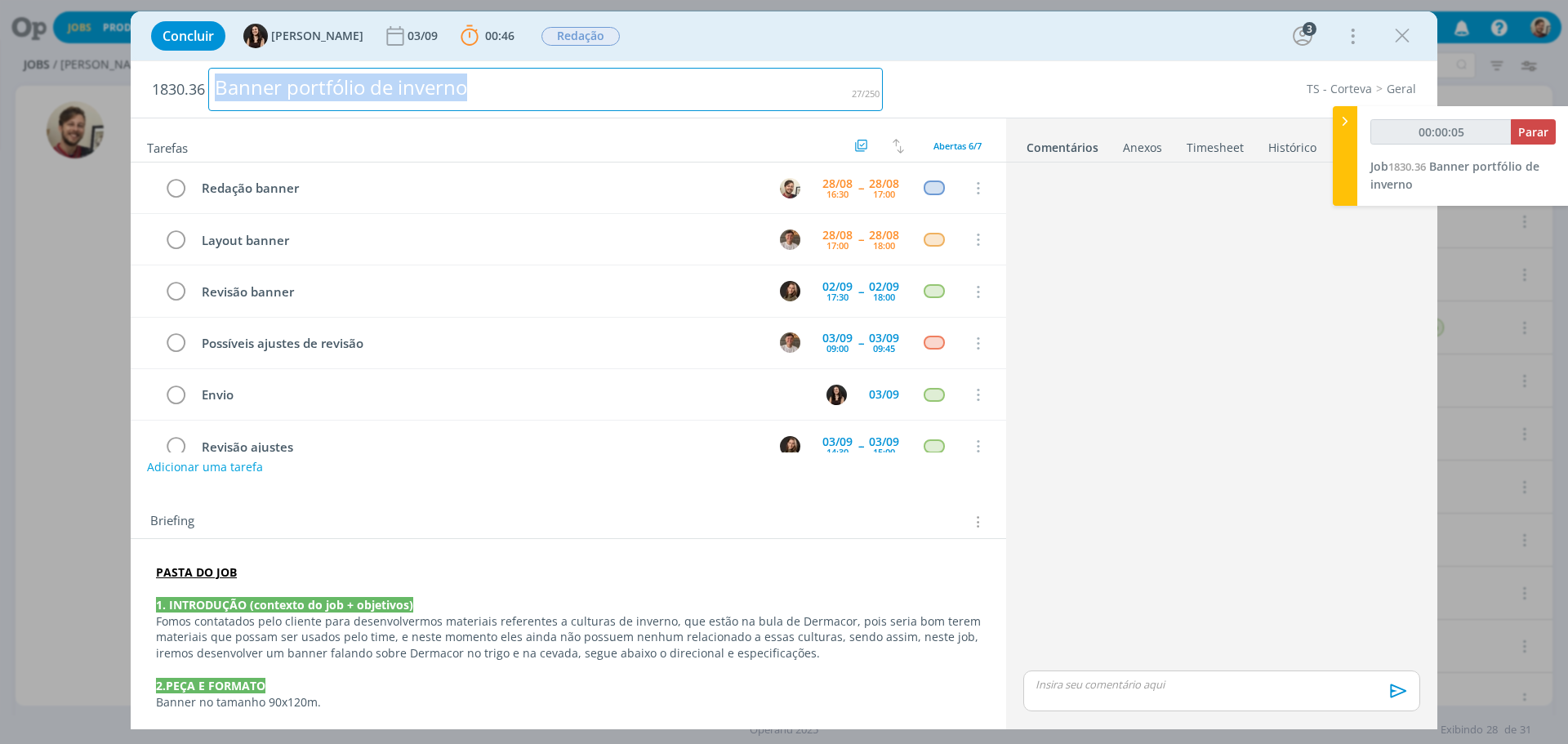
drag, startPoint x: 524, startPoint y: 109, endPoint x: 214, endPoint y: 97, distance: 310.2
click at [214, 97] on h2 "1830.36 Banner portfólio de inverno" at bounding box center [517, 89] width 730 height 56
copy div "Banner portfólio de inverno"
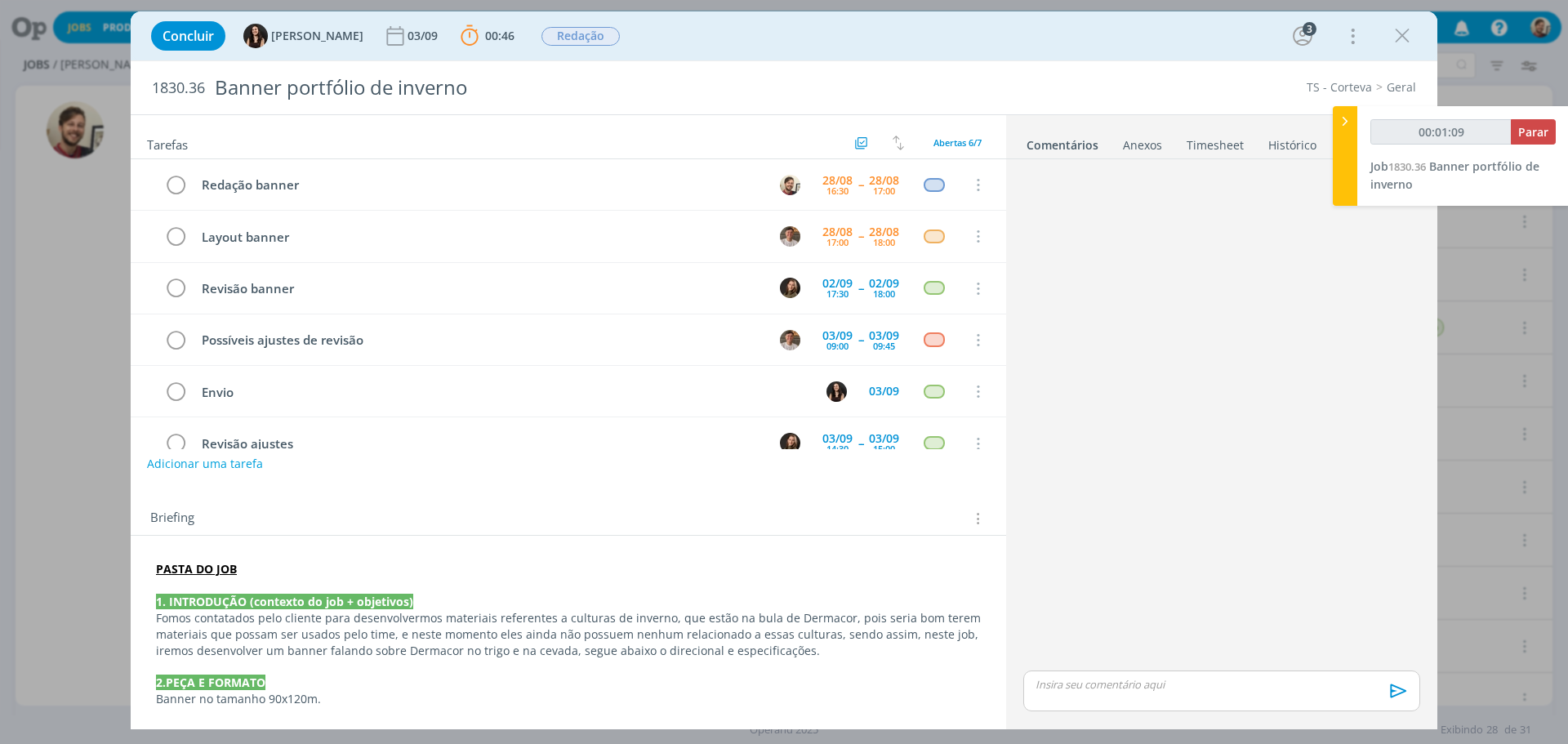
click at [835, 520] on div "Briefing Briefings Predefinidos Versões do Briefing Ver Briefing do Projeto" at bounding box center [570, 519] width 840 height 21
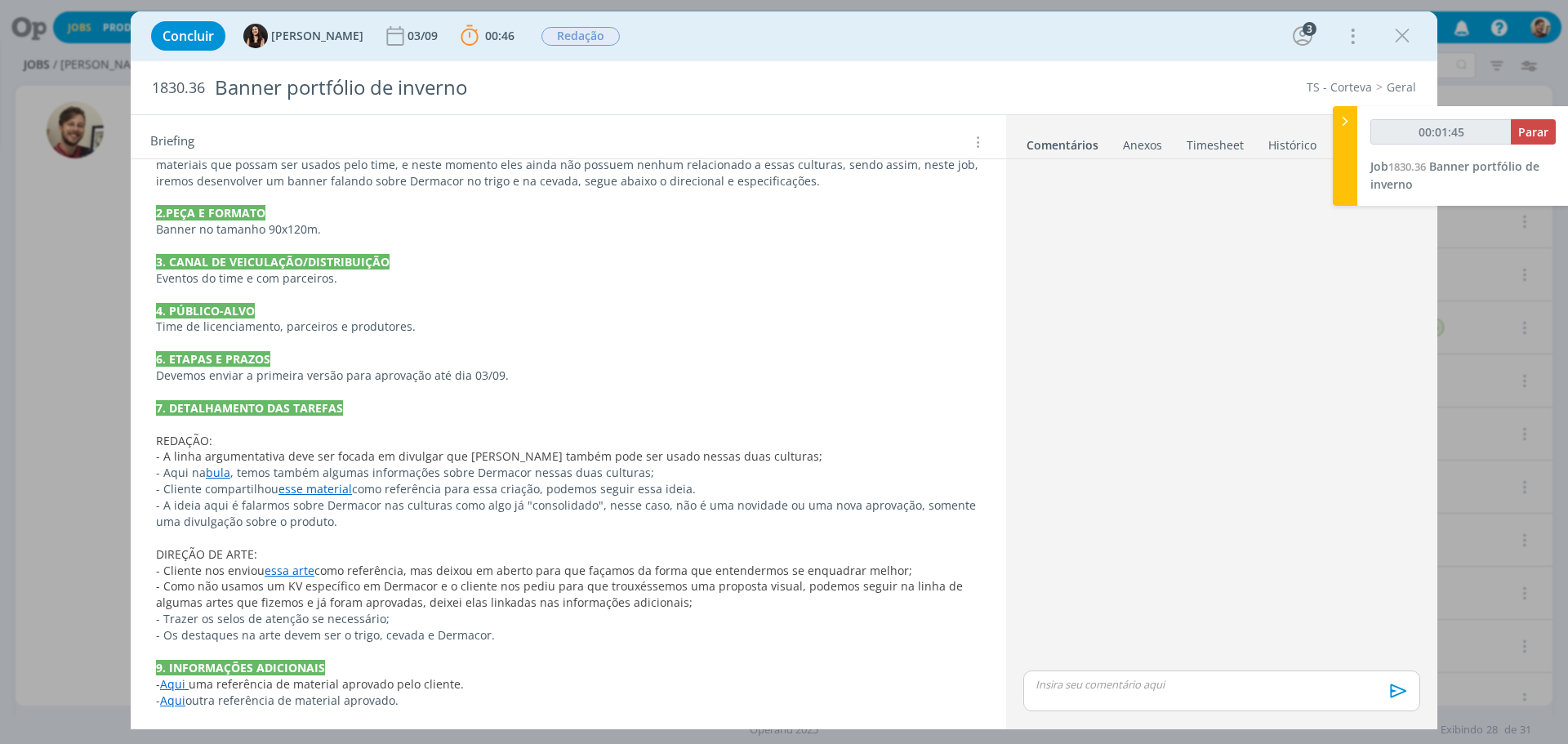
scroll to position [473, 0]
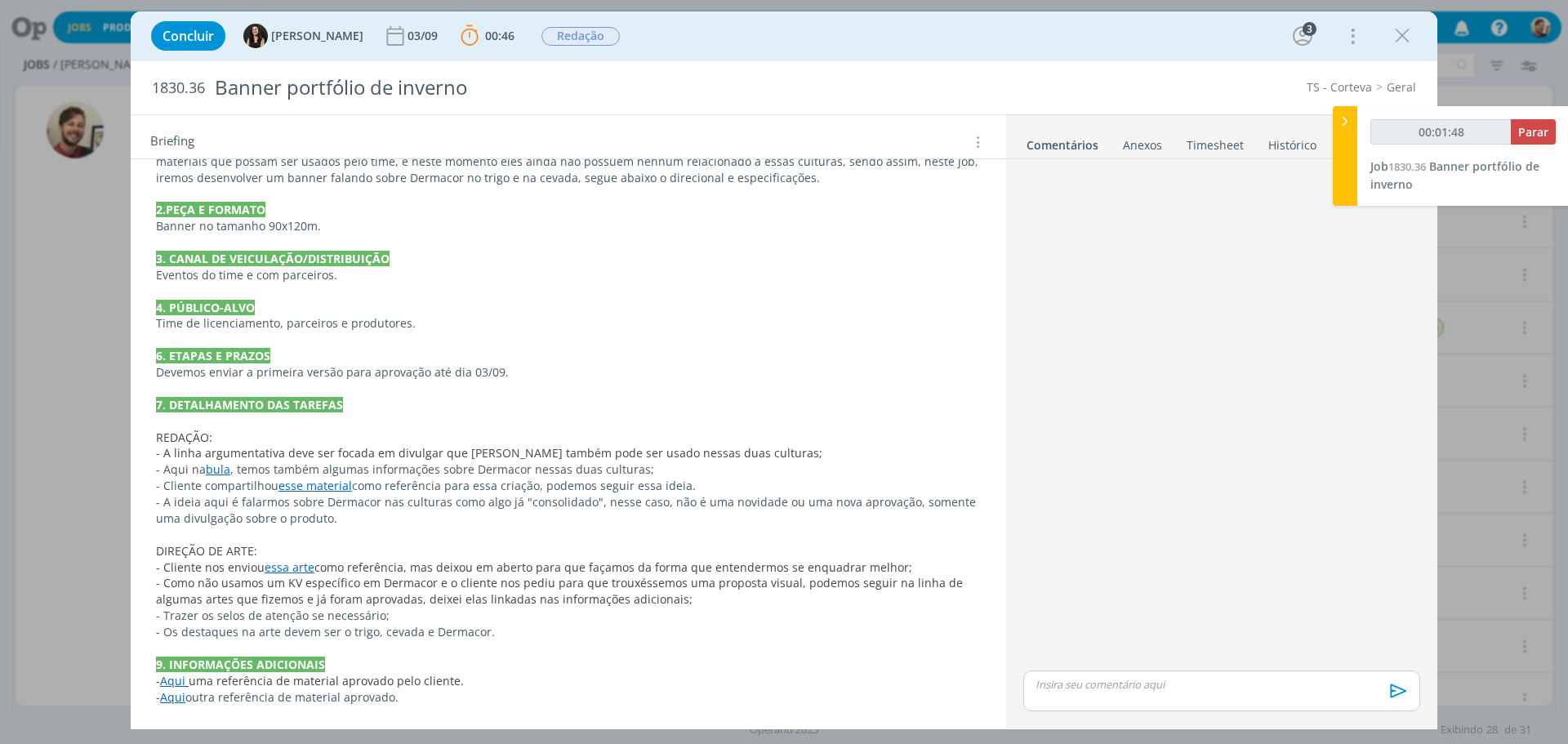
click at [214, 470] on link "bula" at bounding box center [218, 469] width 25 height 16
click at [240, 500] on link "https://sobeae.sharepoint.com/:b:/s/SOBEAE/ETWfTlX8lahImGYh_UuiiJsBtu6gSUzW8FHl…" at bounding box center [263, 501] width 124 height 21
click at [490, 431] on p "REDAÇÃO:" at bounding box center [568, 439] width 823 height 16
click at [327, 487] on link "esse material" at bounding box center [316, 486] width 73 height 16
click at [319, 514] on link "https://sobeae.sharepoint.com/:i:/s/SOBEAE/EYvzCl0Ar8BOqMZc5RoPnZsBSePkyPoFOIEA…" at bounding box center [265, 518] width 124 height 21
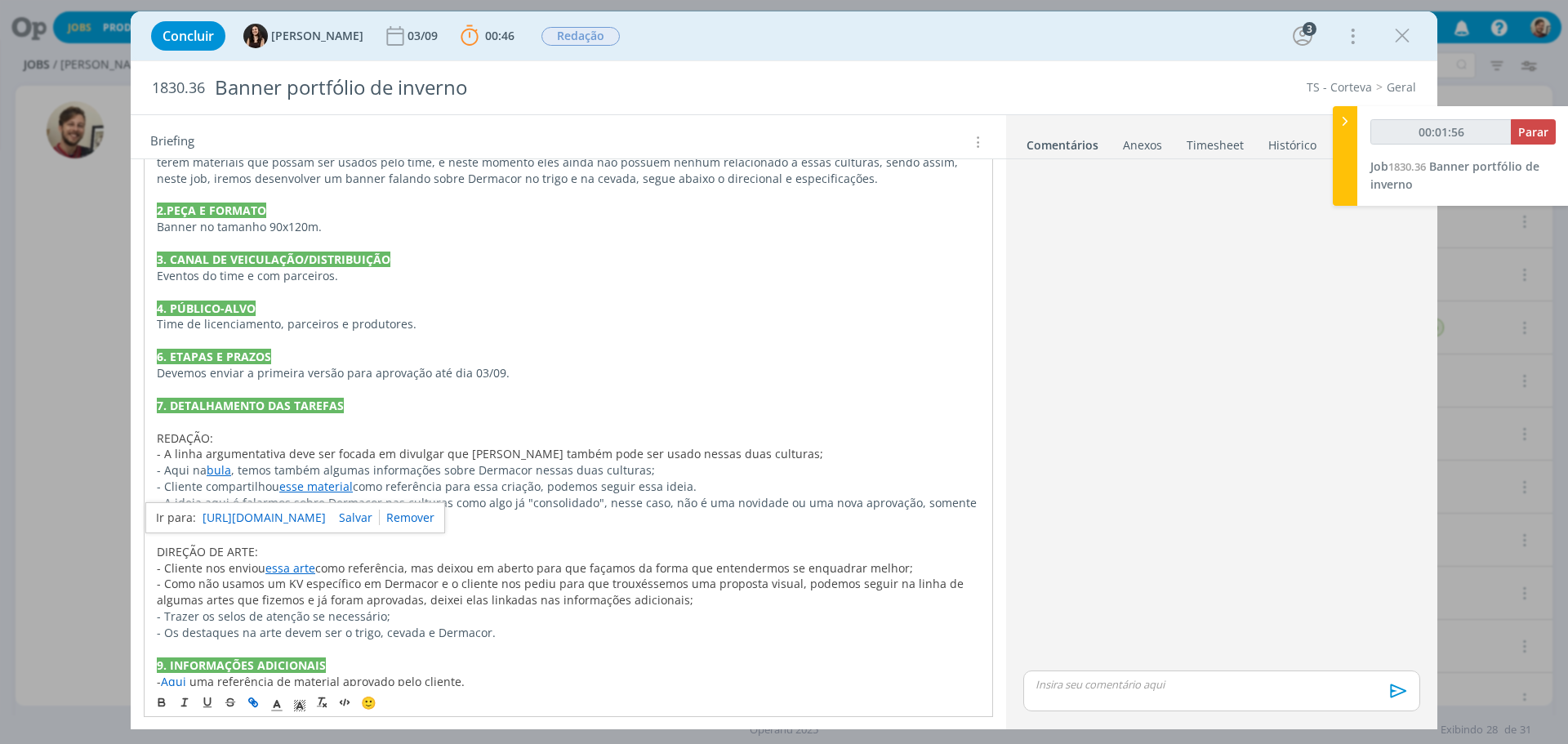
click at [567, 417] on p "dialog" at bounding box center [568, 422] width 823 height 16
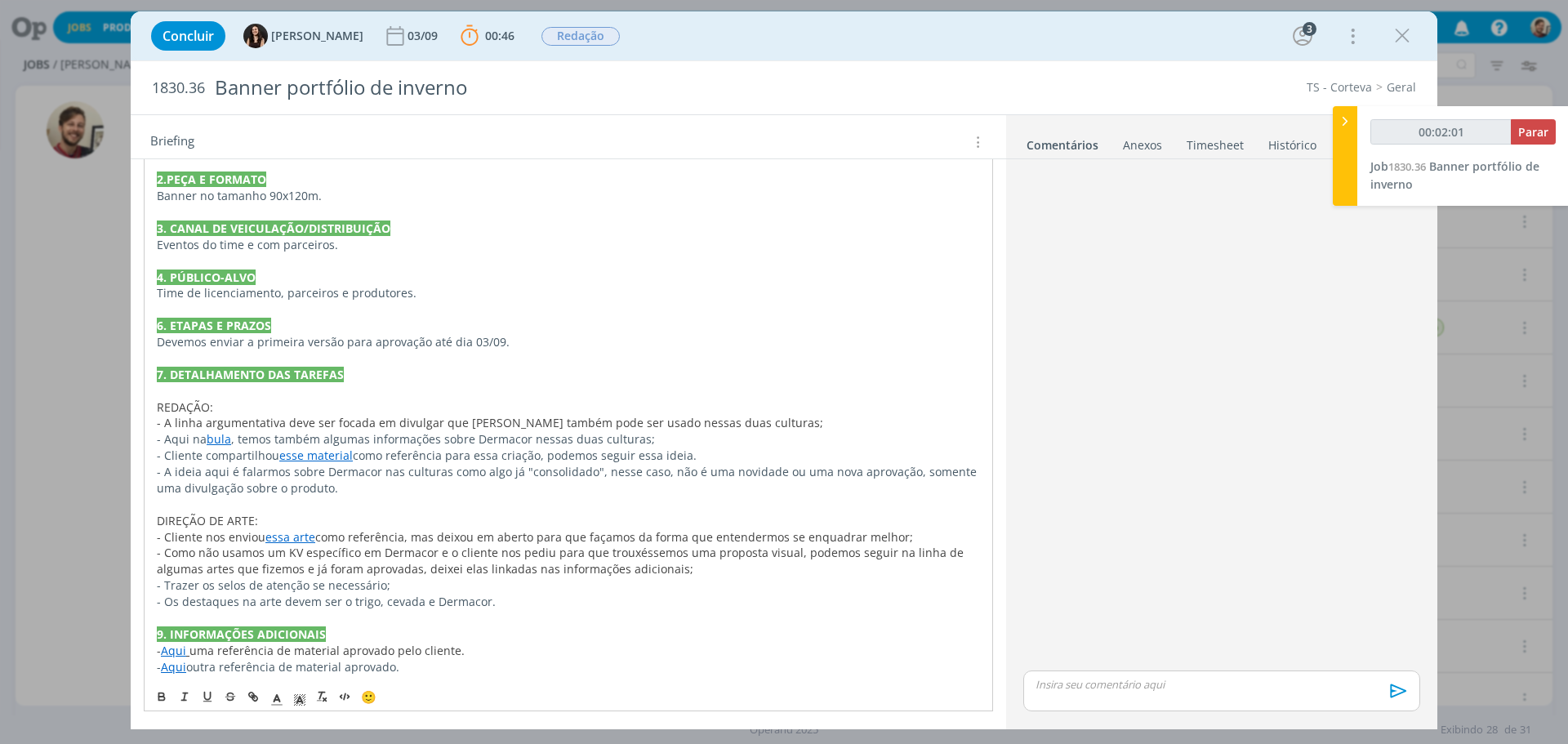
scroll to position [505, 0]
click at [303, 539] on link "essa arte" at bounding box center [290, 536] width 49 height 16
click at [304, 561] on link "https://sobeae.sharepoint.com/:i:/s/SOBEAE/EYvzCl0Ar8BOqMZc5RoPnZsBSePkyPoFOIEA…" at bounding box center [263, 568] width 124 height 21
click at [1406, 34] on icon "dialog" at bounding box center [1402, 36] width 25 height 25
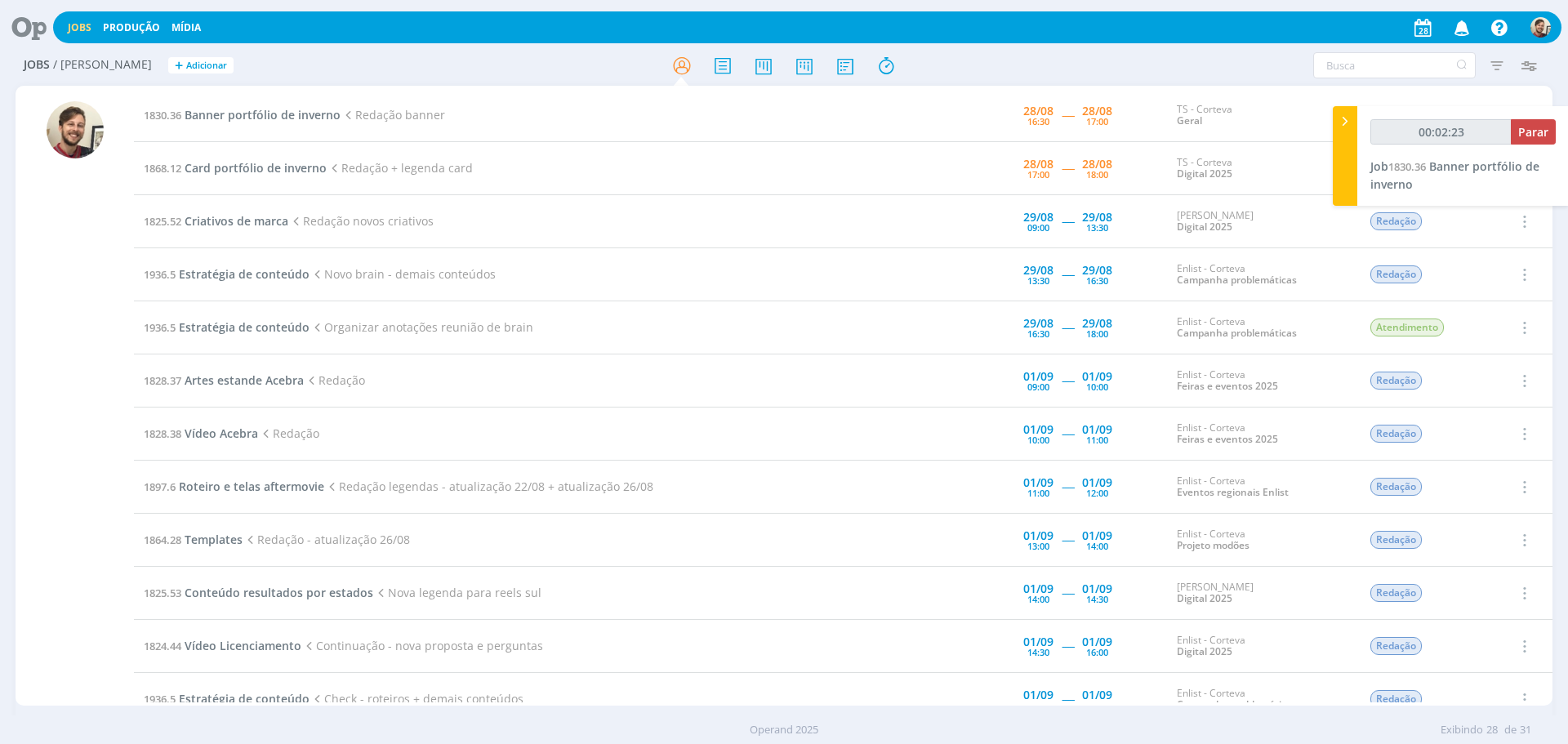
click at [37, 29] on icon at bounding box center [23, 27] width 34 height 32
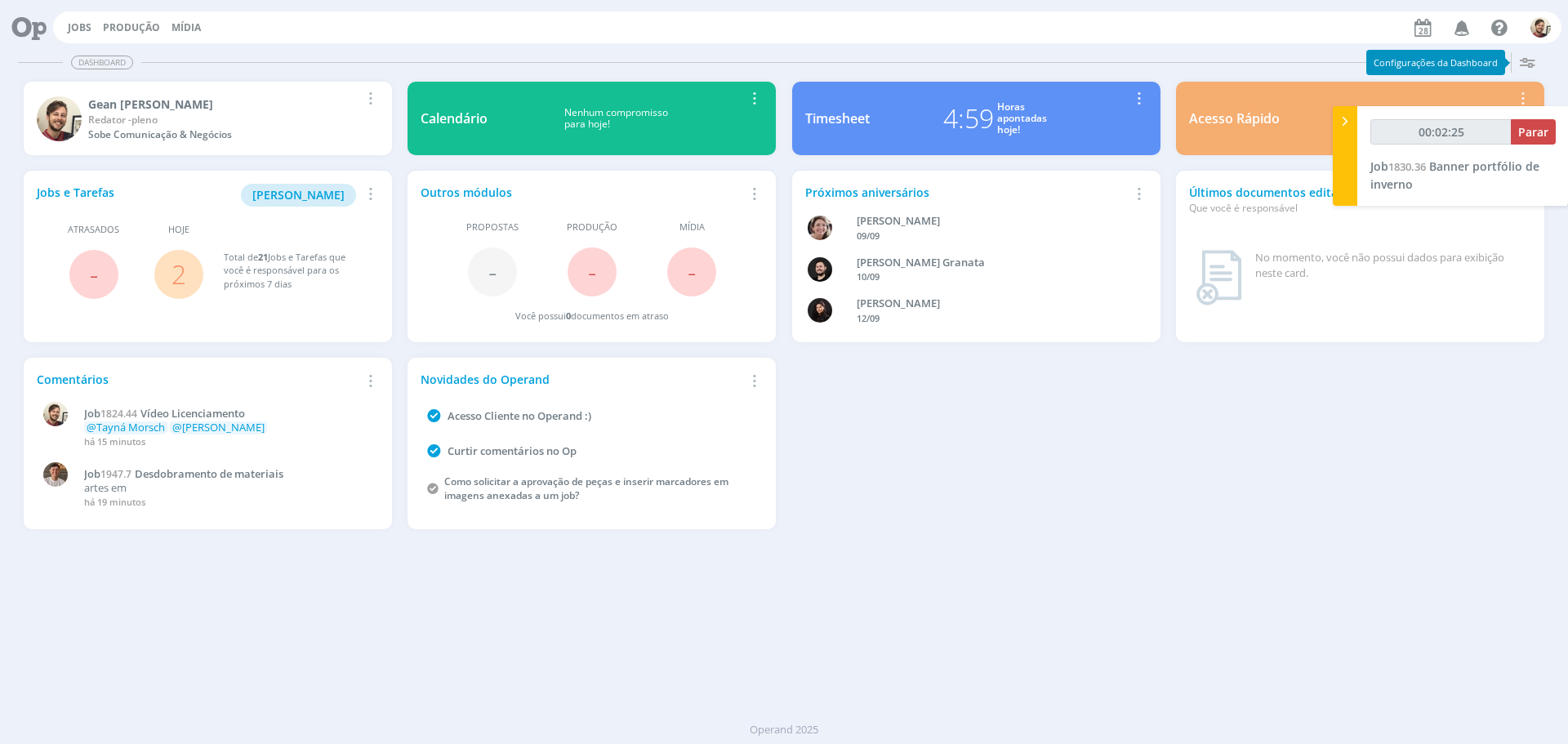
click at [952, 118] on div "4:59" at bounding box center [968, 119] width 50 height 40
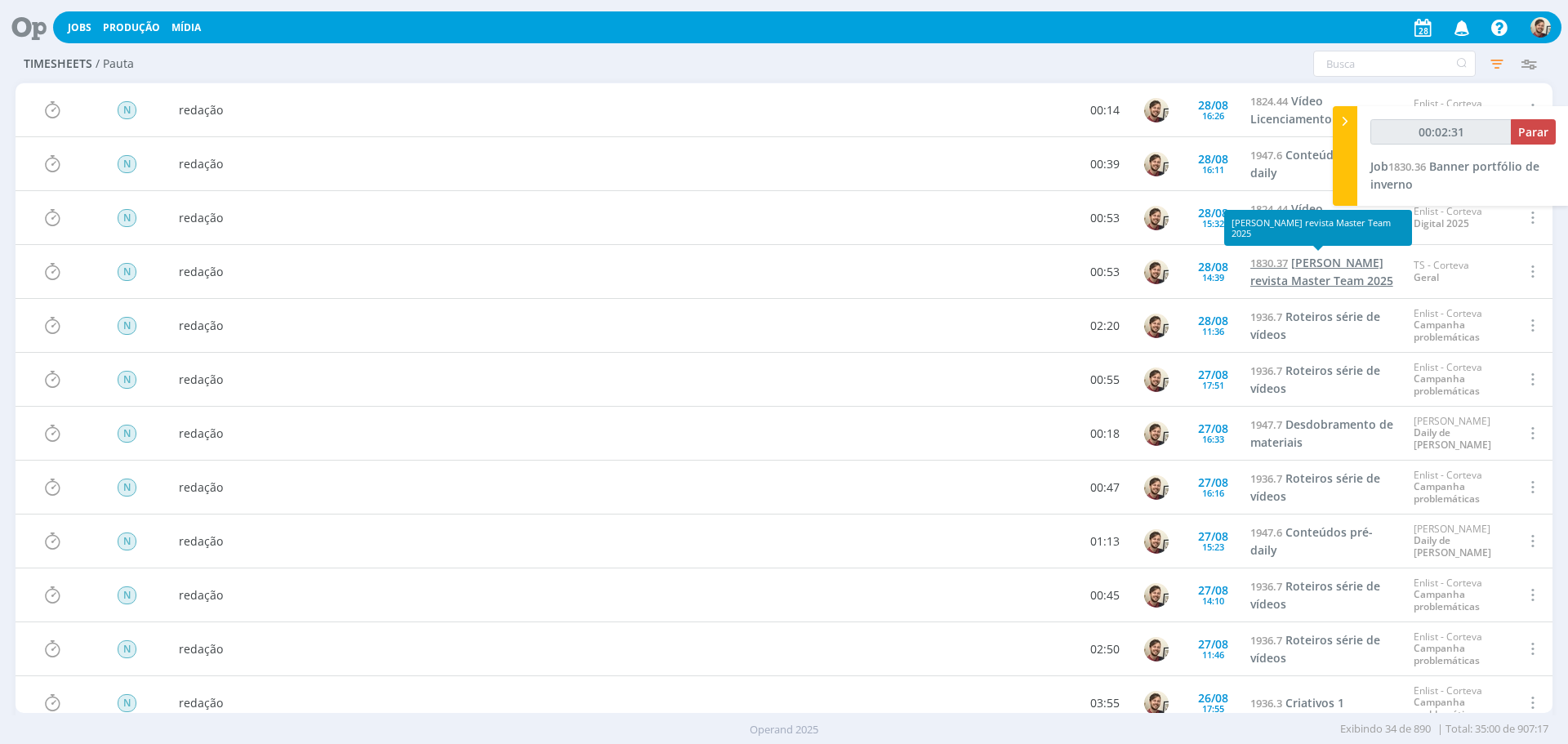
click at [1329, 257] on span "[PERSON_NAME] revista Master Team 2025" at bounding box center [1321, 272] width 143 height 34
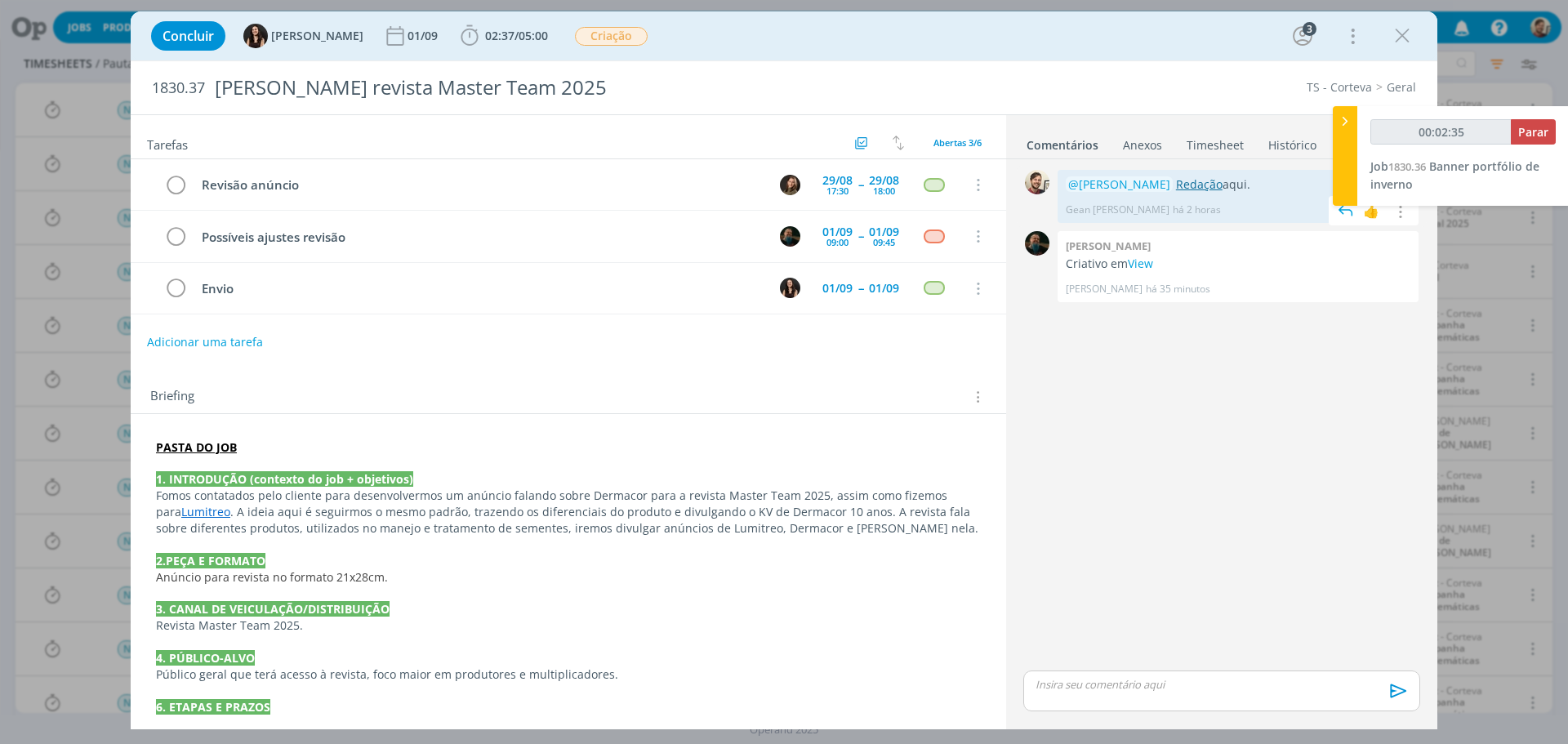
click at [1176, 182] on link "Redação" at bounding box center [1199, 184] width 46 height 16
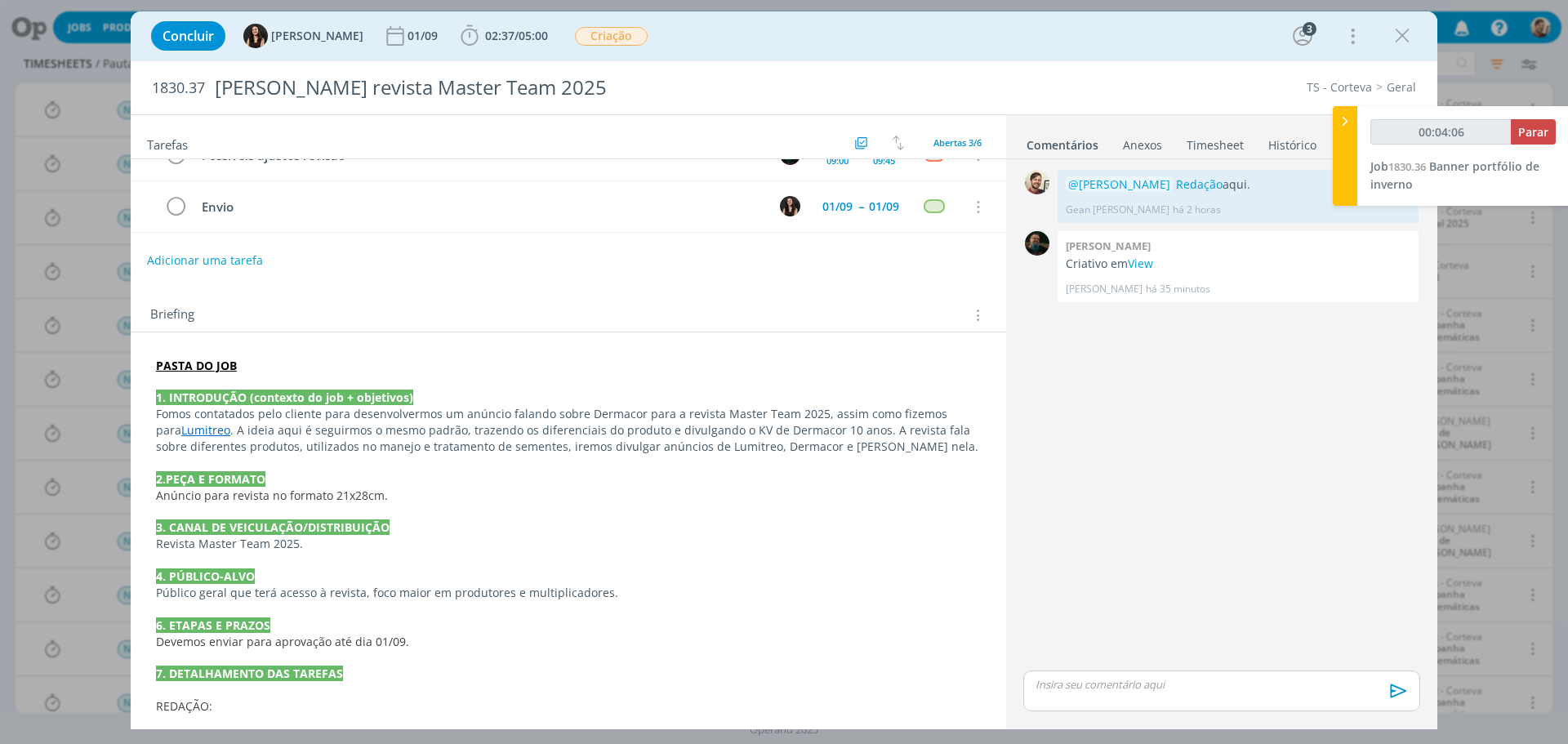
drag, startPoint x: 1405, startPoint y: 35, endPoint x: 155, endPoint y: 73, distance: 1250.6
click at [1405, 35] on icon "dialog" at bounding box center [1402, 36] width 25 height 25
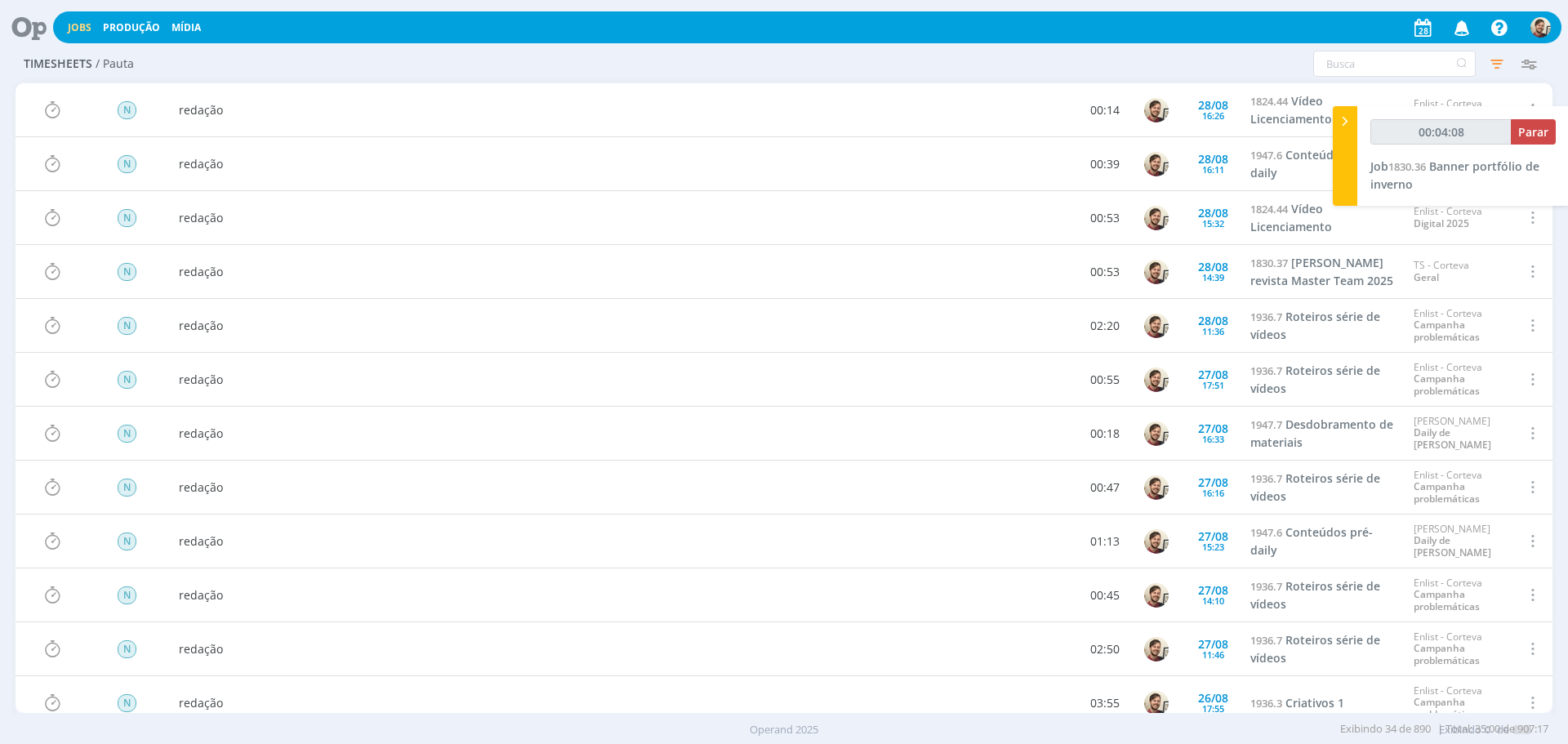
click at [83, 23] on link "Jobs" at bounding box center [79, 27] width 24 height 14
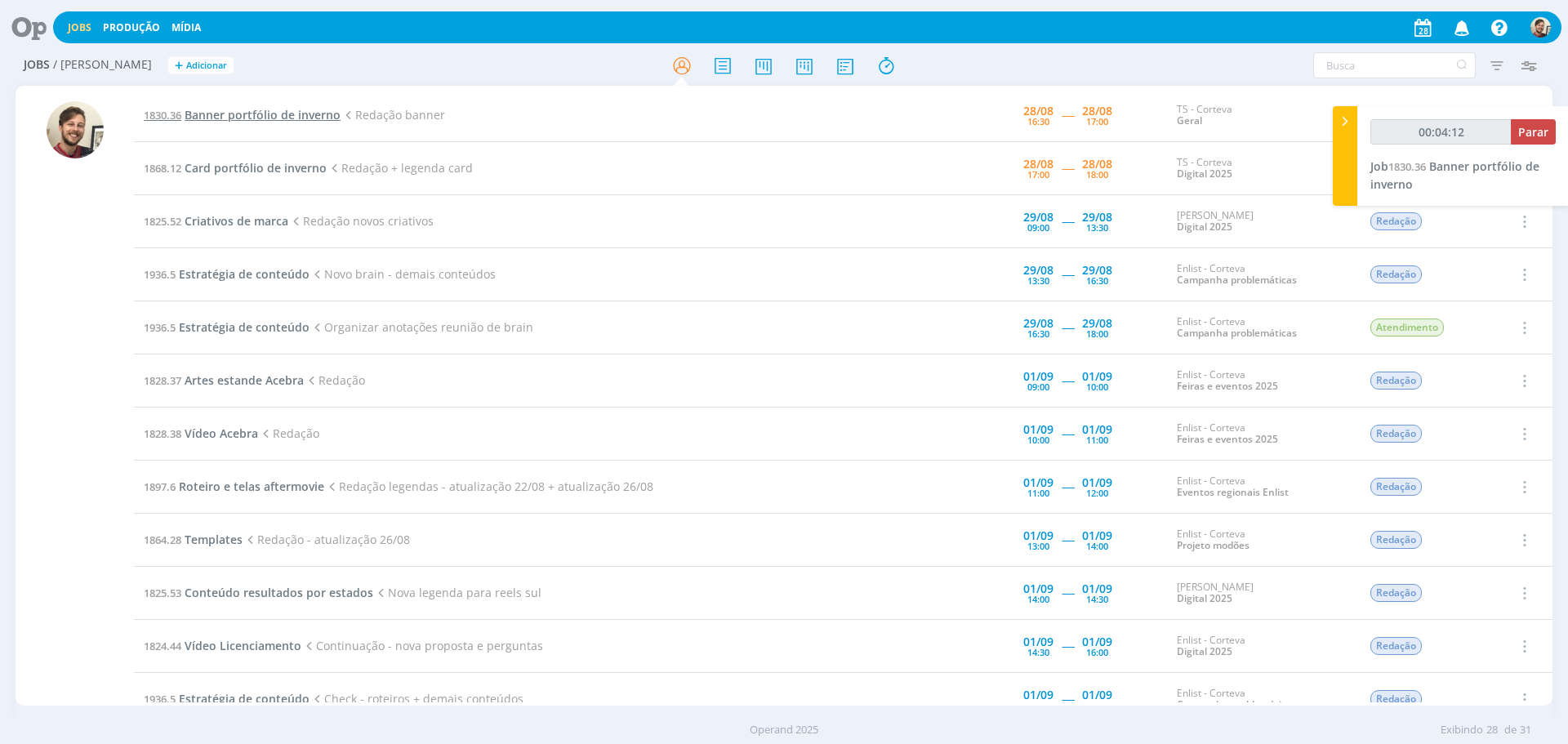
click at [275, 120] on span "Banner portfólio de inverno" at bounding box center [262, 115] width 156 height 16
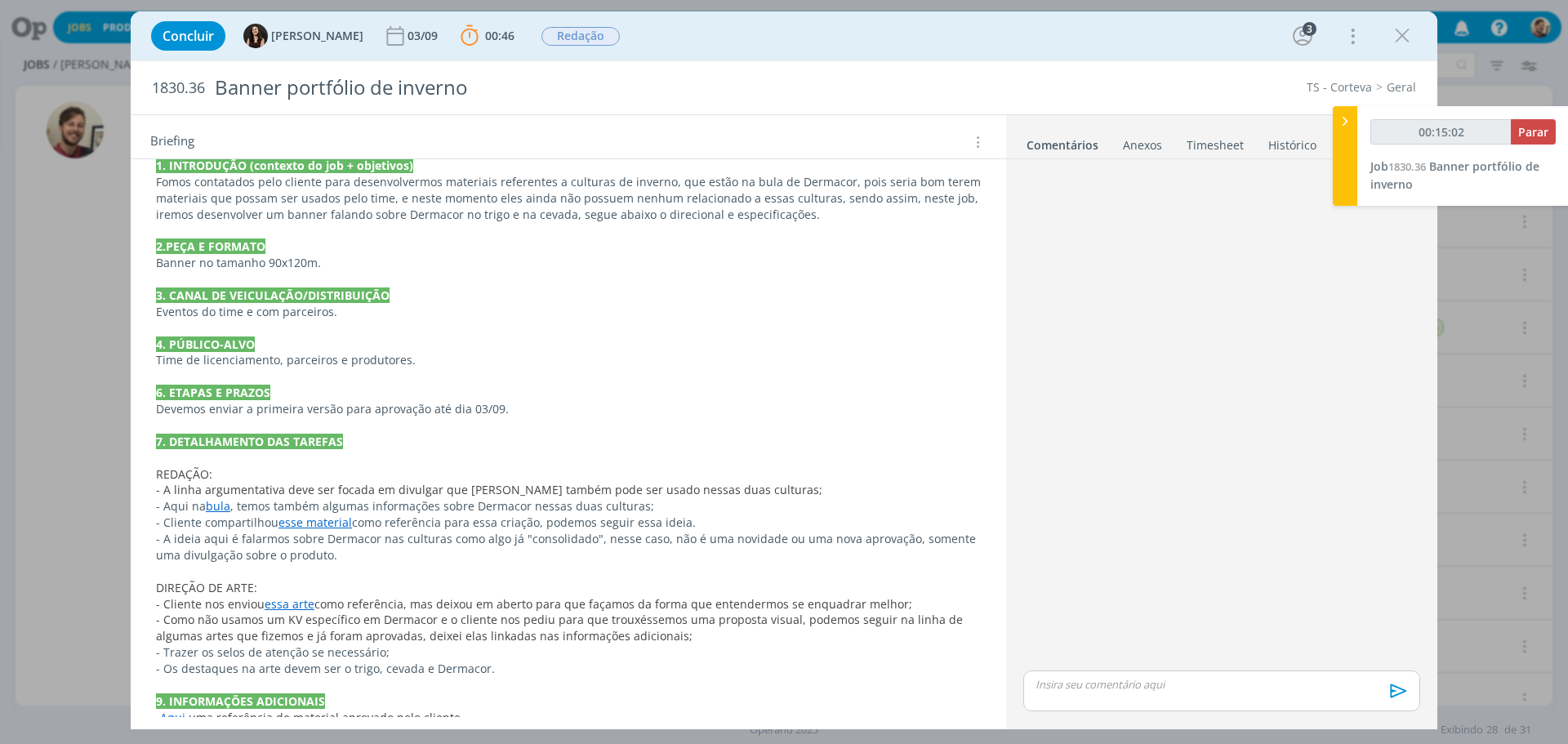
scroll to position [473, 0]
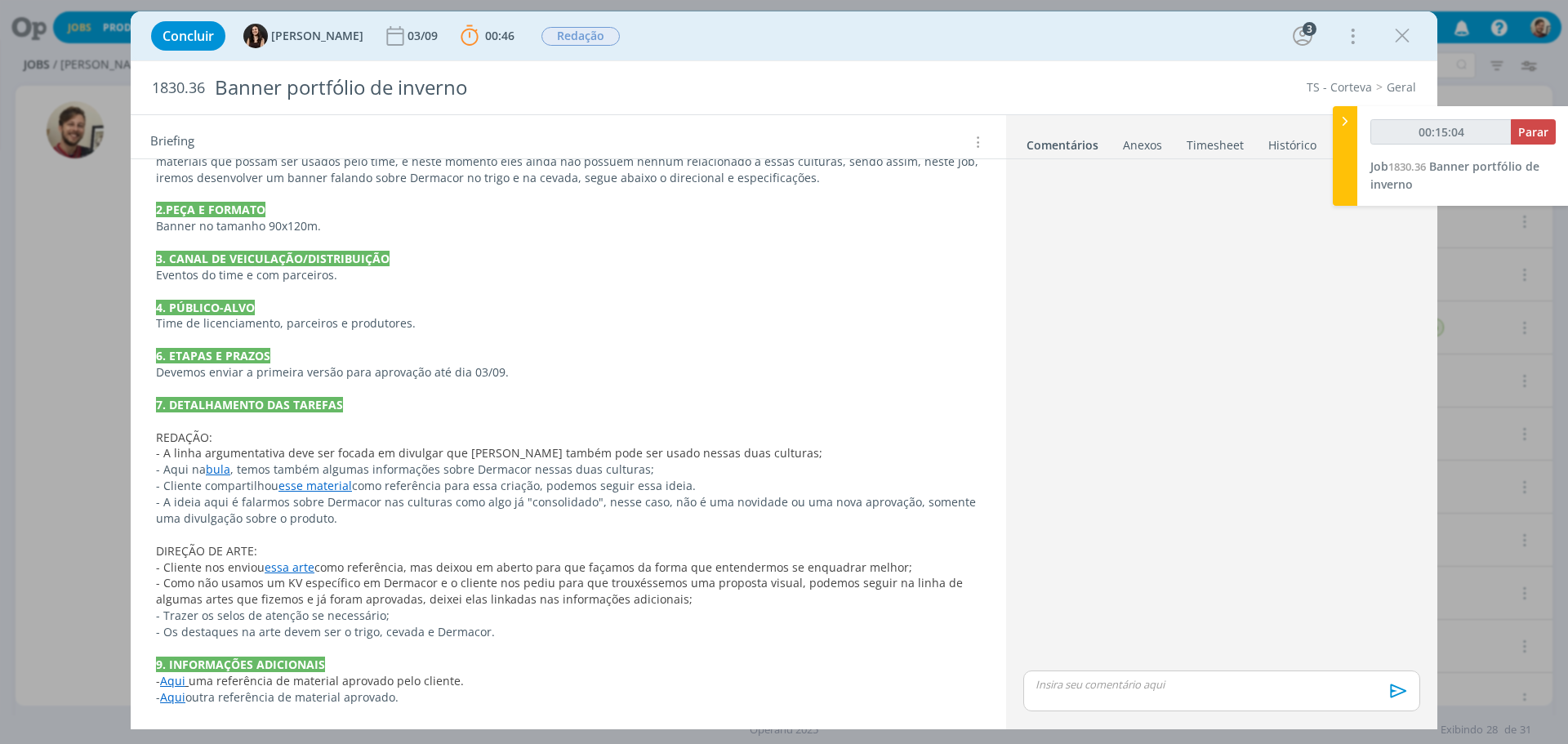
click at [323, 487] on link "esse material" at bounding box center [315, 485] width 73 height 16
click at [325, 510] on link "https://sobeae.sharepoint.com/:i:/s/SOBEAE/EYvzCl0Ar8BOqMZc5RoPnZsBSePkyPoFOIEA…" at bounding box center [264, 517] width 124 height 21
click at [533, 511] on p "- A ideia aqui é falarmos sobre Dermacor nas culturas como algo já "consolidado…" at bounding box center [568, 511] width 823 height 33
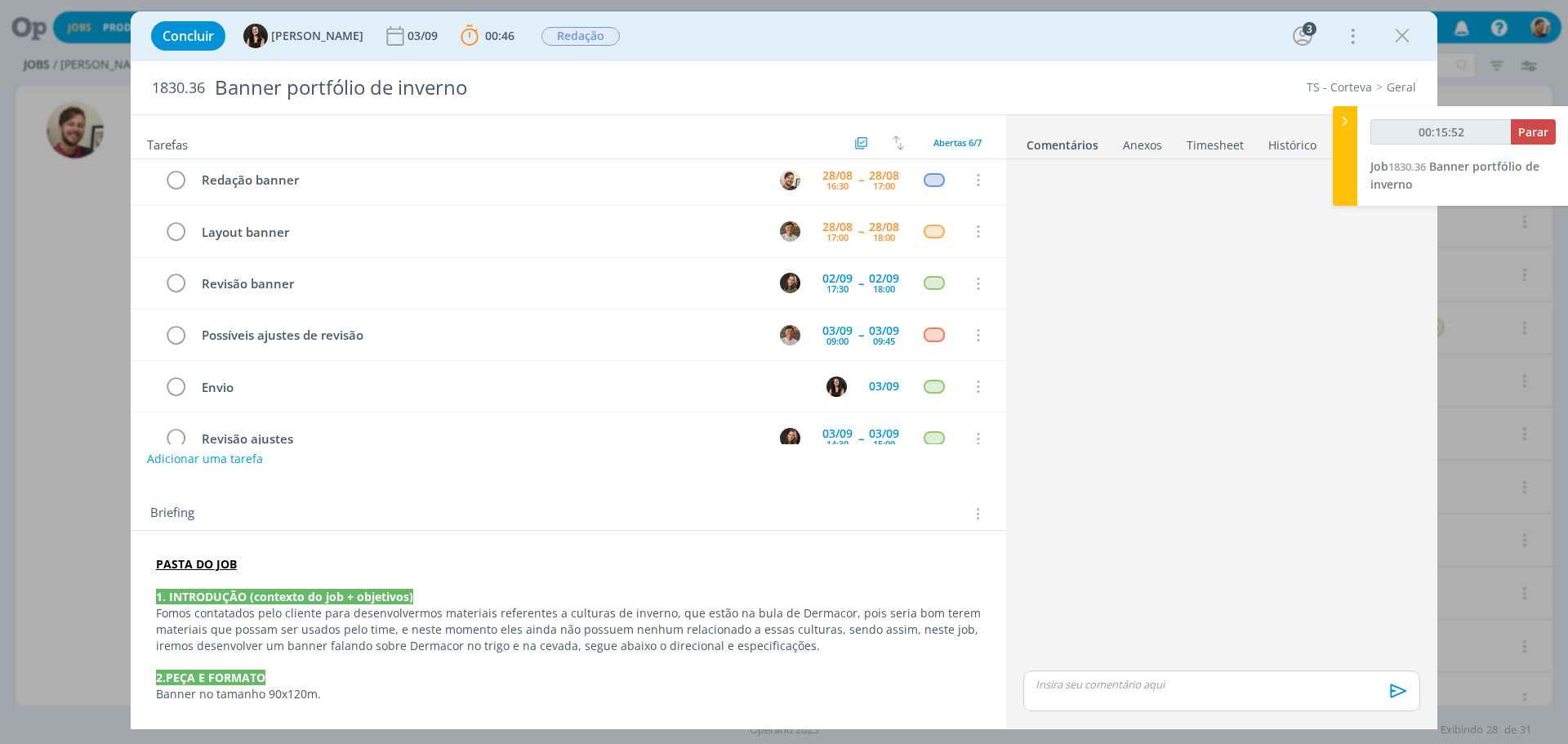
scroll to position [0, 0]
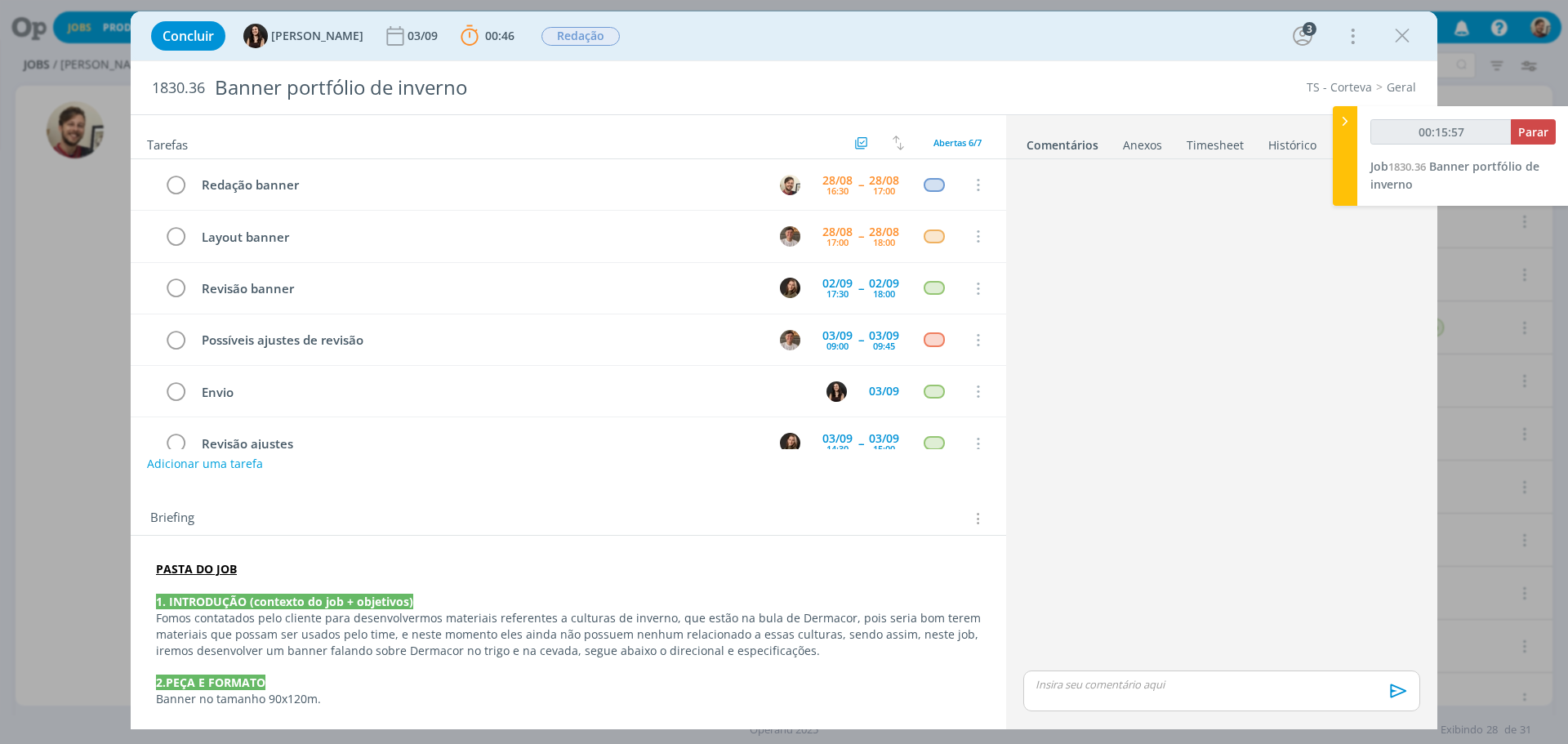
click at [1088, 689] on p "dialog" at bounding box center [1222, 685] width 371 height 15
click at [1134, 664] on div "dialog" at bounding box center [1221, 661] width 397 height 41
type input "00:40:42"
click at [1398, 689] on icon "dialog" at bounding box center [1397, 697] width 25 height 25
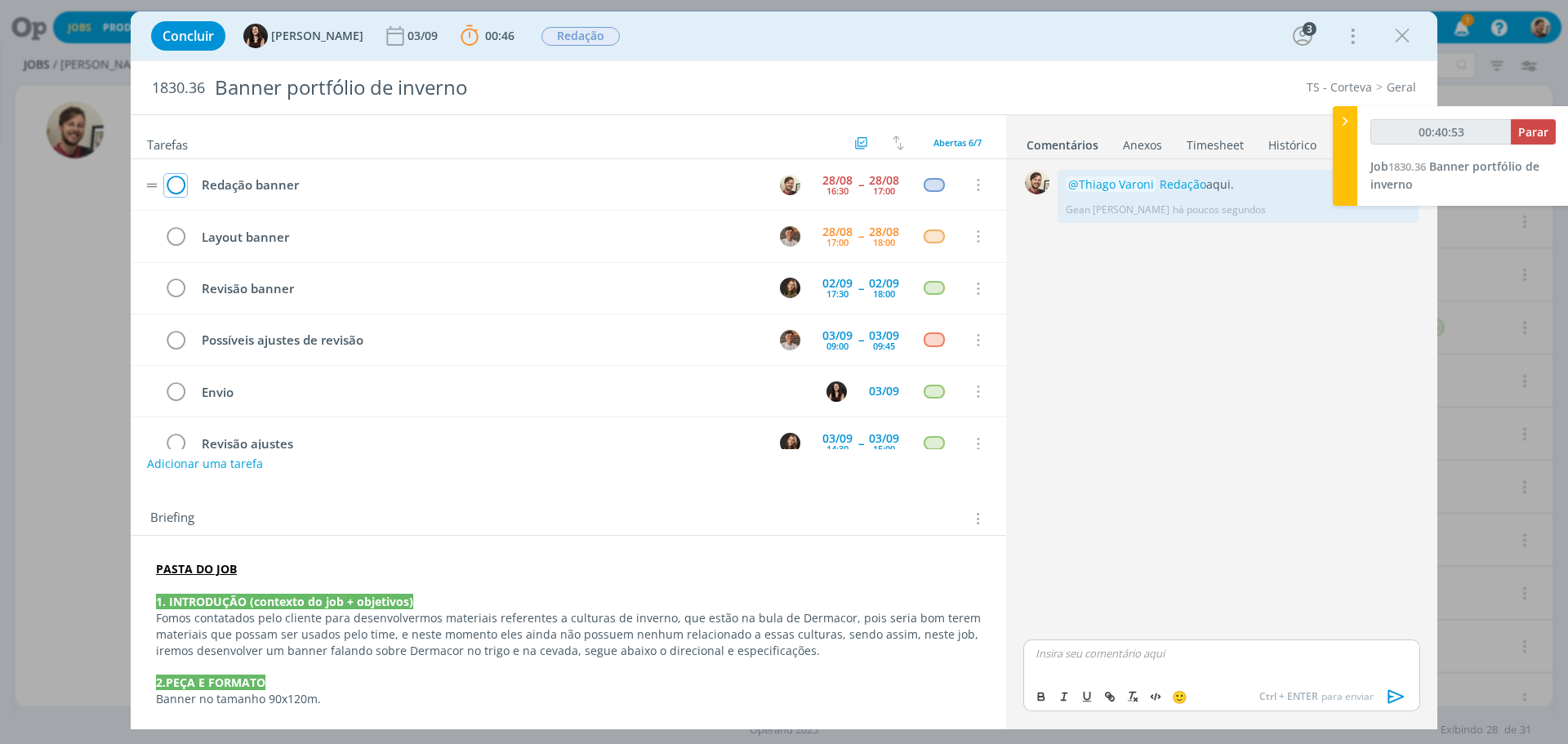
click at [178, 181] on icon "dialog" at bounding box center [176, 186] width 23 height 25
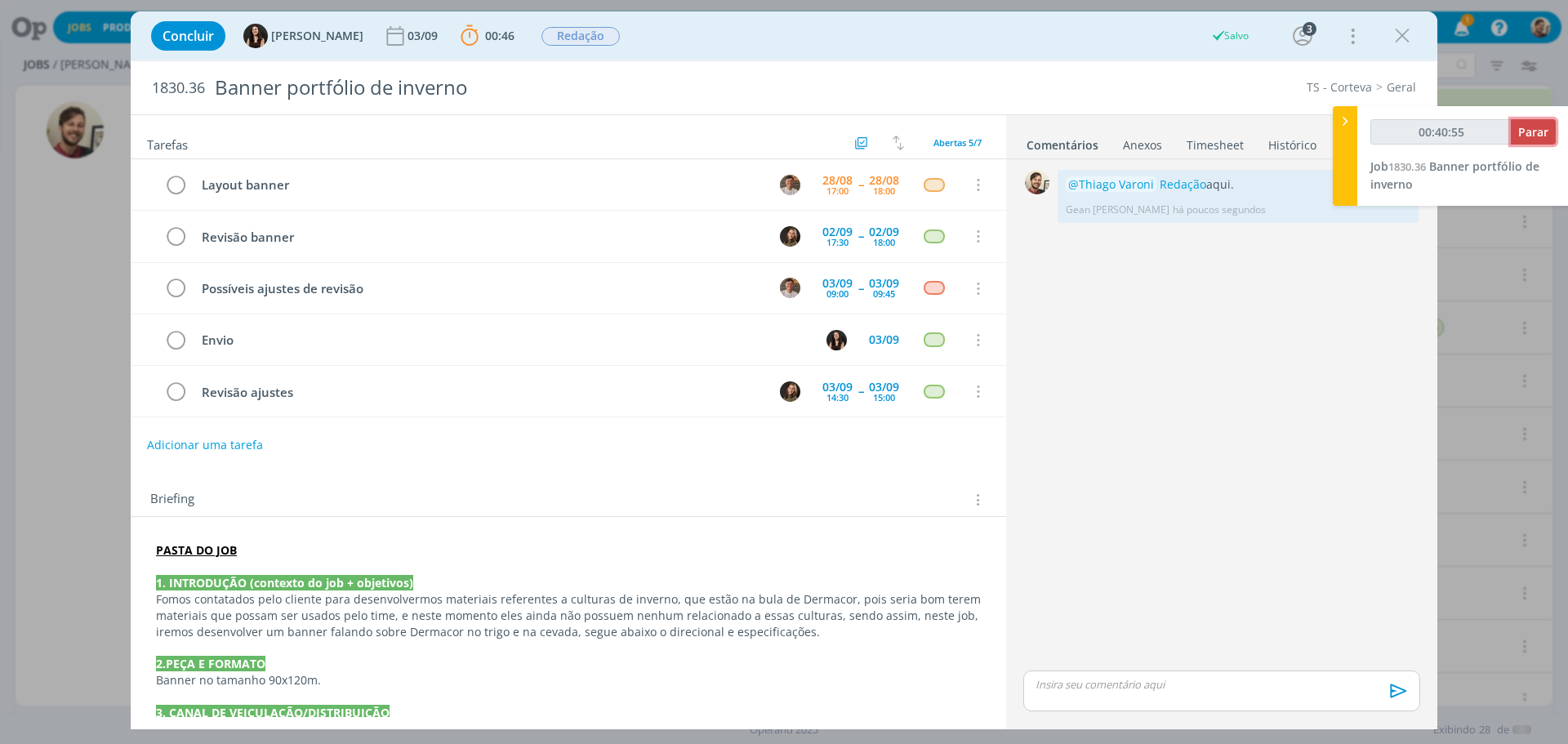
click at [1517, 136] on button "Parar" at bounding box center [1533, 132] width 45 height 26
type input "00:41:00"
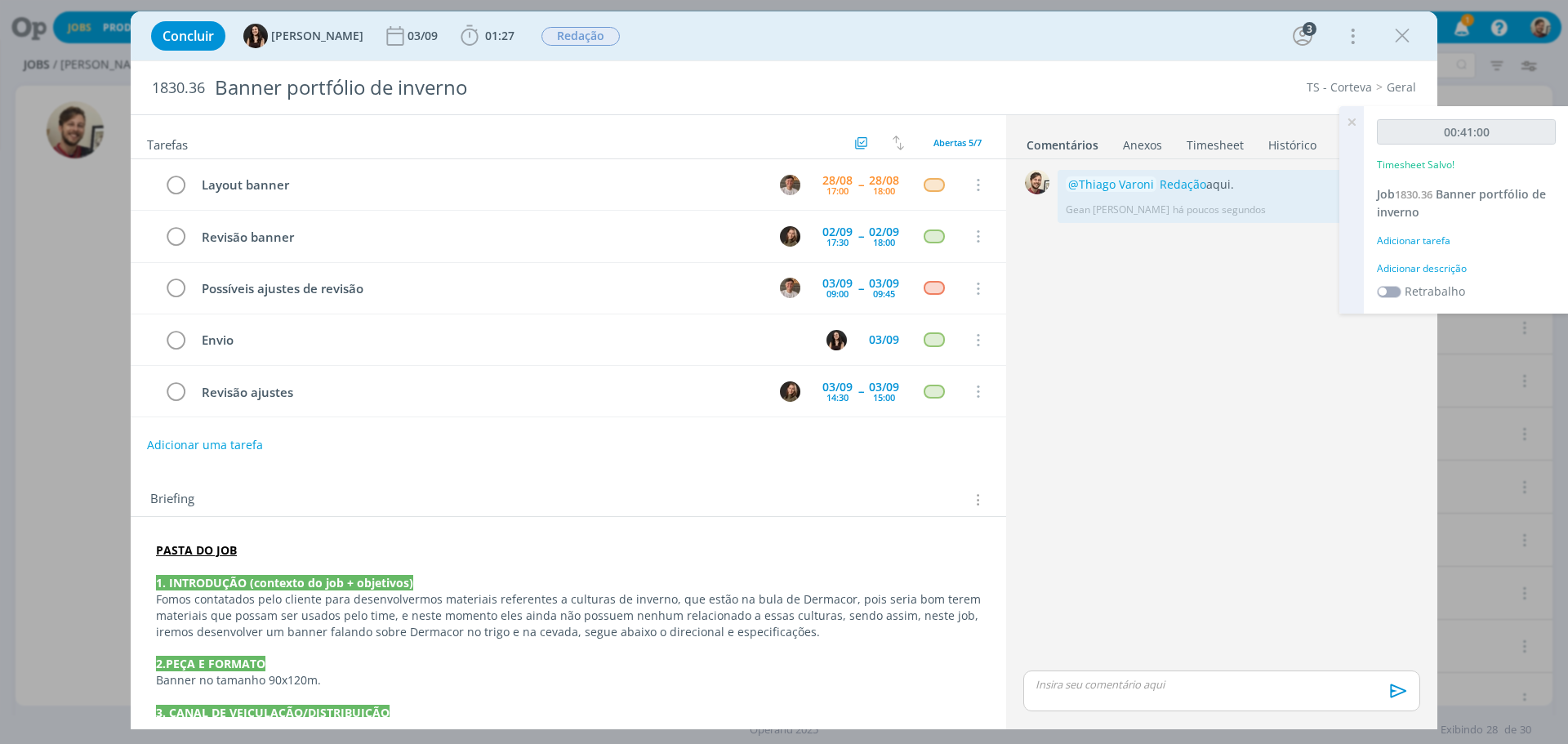
click at [1418, 265] on div "Adicionar descrição" at bounding box center [1466, 269] width 179 height 15
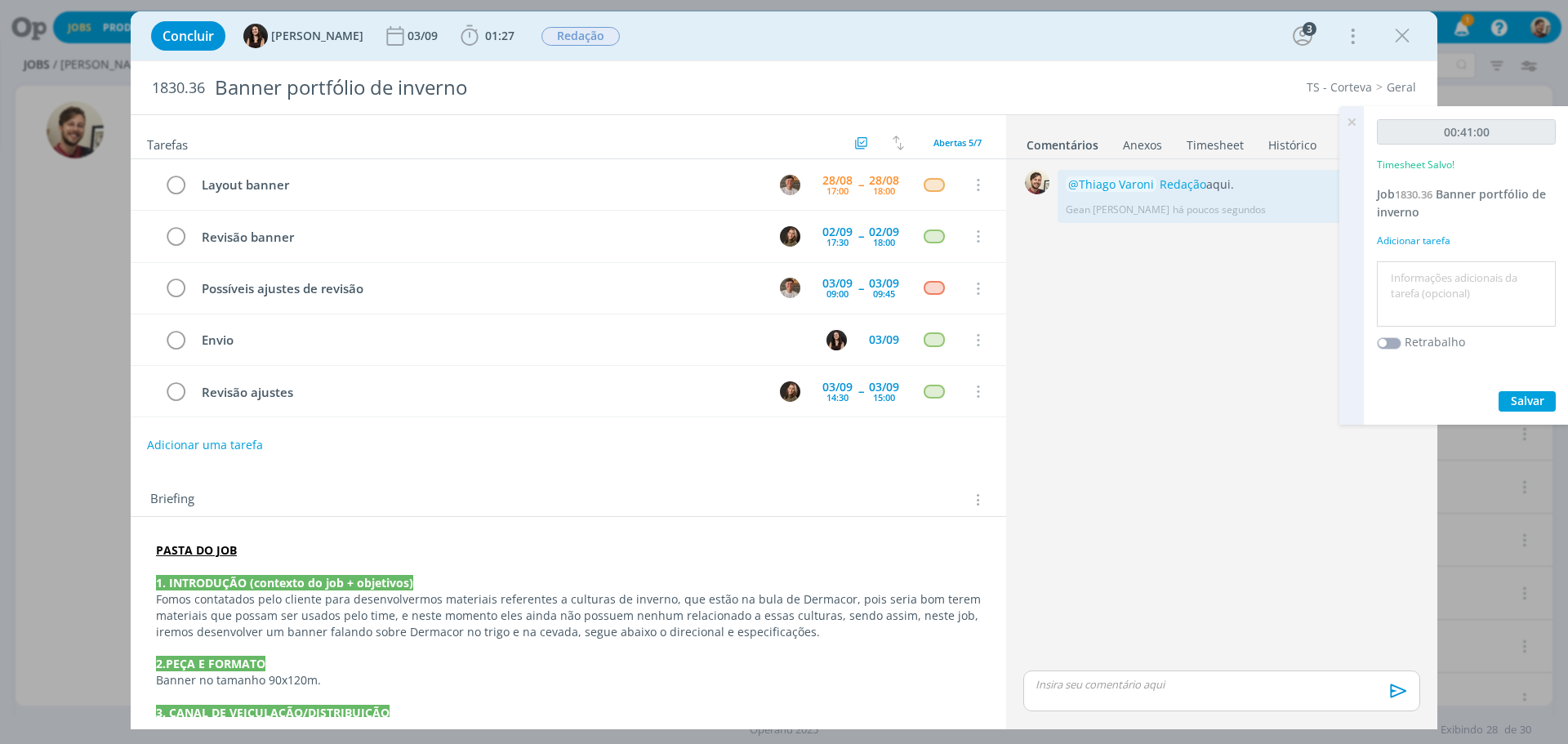
click at [1424, 272] on textarea at bounding box center [1466, 294] width 171 height 58
type textarea "redação"
click at [1527, 403] on span "Salvar" at bounding box center [1527, 400] width 34 height 16
click at [1356, 126] on icon at bounding box center [1351, 122] width 30 height 32
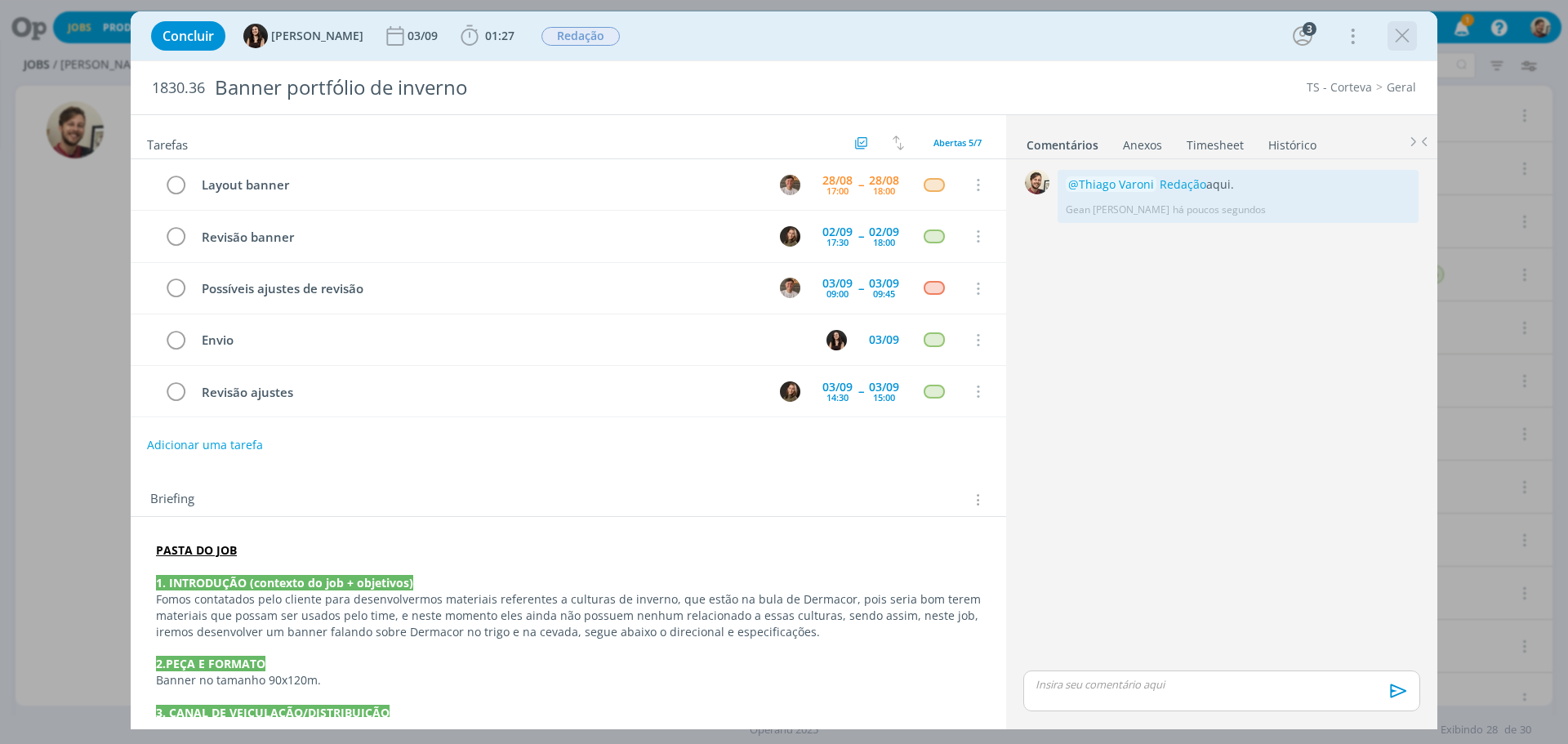
click at [1411, 32] on icon "dialog" at bounding box center [1402, 36] width 25 height 25
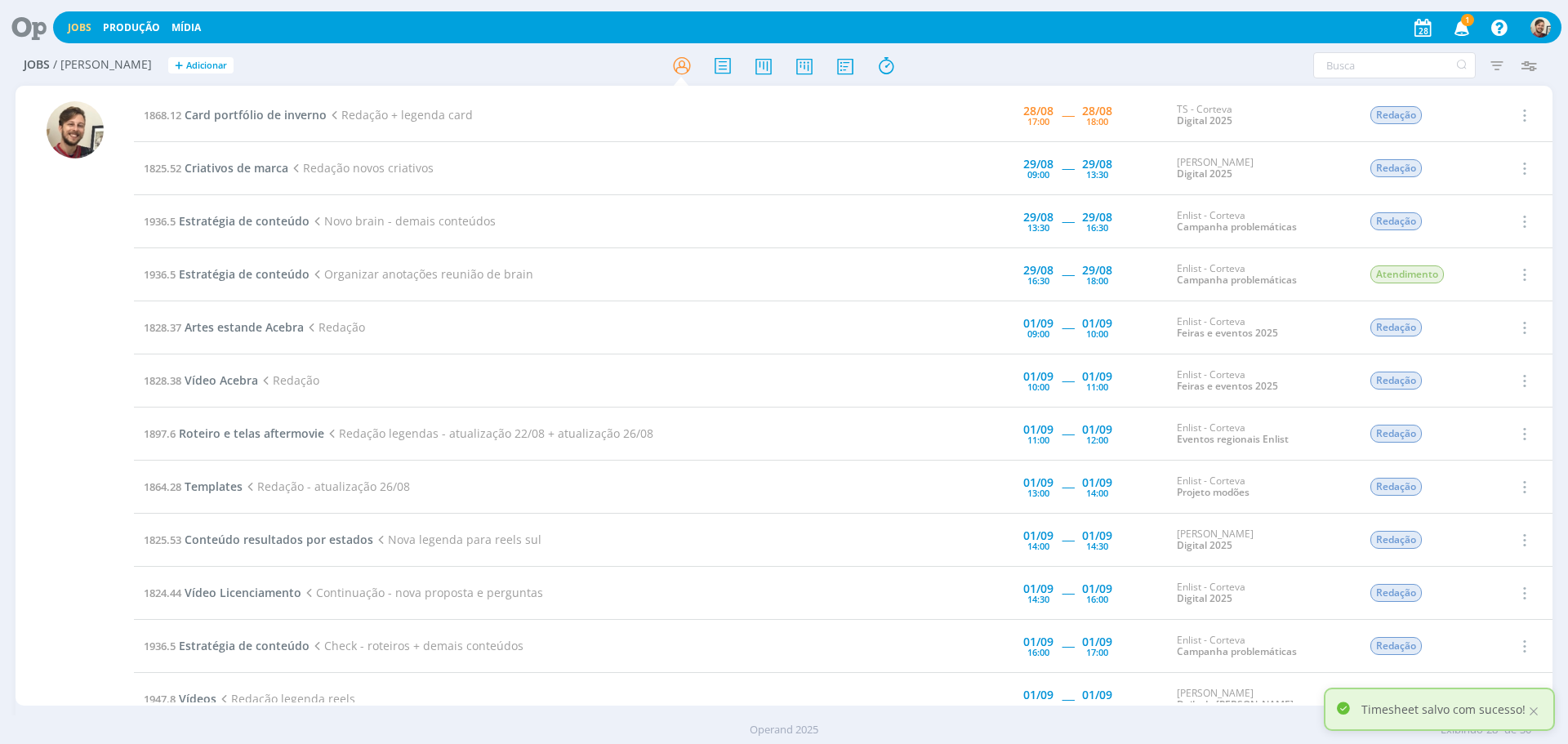
click at [568, 125] on td "1868.12 Card portfólio de inverno Redação + legenda card" at bounding box center [501, 115] width 735 height 53
click at [265, 115] on span "Card portfólio de inverno" at bounding box center [256, 115] width 142 height 16
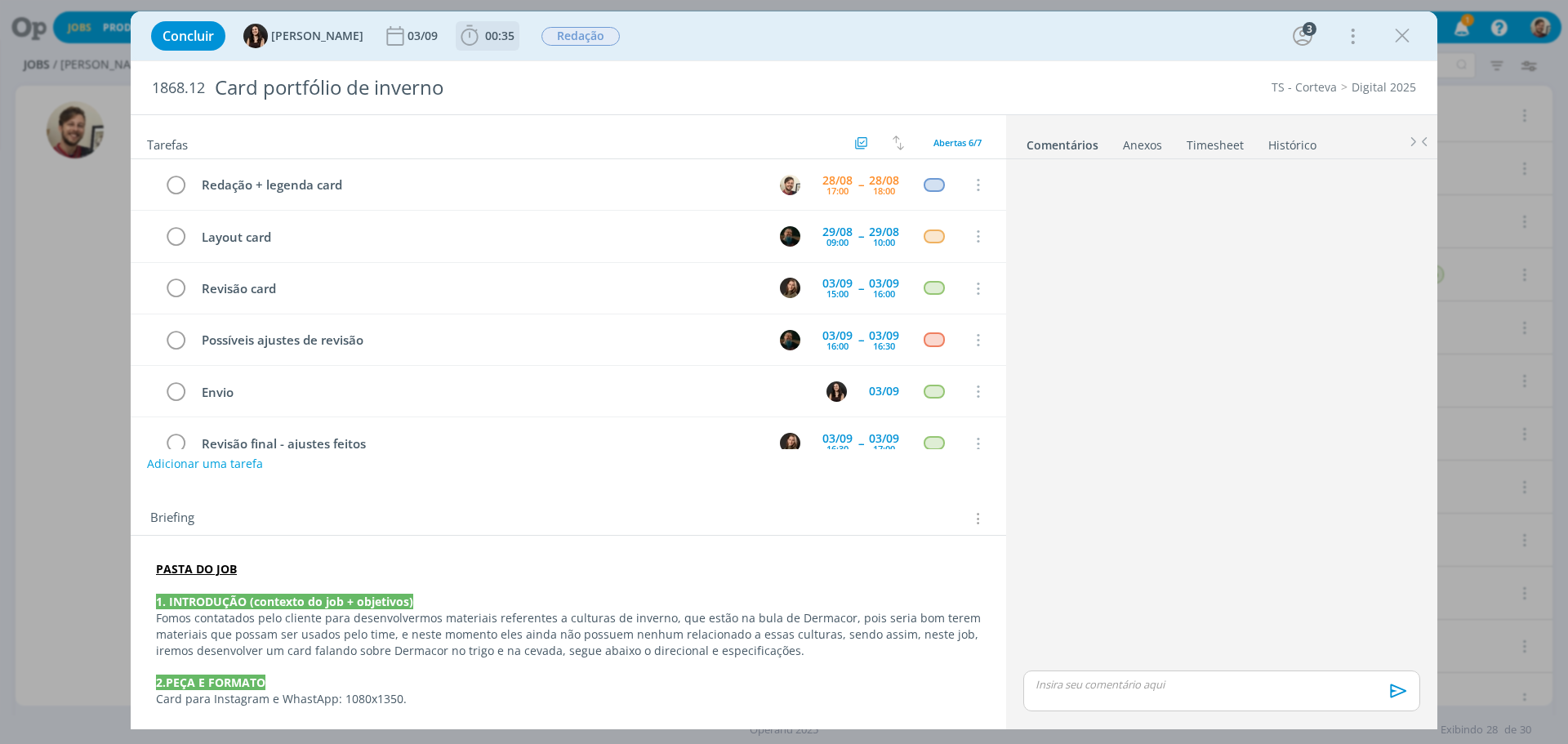
click at [470, 48] on button "00:35" at bounding box center [487, 36] width 62 height 26
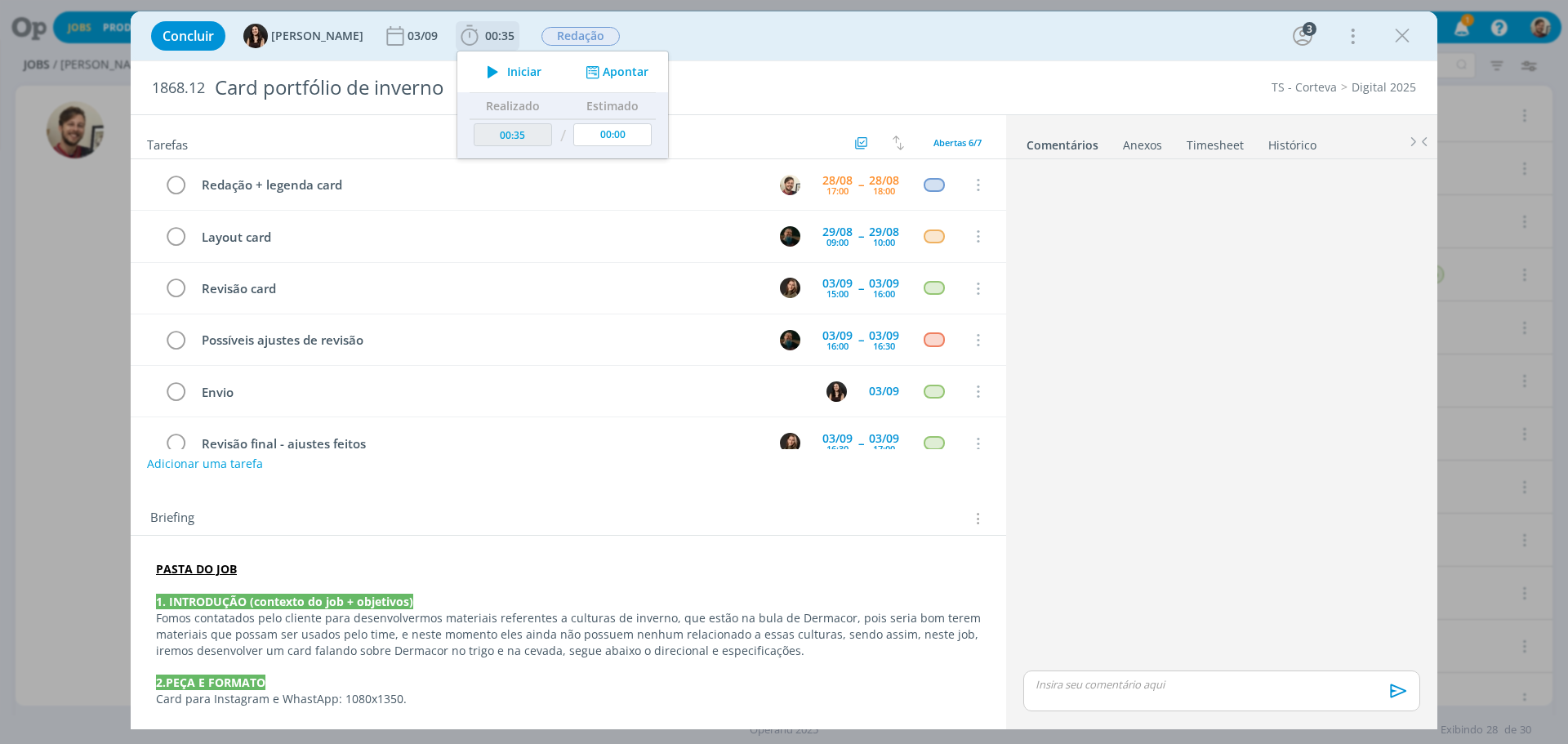
click at [507, 73] on span "Iniciar" at bounding box center [524, 72] width 35 height 12
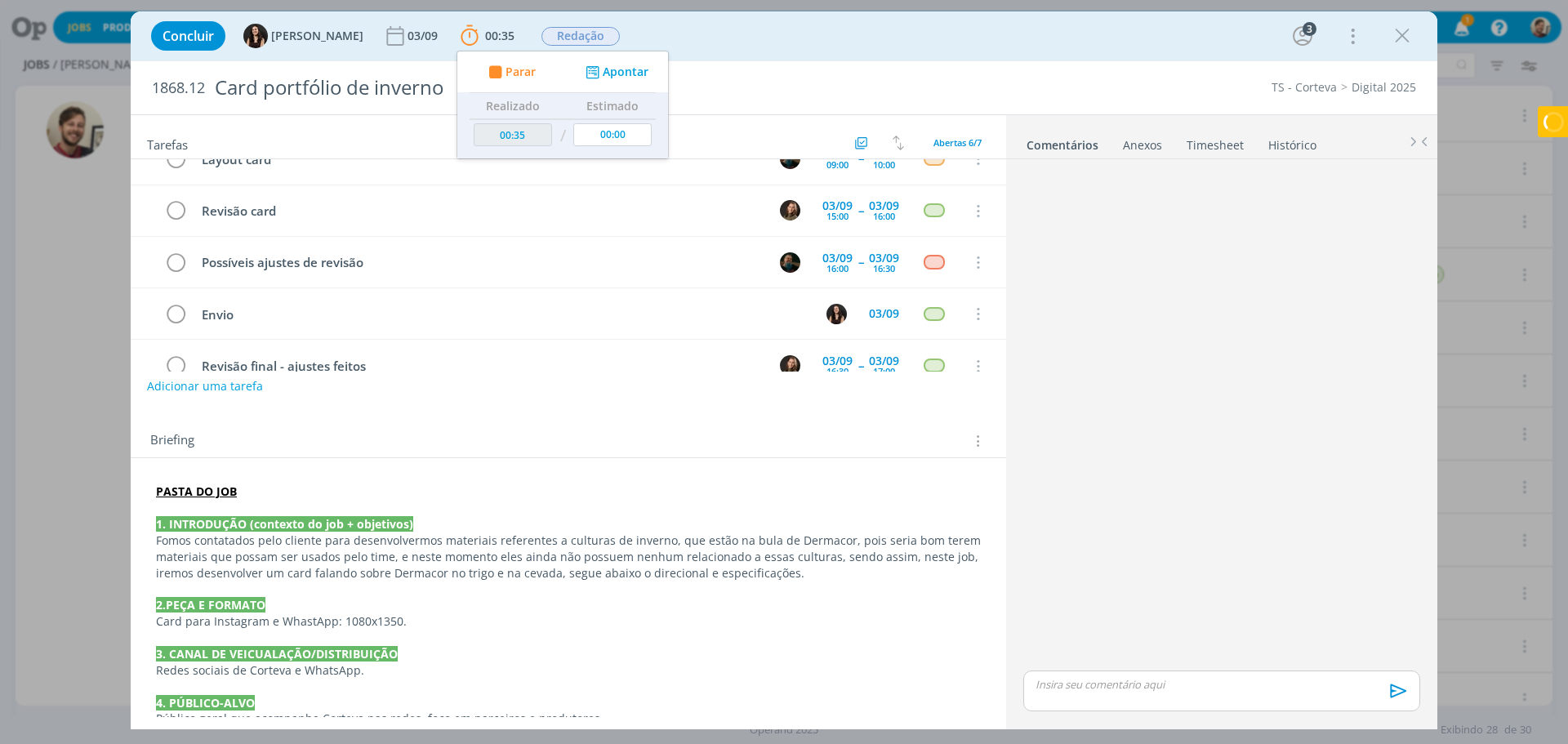
scroll to position [82, 0]
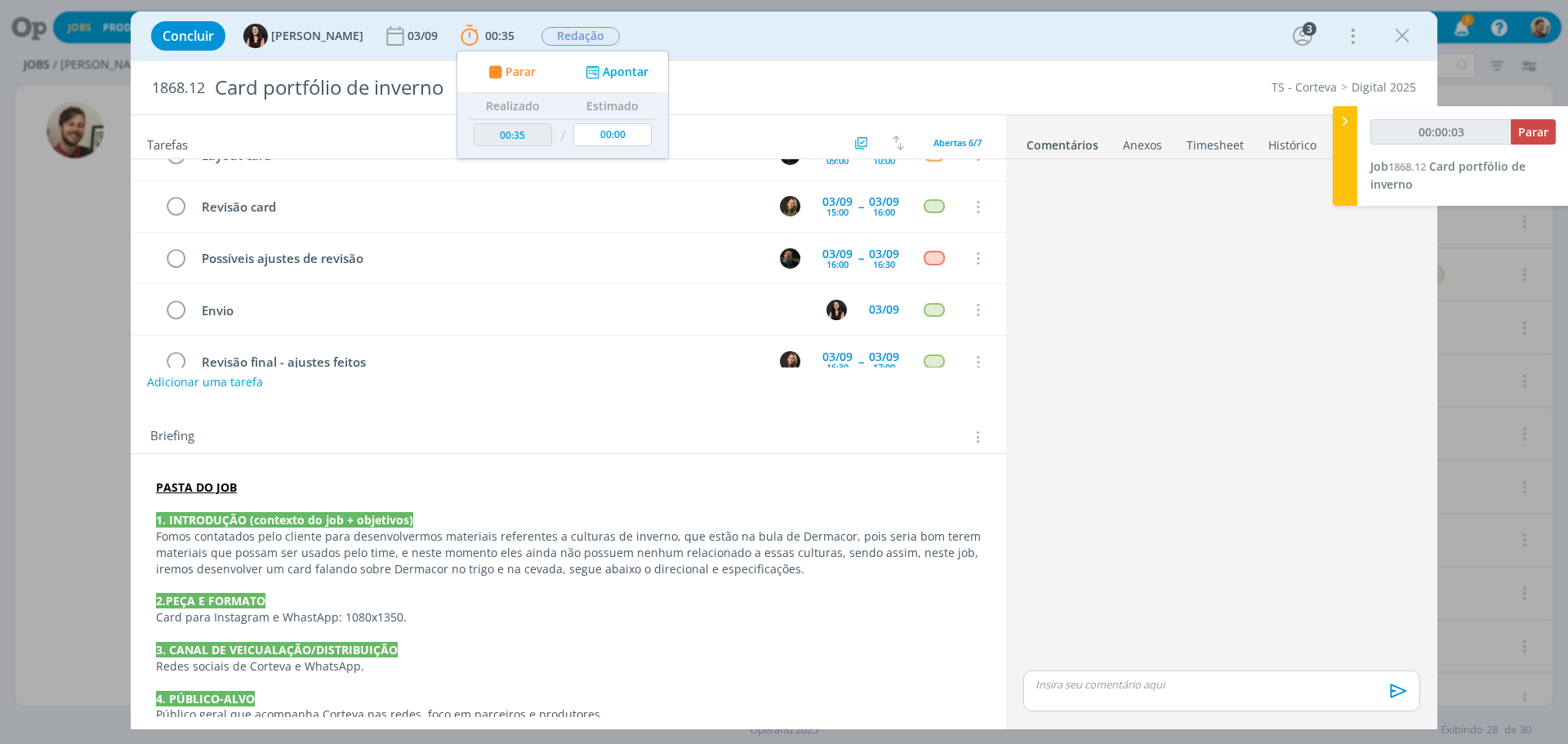
click at [214, 483] on strong "PASTA DO JOB" at bounding box center [196, 487] width 81 height 16
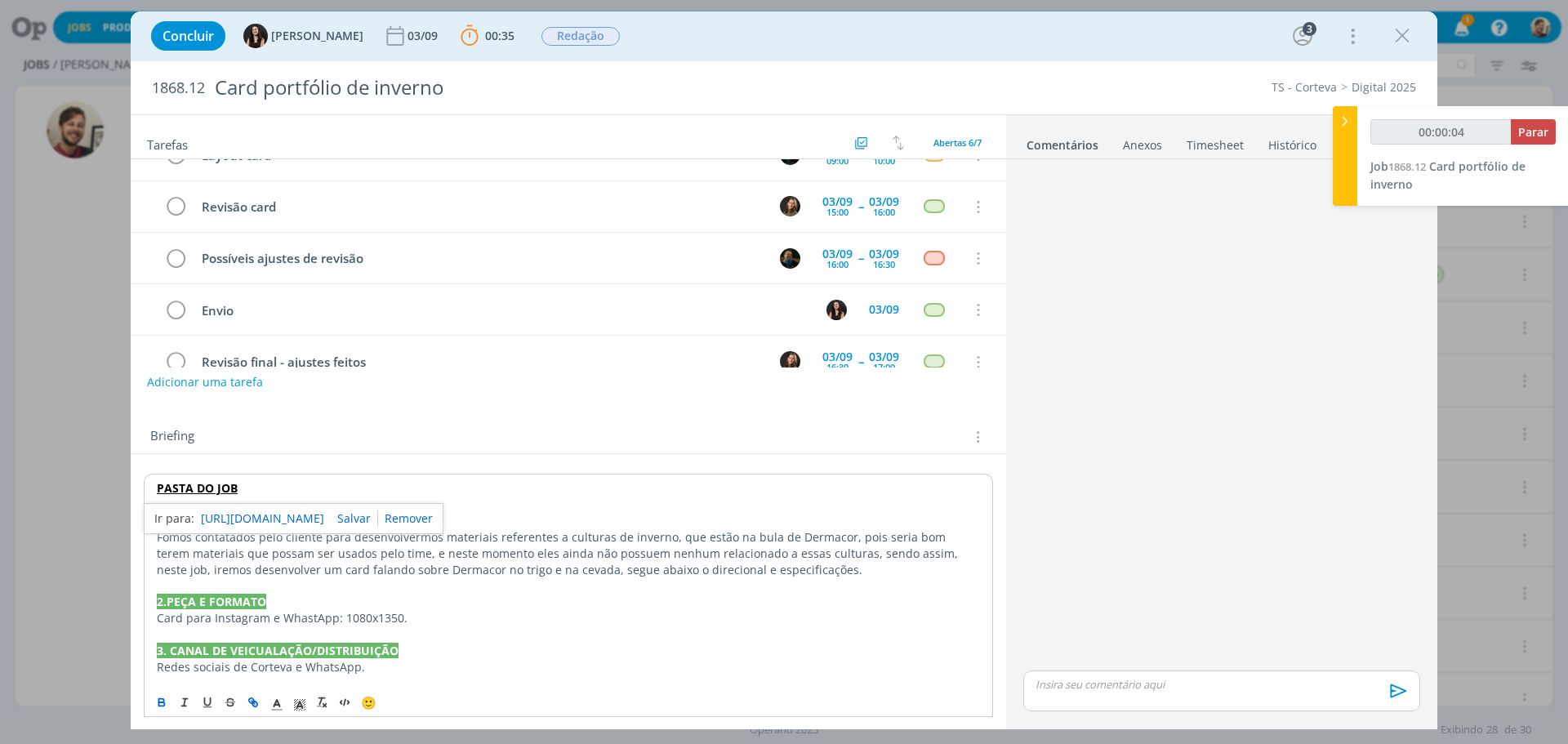
click at [229, 511] on link "https://sobeae.sharepoint.com/:f:/s/SOBEAE/EtnnX3-6E9dErr3rxPmVF1EByTzHRRxRFT06…" at bounding box center [263, 519] width 124 height 21
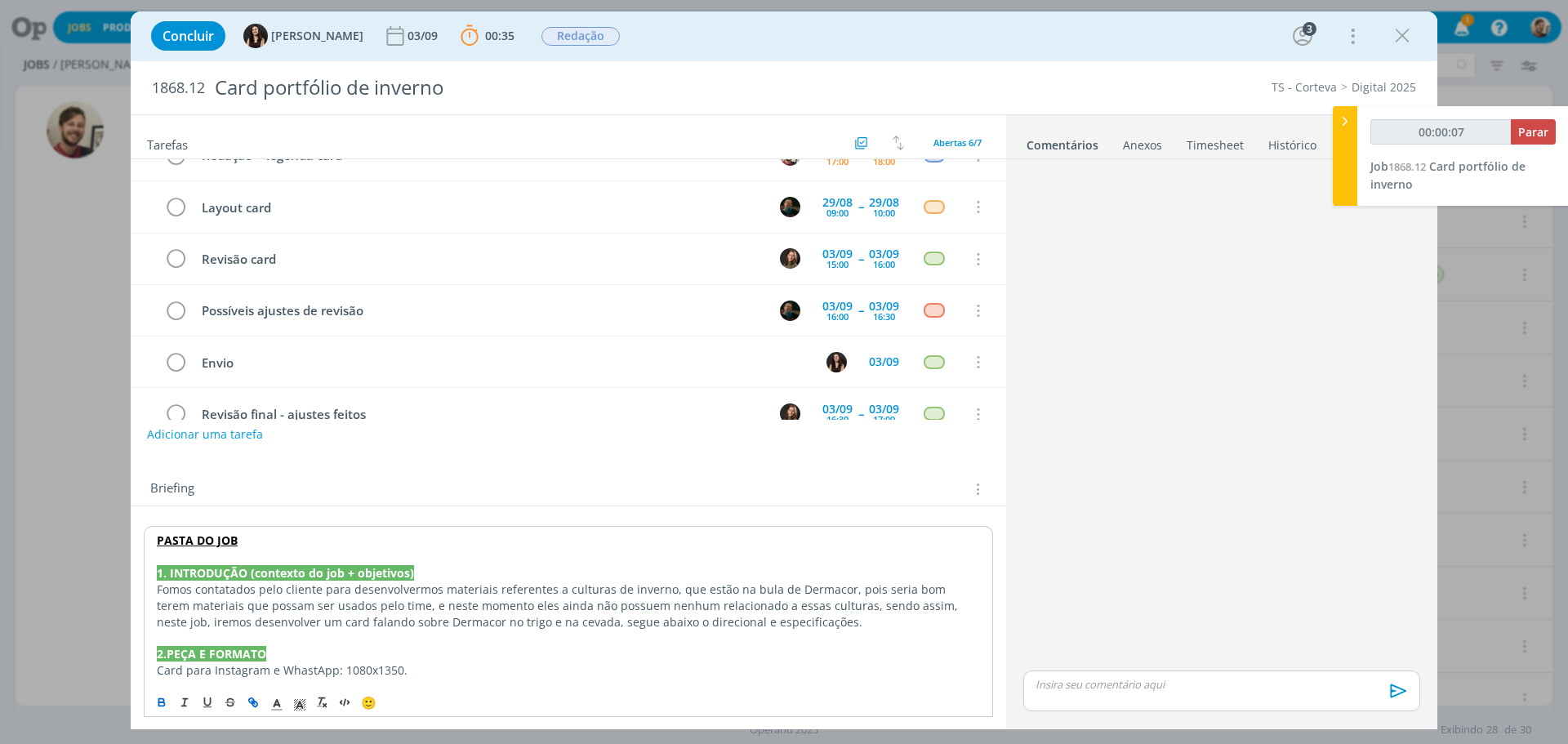
scroll to position [0, 0]
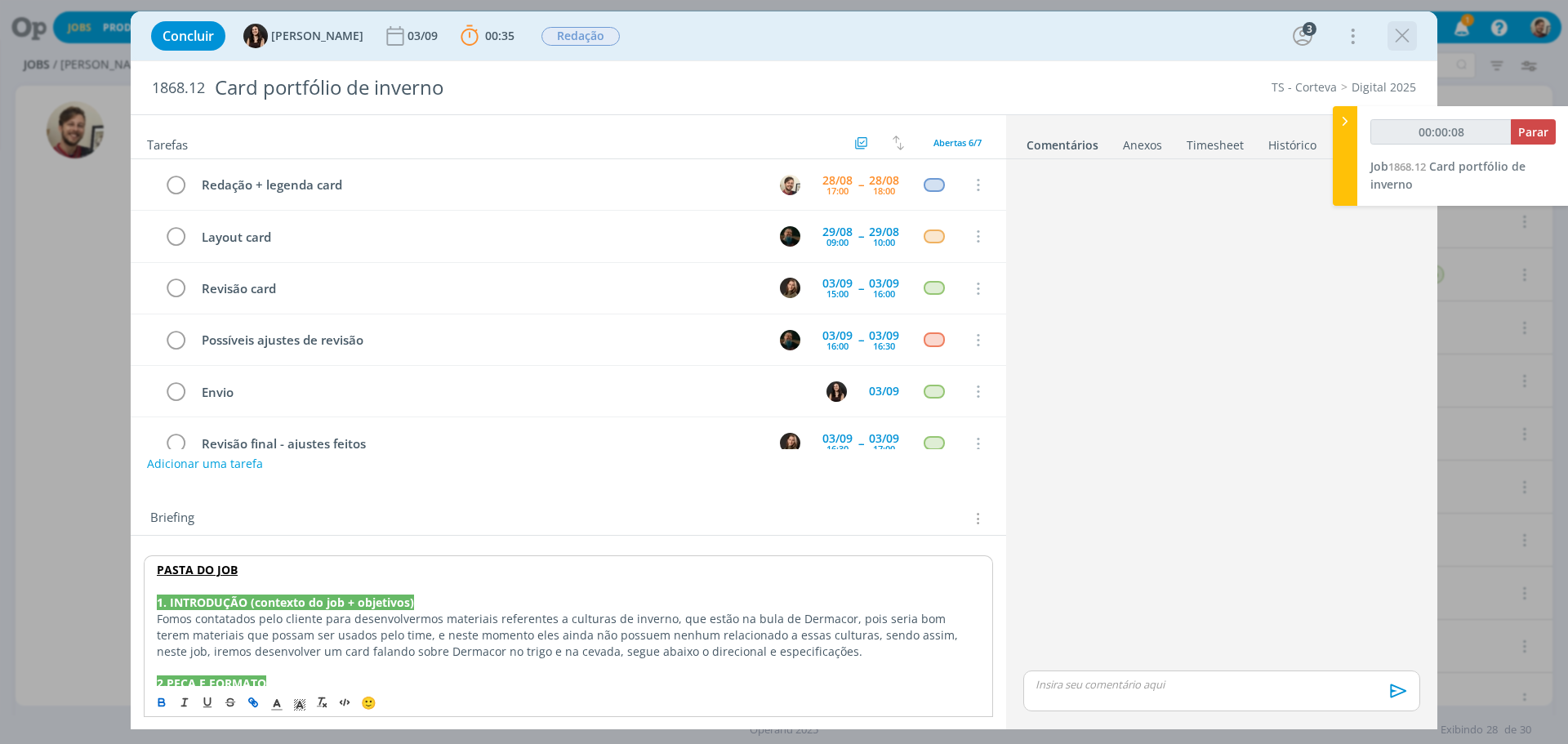
click at [1415, 43] on div "dialog" at bounding box center [1402, 36] width 30 height 30
click at [1406, 38] on icon "dialog" at bounding box center [1402, 36] width 25 height 25
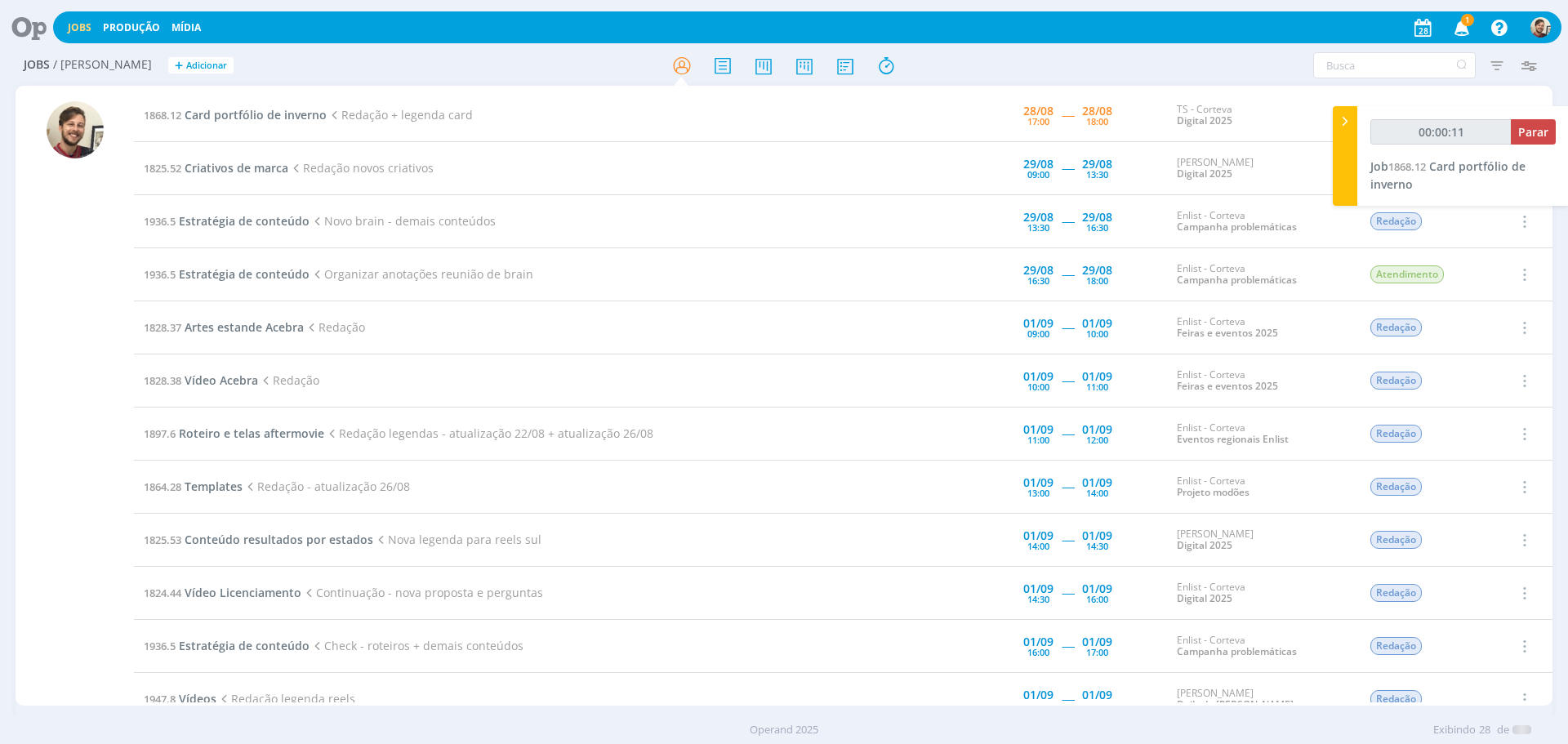
click at [25, 35] on icon at bounding box center [23, 27] width 34 height 32
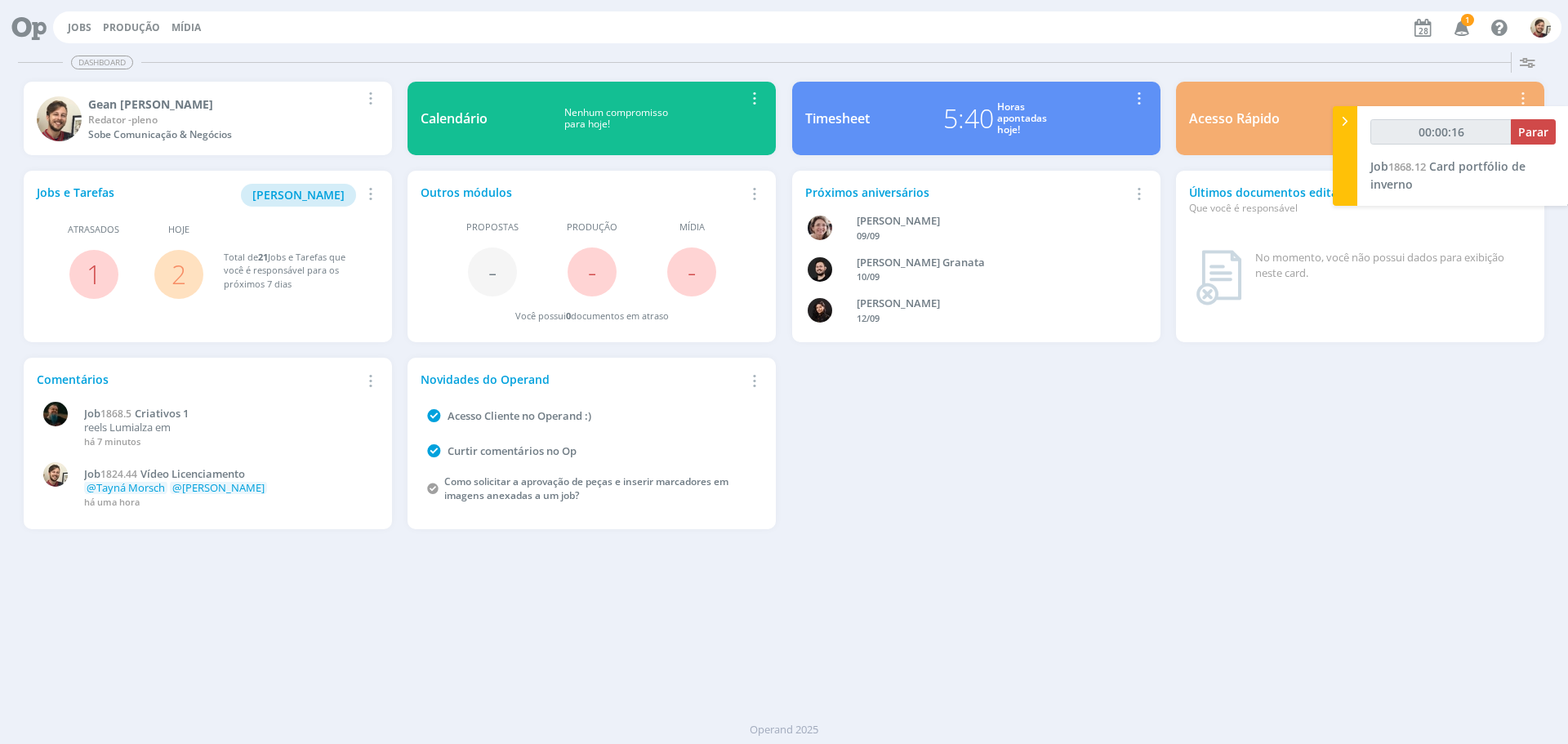
click at [967, 111] on div "5:40" at bounding box center [968, 119] width 50 height 40
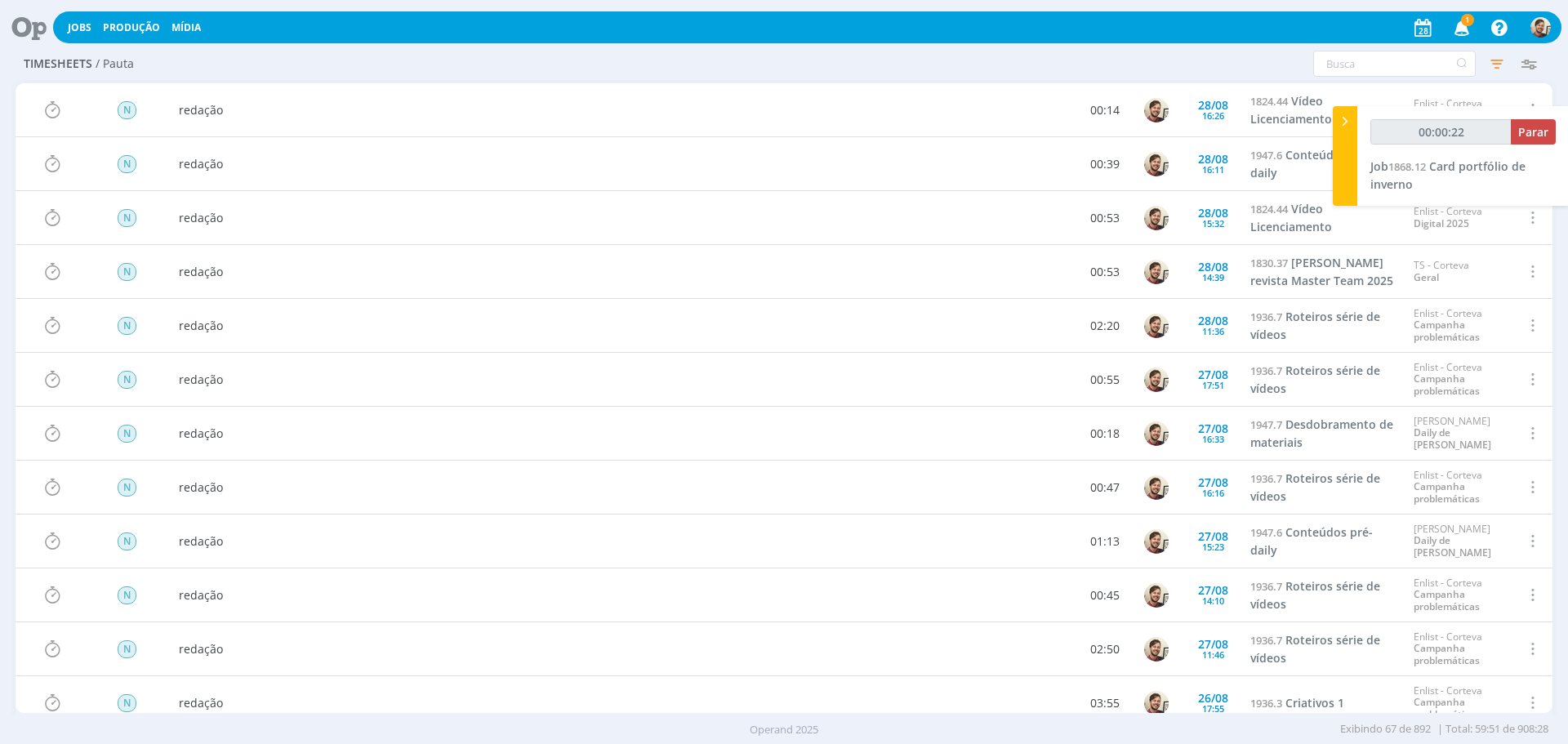
type input "00:00:23"
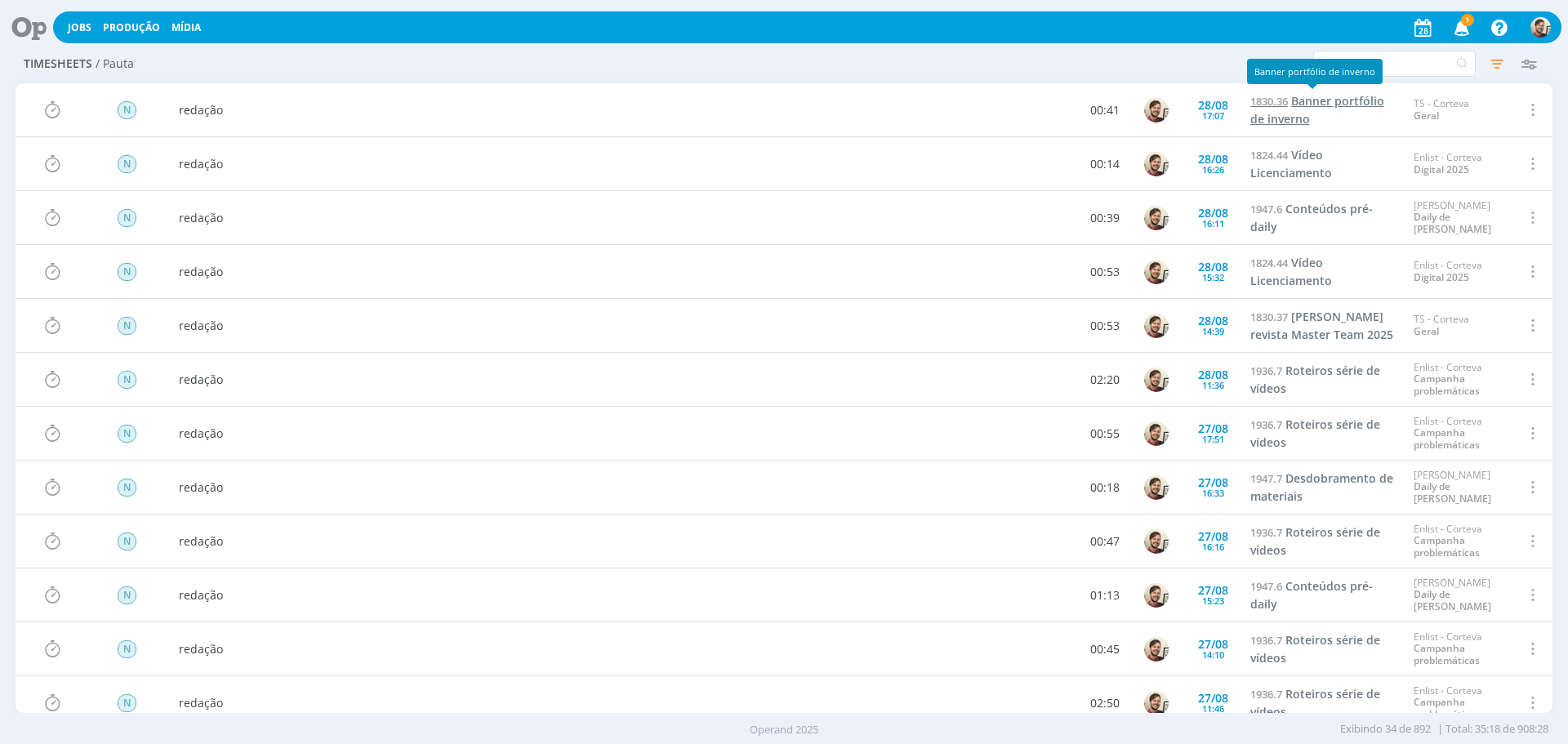
click at [1275, 121] on span "Banner portfólio de inverno" at bounding box center [1317, 111] width 134 height 34
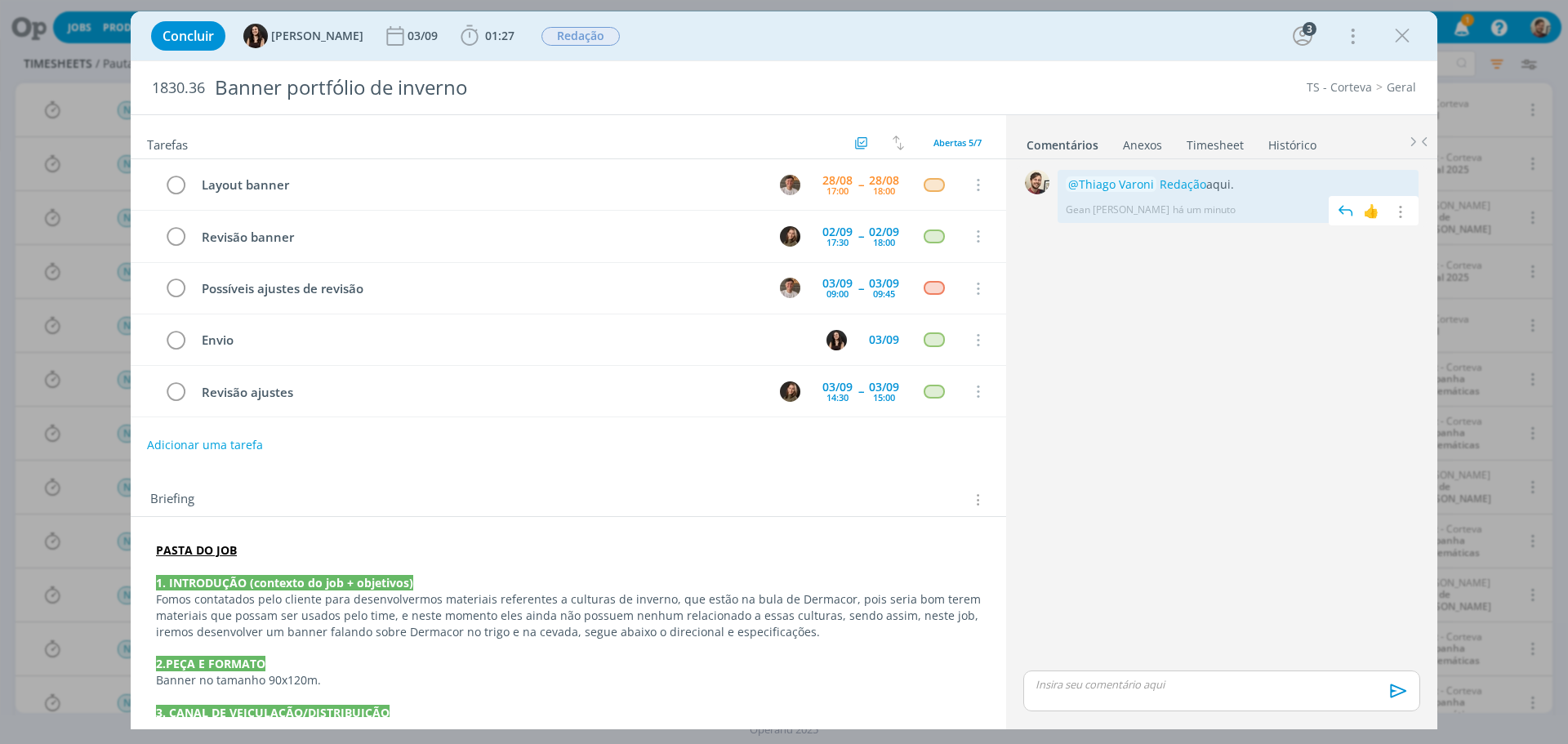
click at [1177, 175] on div "@Thiago Varoni Redação aqui. Gean [PERSON_NAME] há um minuto 👍 Editar Excluir" at bounding box center [1238, 196] width 361 height 53
click at [1177, 178] on link "Redação" at bounding box center [1182, 184] width 46 height 16
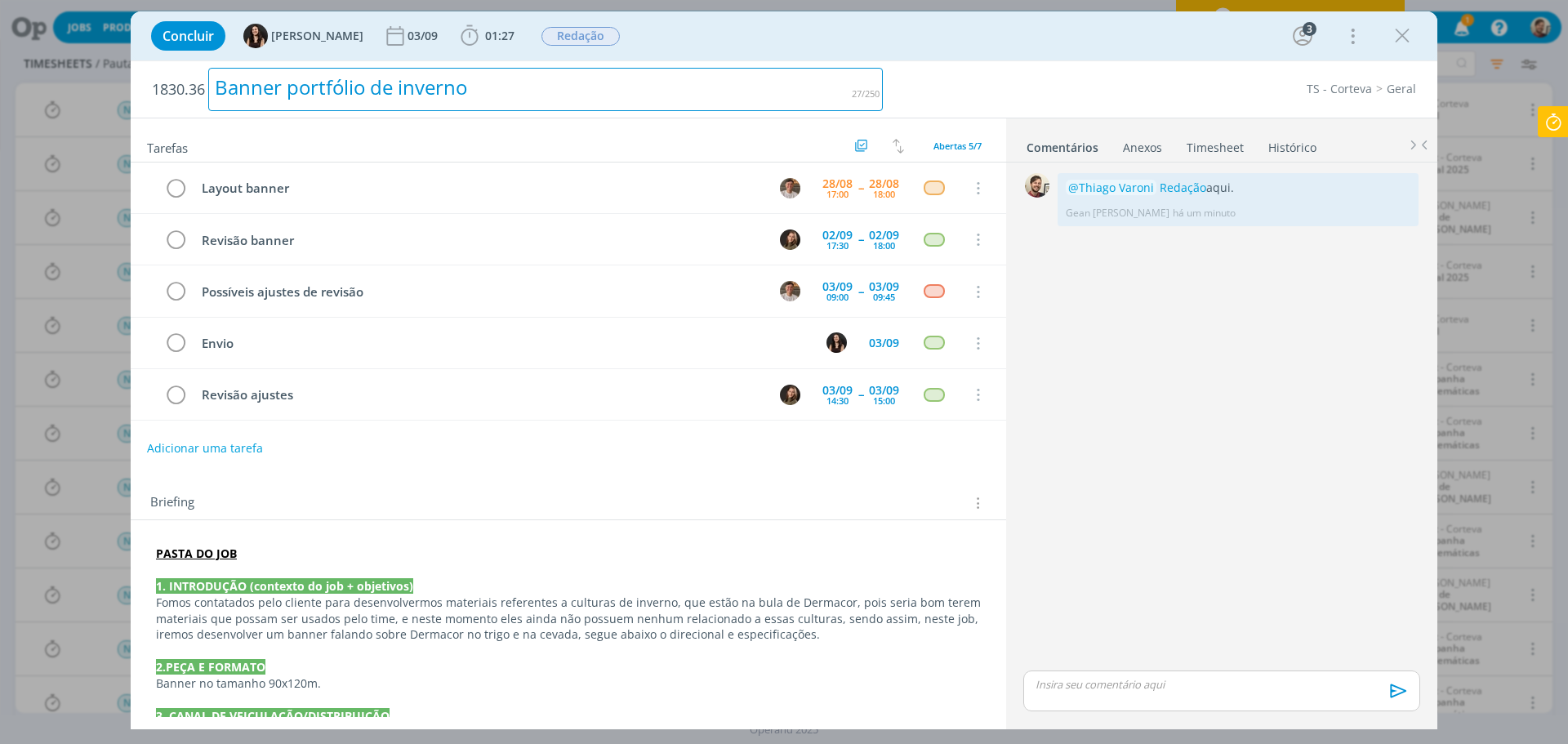
click at [354, 79] on div "Banner portfólio de inverno" at bounding box center [546, 89] width 674 height 43
drag, startPoint x: 515, startPoint y: 86, endPoint x: 185, endPoint y: 92, distance: 330.1
click at [185, 92] on h2 "1830.36 Banner portfólio de inverno" at bounding box center [517, 89] width 730 height 56
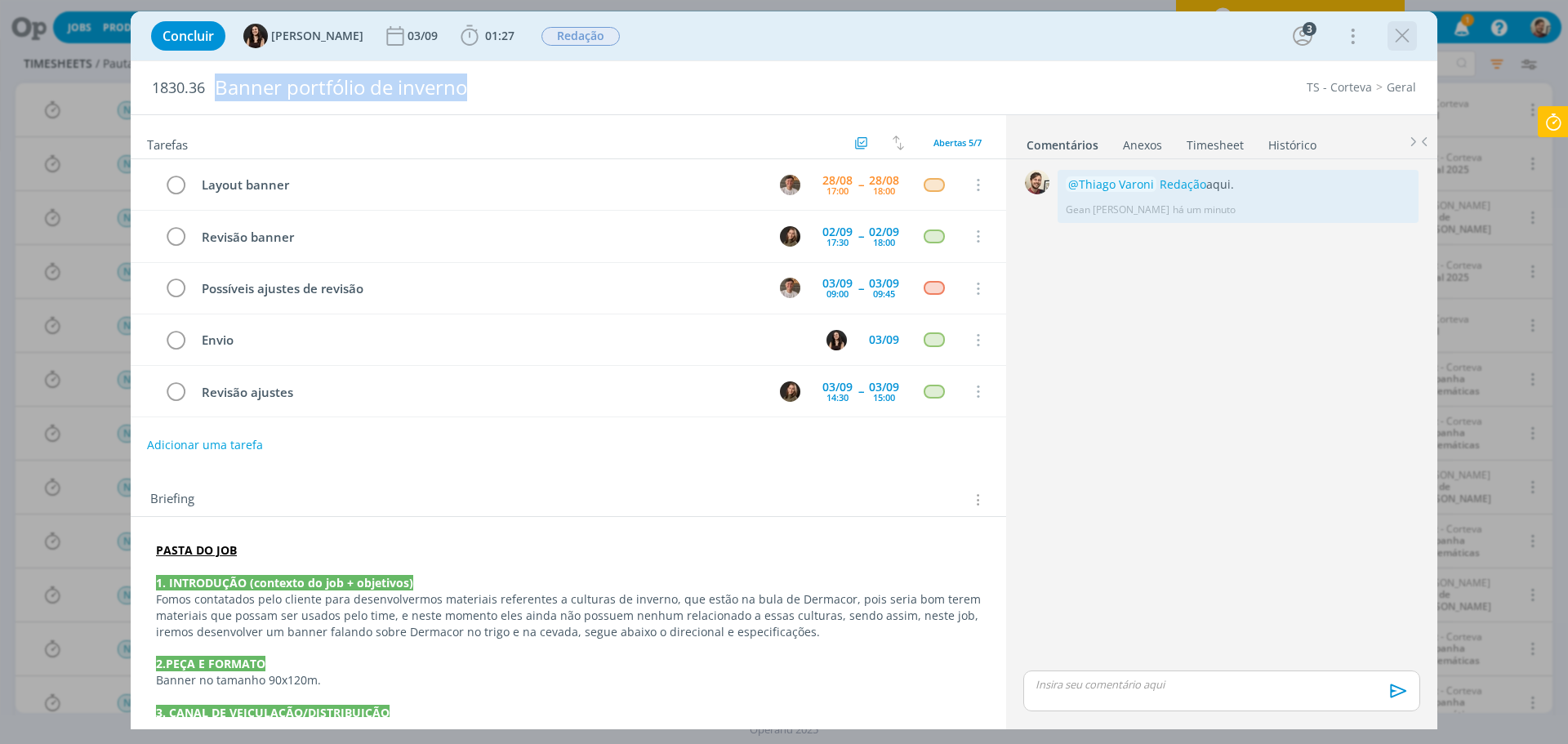
click at [1406, 33] on icon "dialog" at bounding box center [1402, 36] width 25 height 25
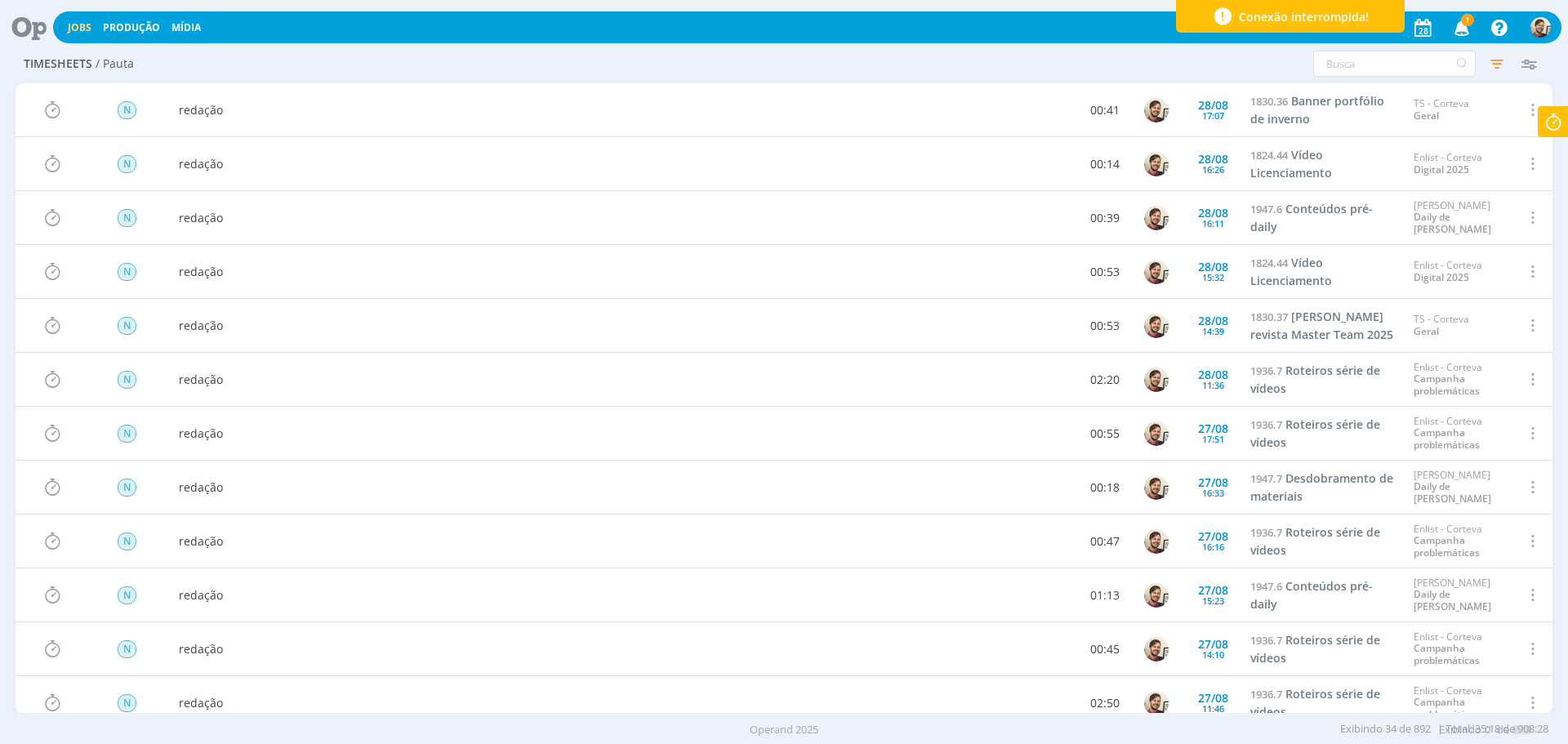
click at [80, 32] on link "Jobs" at bounding box center [79, 27] width 24 height 14
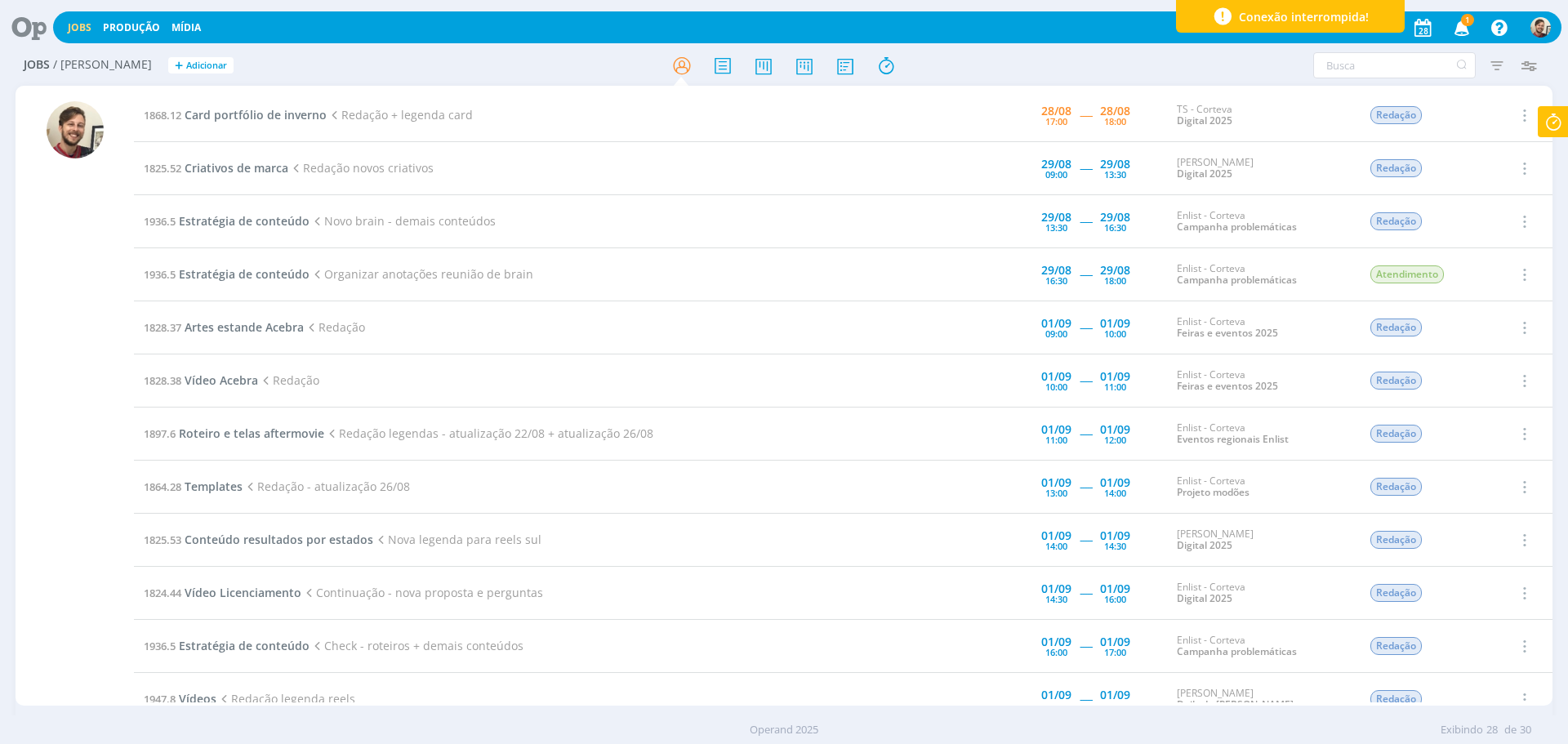
click at [305, 115] on span "Card portfólio de inverno" at bounding box center [256, 115] width 142 height 16
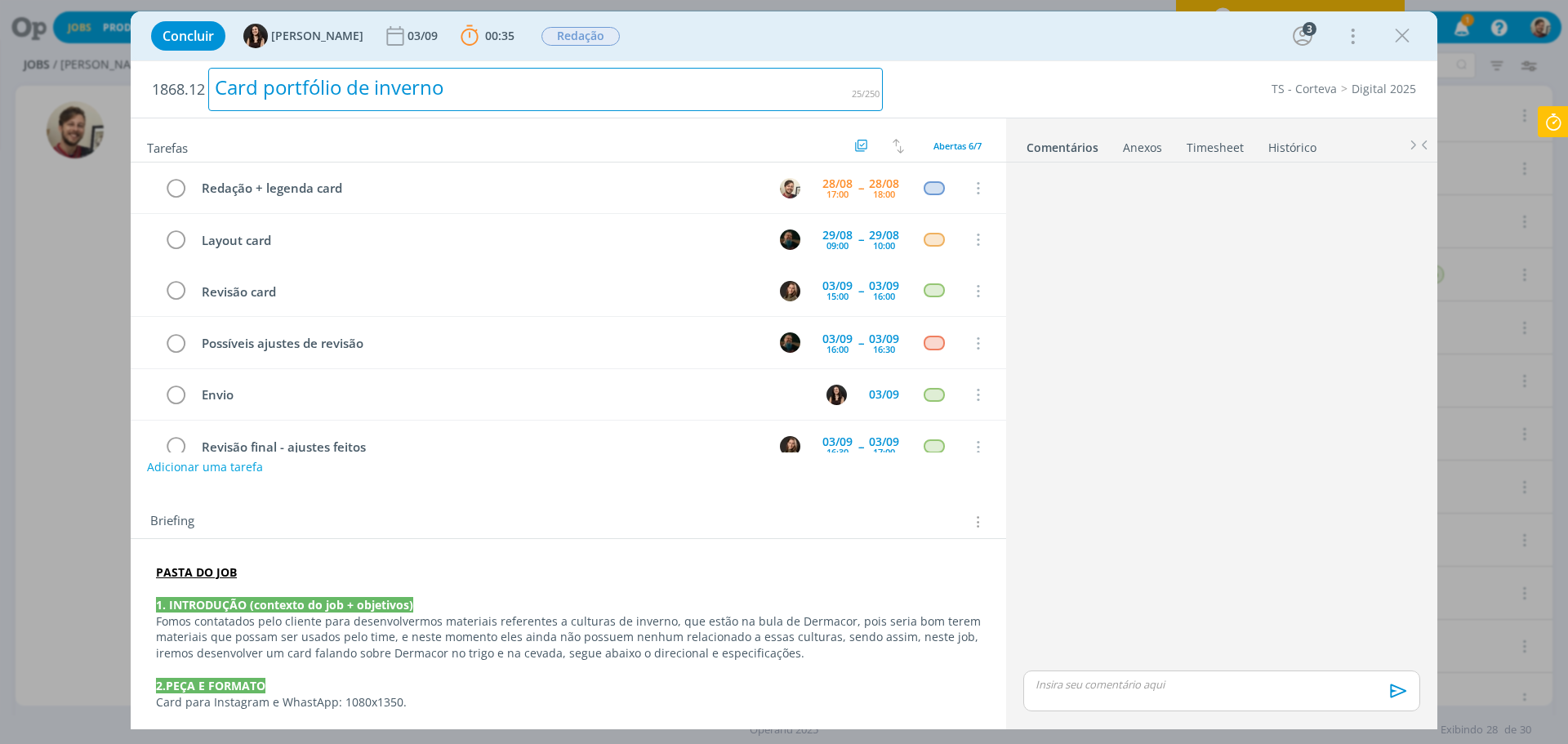
click at [402, 111] on h2 "1868.12 Card portfólio de inverno" at bounding box center [517, 89] width 730 height 56
drag, startPoint x: 434, startPoint y: 84, endPoint x: 180, endPoint y: 89, distance: 254.0
click at [180, 89] on h2 "1868.12 Card portfólio de inverno" at bounding box center [517, 89] width 730 height 56
copy div "Card portfólio de inverno"
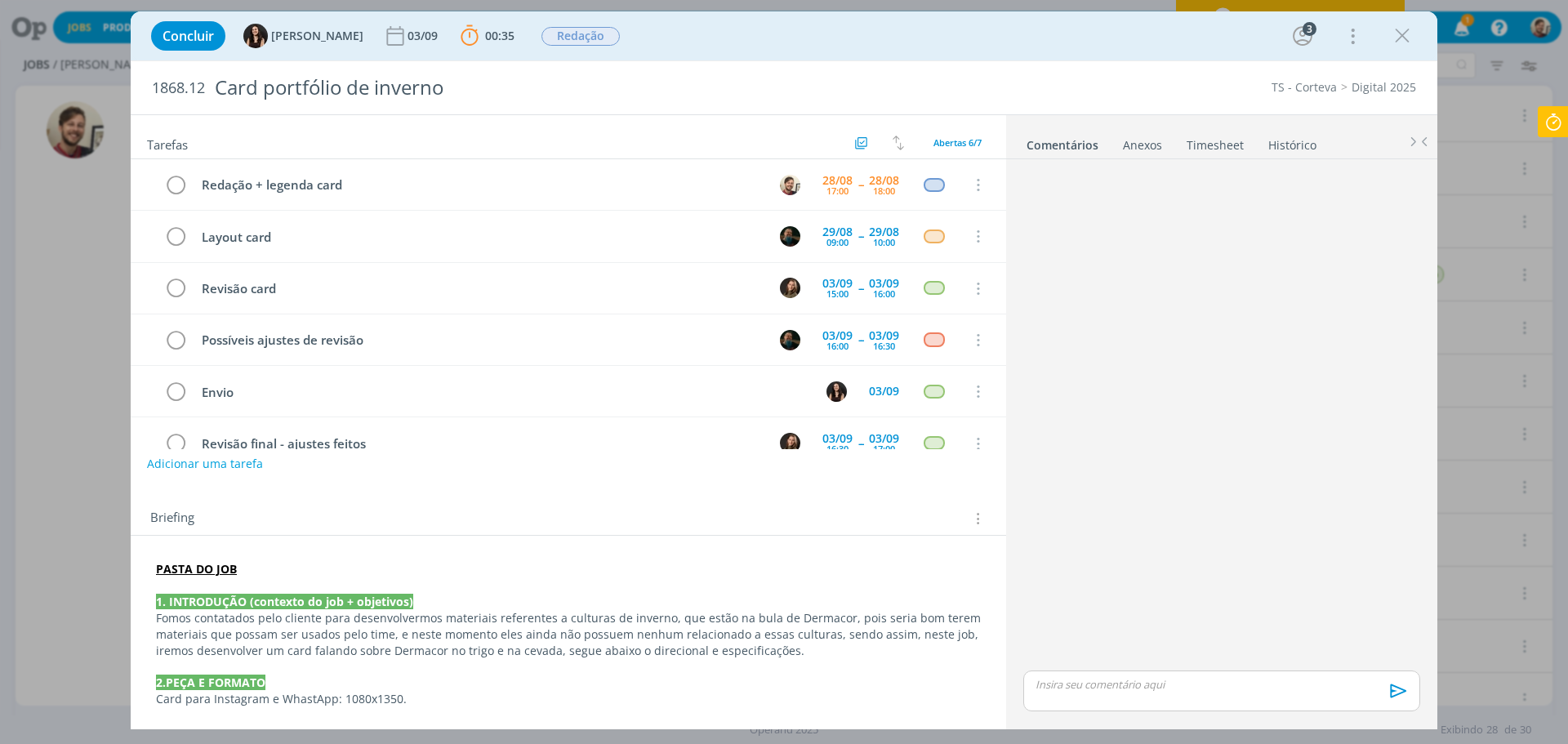
click at [992, 96] on div "TS - Corteva Digital 2025" at bounding box center [1157, 87] width 533 height 16
